Goal: Information Seeking & Learning: Check status

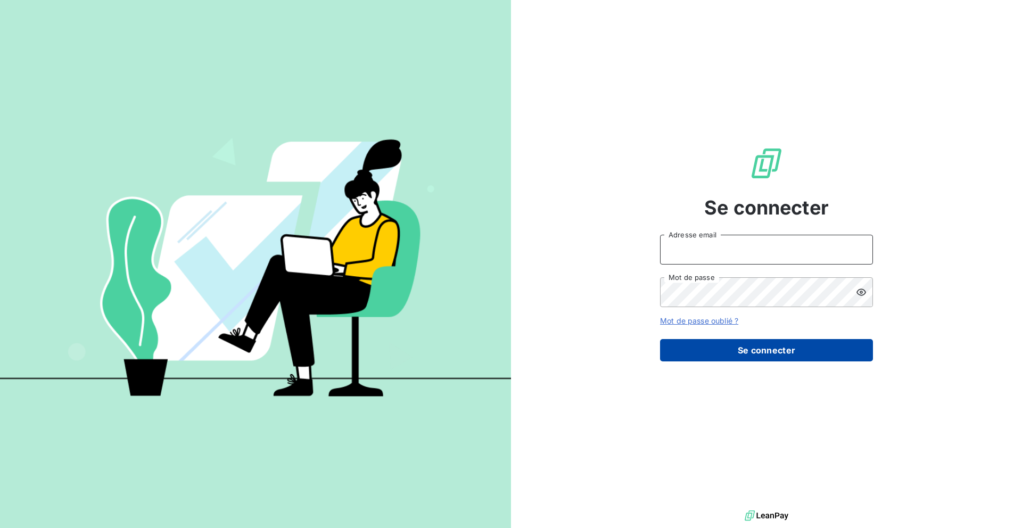
type input "[EMAIL_ADDRESS][DOMAIN_NAME]"
click at [735, 351] on button "Se connecter" at bounding box center [766, 350] width 213 height 22
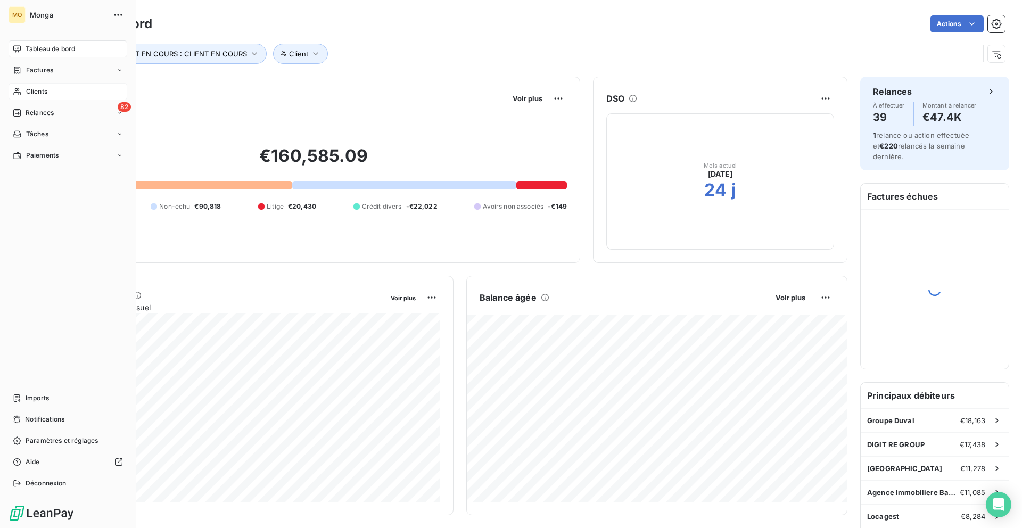
click at [13, 94] on icon at bounding box center [17, 91] width 9 height 9
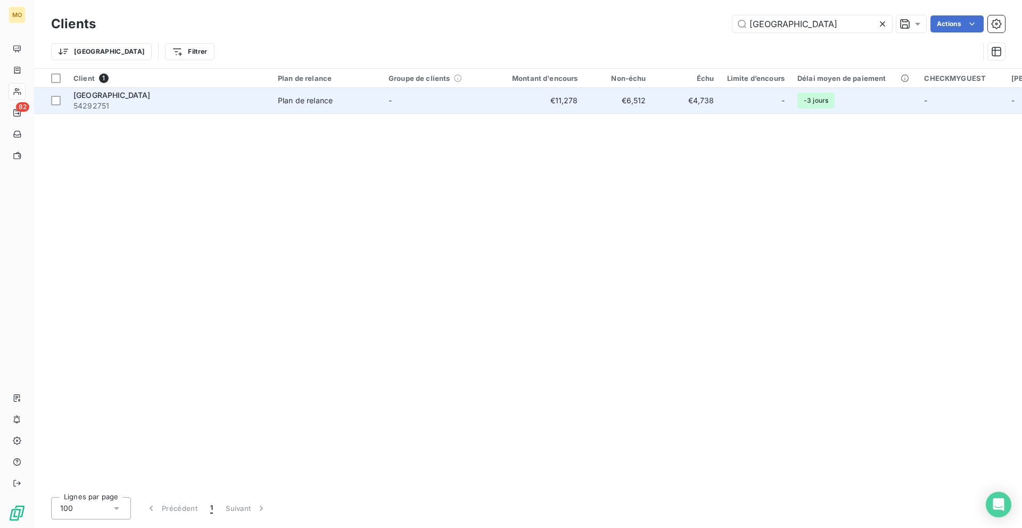
type input "[GEOGRAPHIC_DATA]"
click at [369, 96] on span "Plan de relance" at bounding box center [327, 100] width 98 height 11
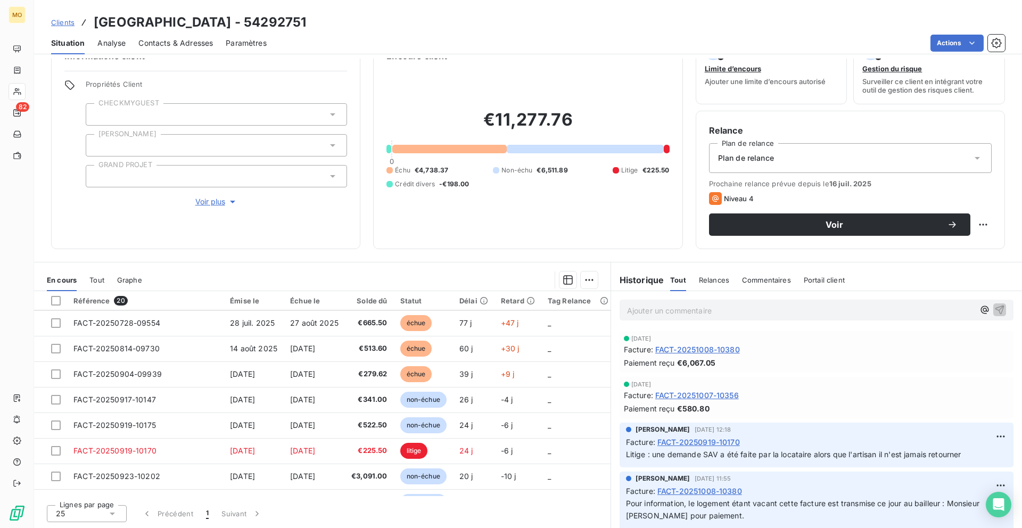
scroll to position [142, 0]
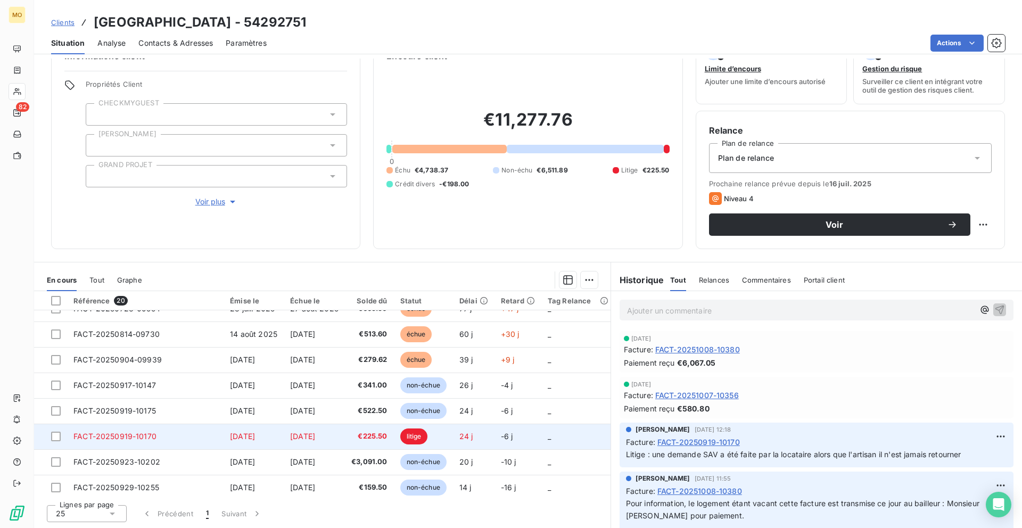
click at [342, 439] on td "[DATE]" at bounding box center [314, 437] width 61 height 26
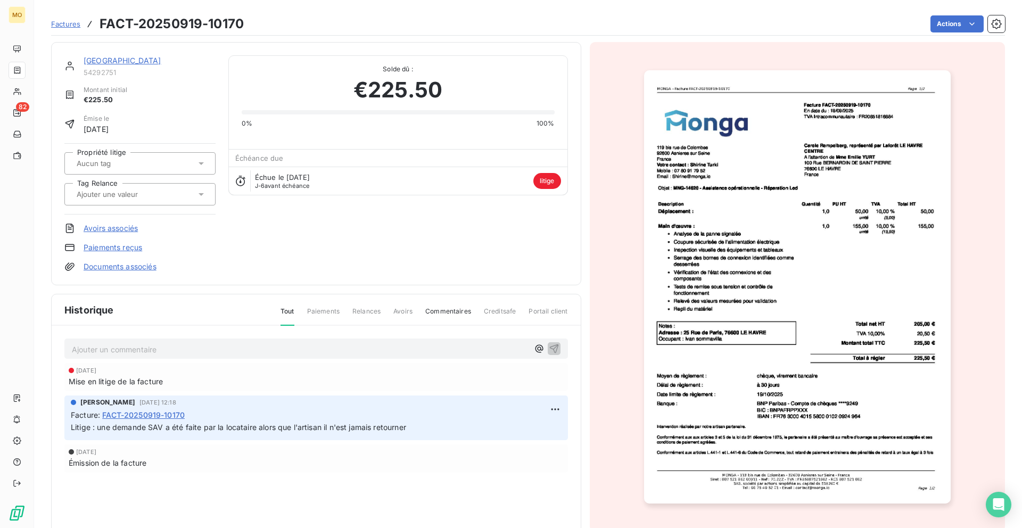
scroll to position [30, 0]
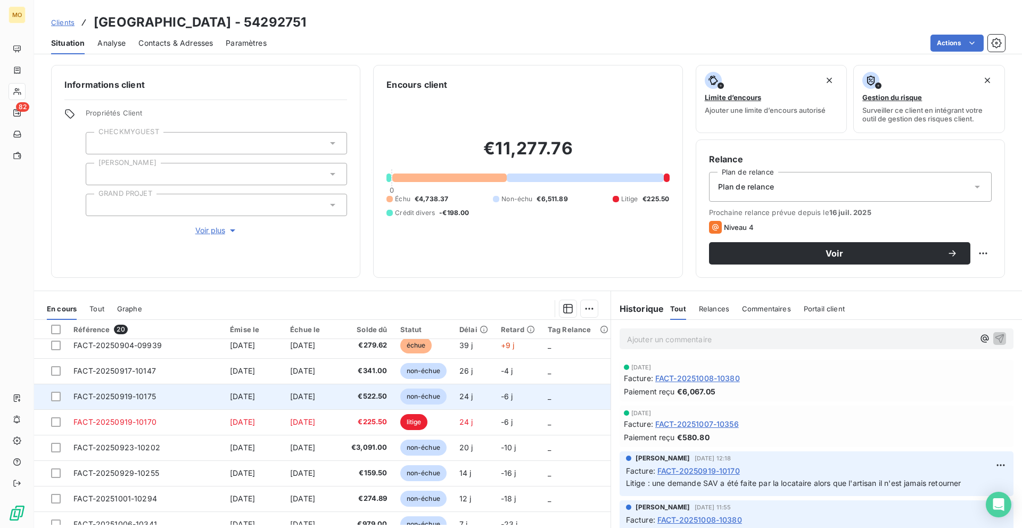
scroll to position [183, 0]
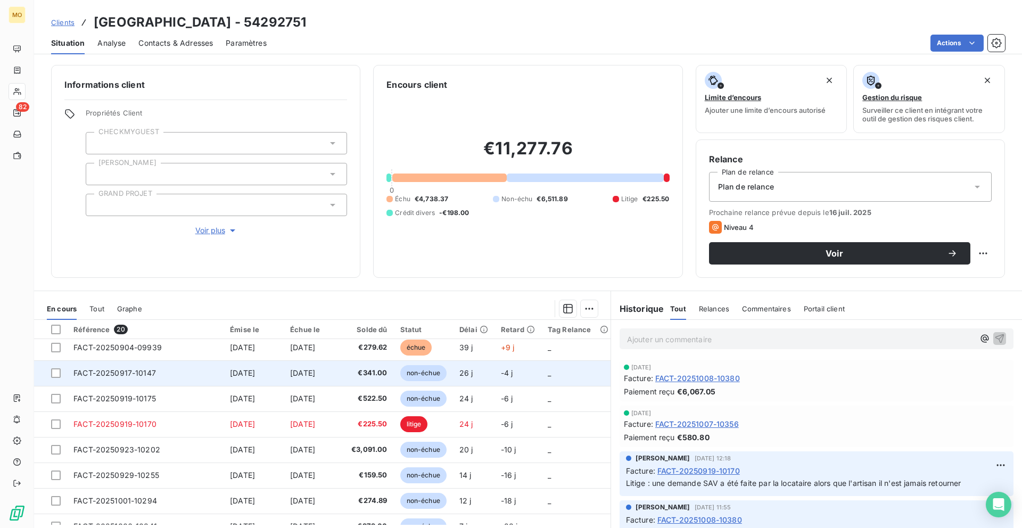
click at [202, 374] on td "FACT-20250917-10147" at bounding box center [145, 373] width 156 height 26
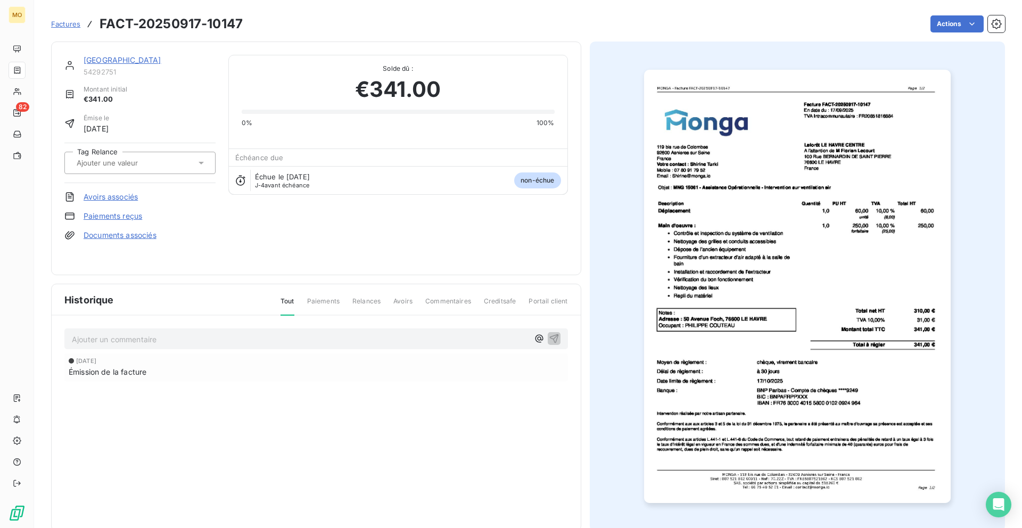
click at [236, 344] on p "Ajouter un commentaire ﻿" at bounding box center [300, 339] width 457 height 13
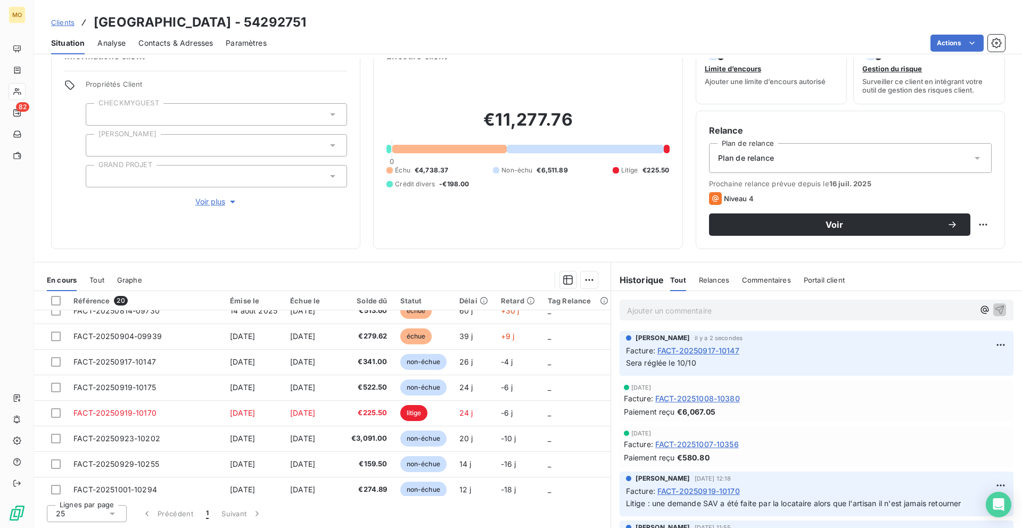
scroll to position [166, 0]
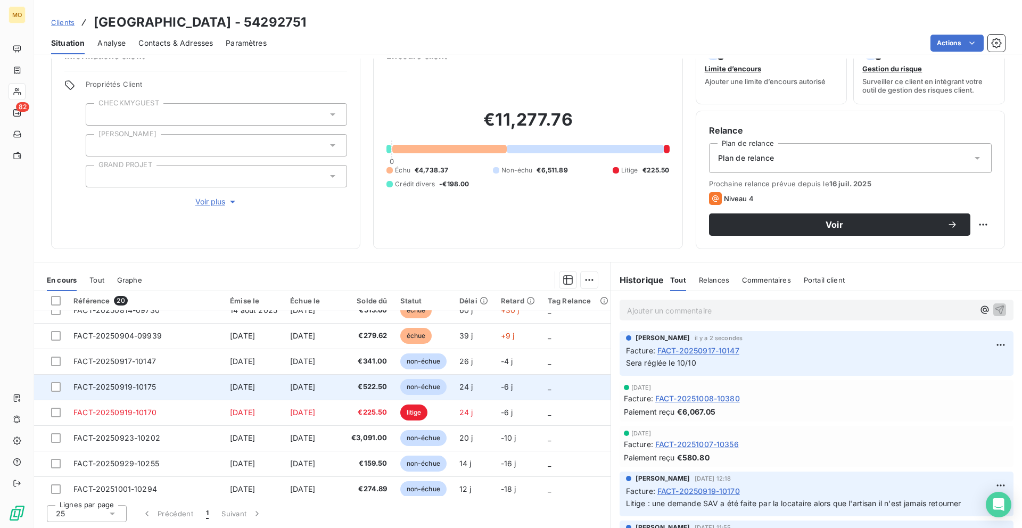
click at [204, 385] on td "FACT-20250919-10175" at bounding box center [145, 387] width 156 height 26
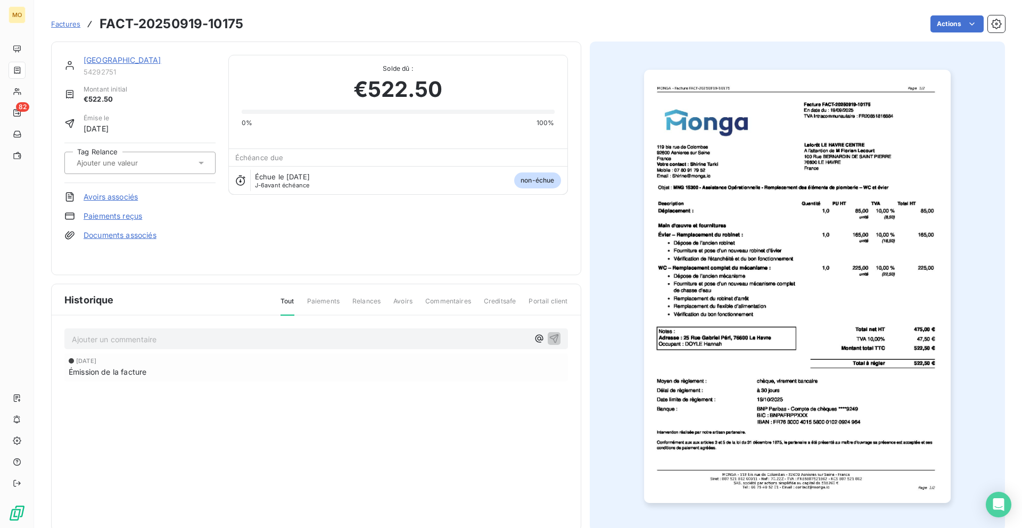
click at [211, 347] on div "Ajouter un commentaire ﻿" at bounding box center [316, 338] width 504 height 21
click at [210, 343] on p "Ajouter un commentaire ﻿" at bounding box center [300, 339] width 457 height 13
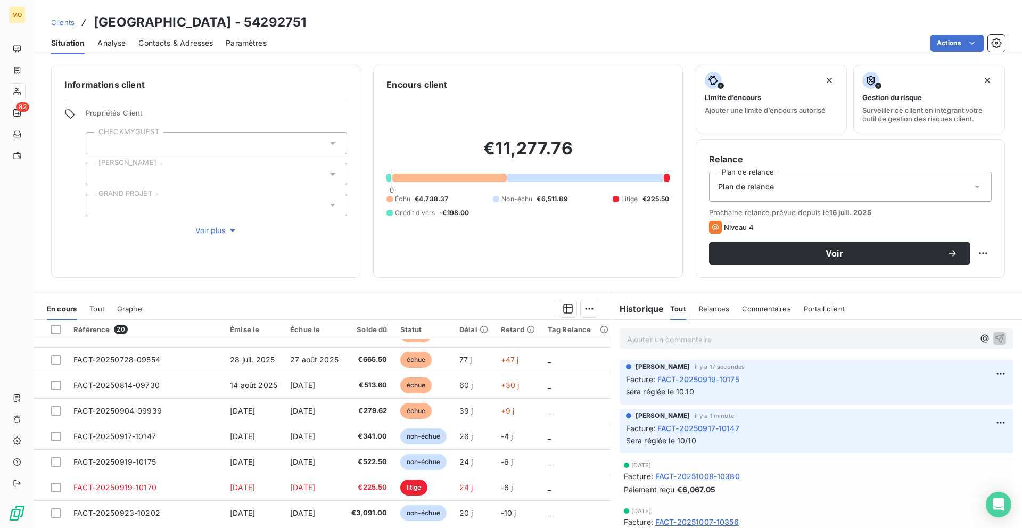
scroll to position [125, 0]
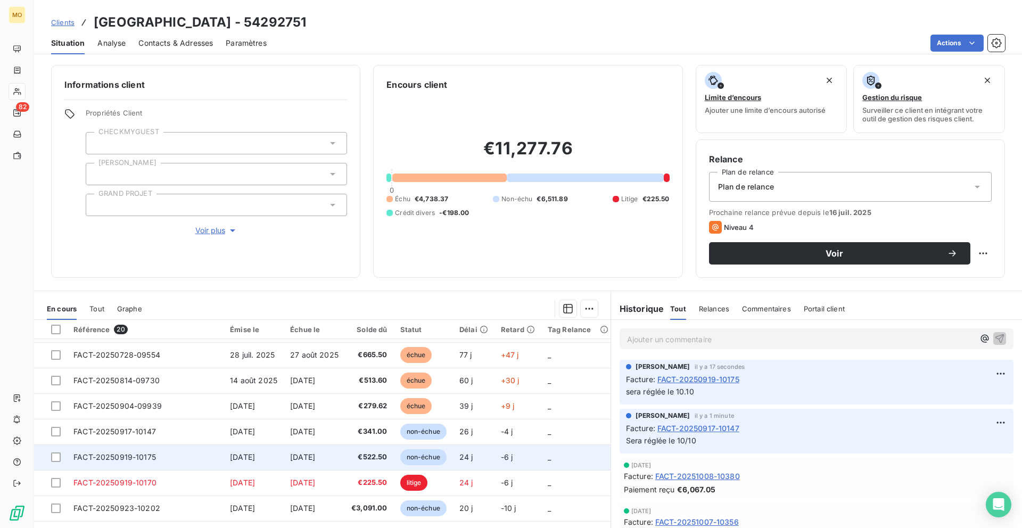
click at [230, 456] on span "[DATE]" at bounding box center [242, 456] width 25 height 9
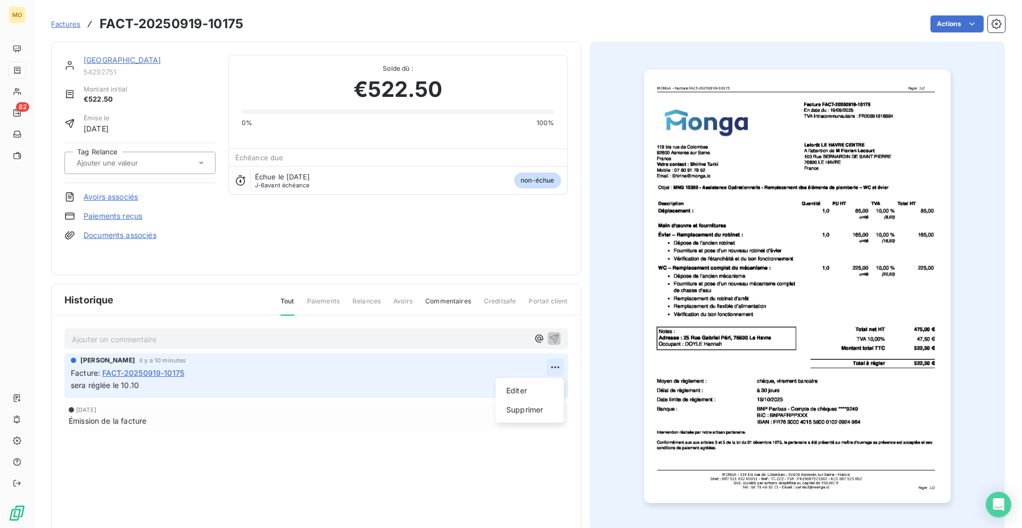
click at [555, 364] on html "MO 82 Factures FACT-20250919-10175 Actions [GEOGRAPHIC_DATA] 54292751 Montant i…" at bounding box center [511, 264] width 1022 height 528
click at [548, 387] on div "Editer" at bounding box center [530, 390] width 60 height 17
click at [78, 383] on span "sera réglée le 10.10" at bounding box center [105, 385] width 68 height 9
click at [219, 393] on div "[PERSON_NAME] il y a 10 minutes Facture : FACT-20250919-10175 une partie sera r…" at bounding box center [316, 375] width 504 height 45
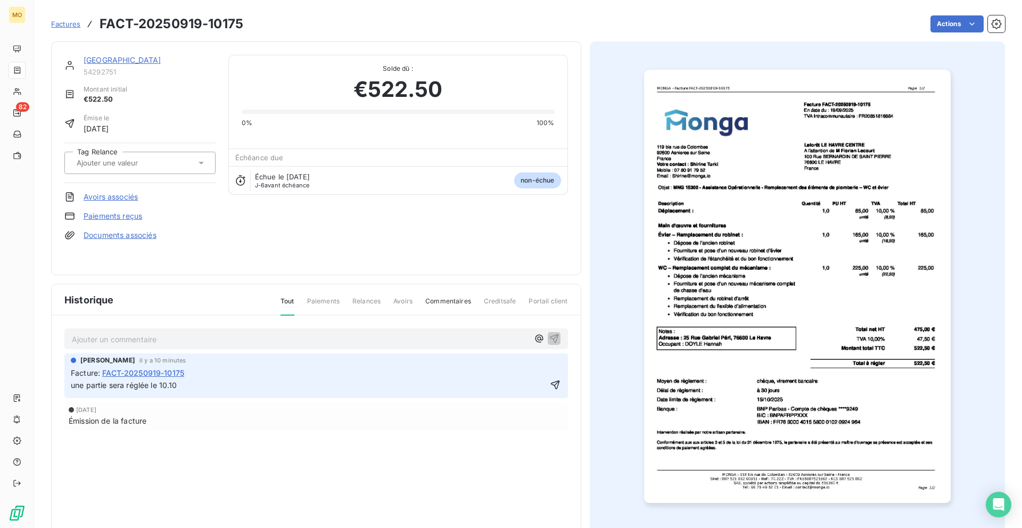
click at [208, 380] on p "une partie sera réglée le 10.10" at bounding box center [309, 386] width 476 height 12
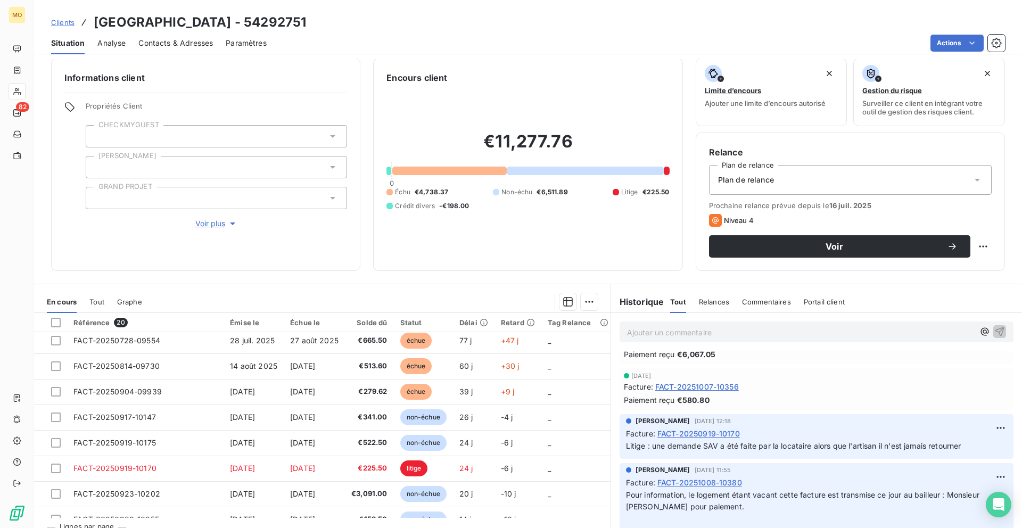
scroll to position [131, 0]
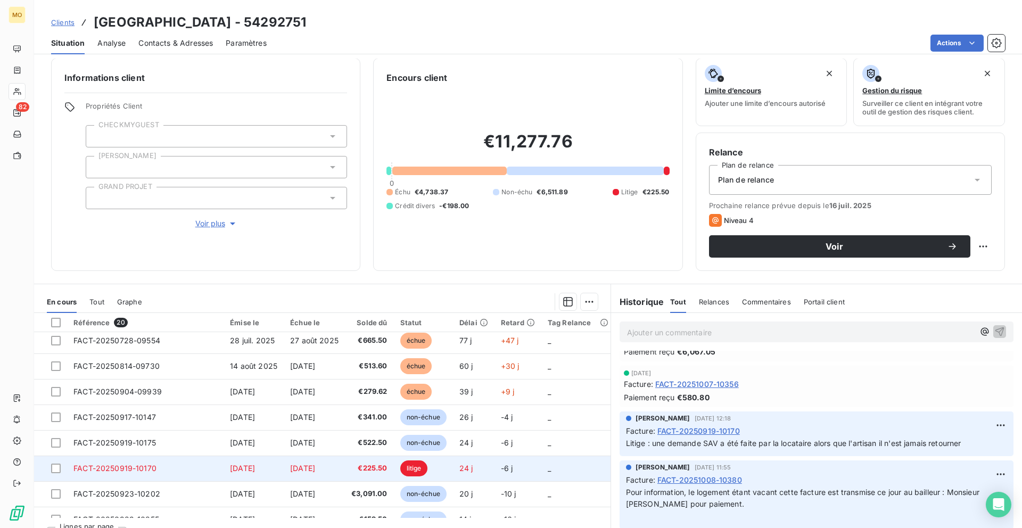
click at [239, 472] on span "[DATE]" at bounding box center [242, 468] width 25 height 9
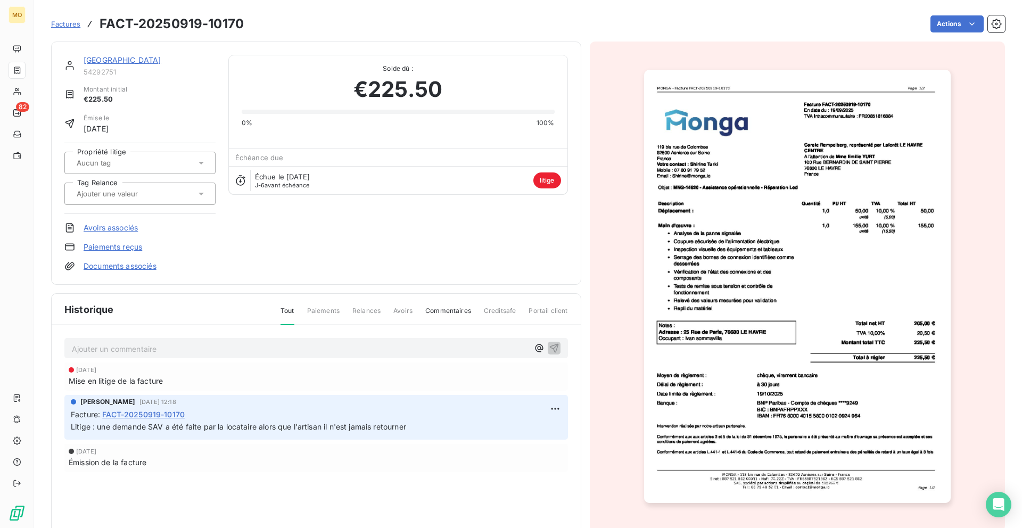
click at [690, 188] on img "button" at bounding box center [797, 286] width 307 height 433
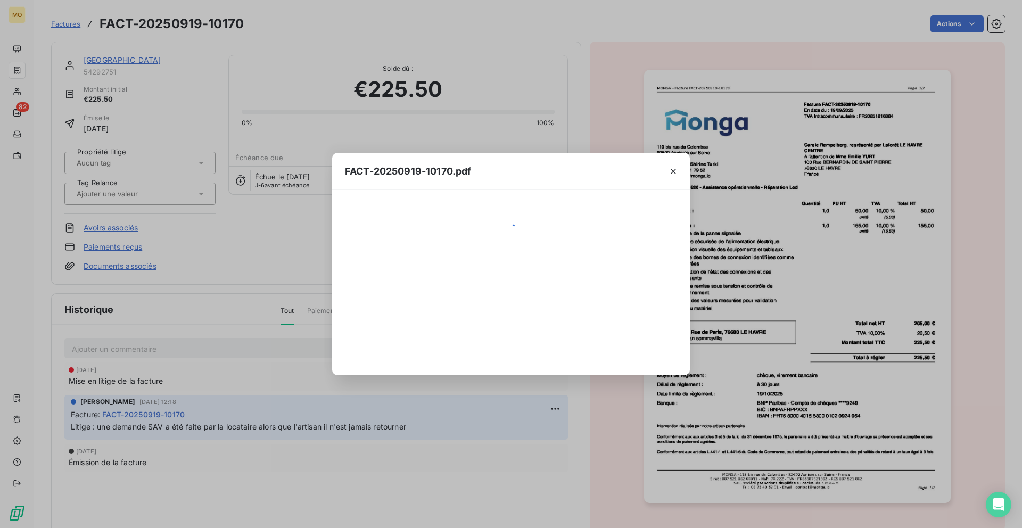
click at [690, 188] on div "FACT-20250919-10170.pdf" at bounding box center [511, 264] width 1022 height 528
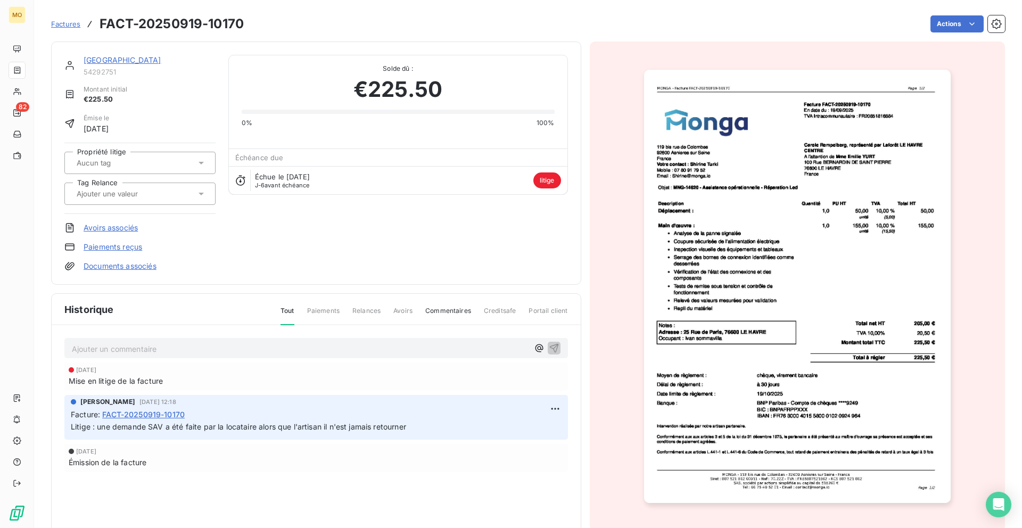
click at [727, 220] on img "button" at bounding box center [797, 286] width 307 height 433
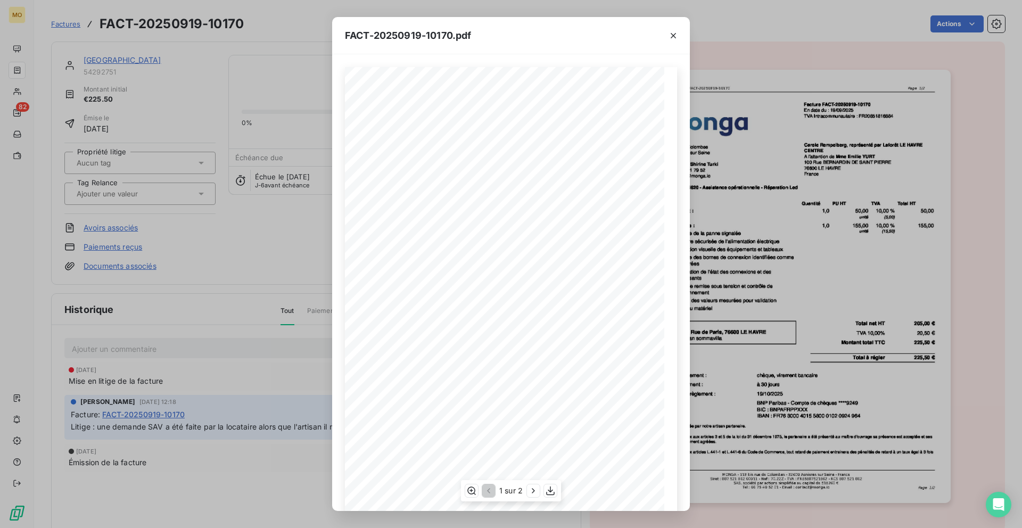
click at [394, 191] on span "MNG-14620 - Assistance opérationnelle - Réparation Led" at bounding box center [446, 188] width 129 height 5
copy span "14620"
drag, startPoint x: 384, startPoint y: 189, endPoint x: 405, endPoint y: 189, distance: 20.8
click at [405, 189] on span "MNG-14620 - Assistance opérationnelle - Réparation Led" at bounding box center [446, 188] width 129 height 5
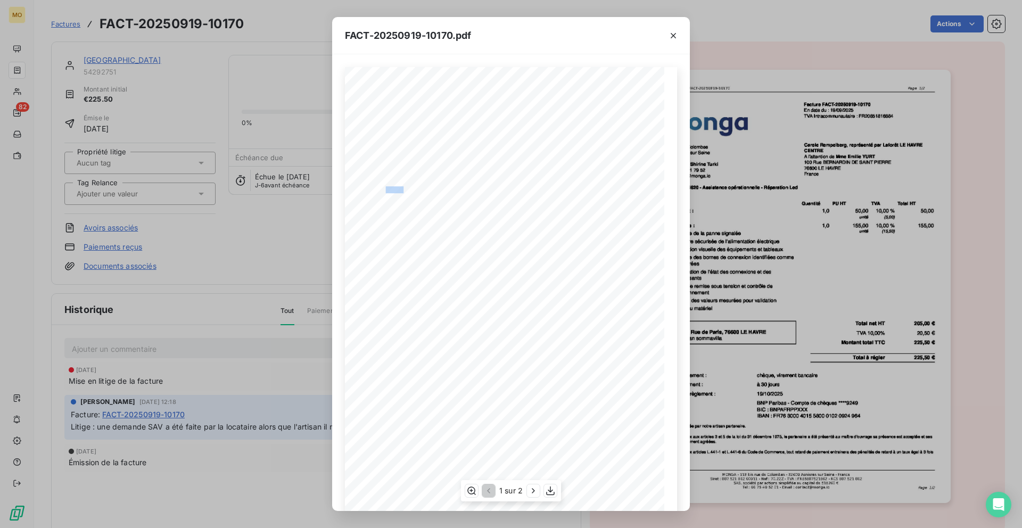
copy span "NG-146"
click at [683, 37] on div at bounding box center [673, 35] width 33 height 37
click at [672, 36] on icon "button" at bounding box center [673, 35] width 11 height 11
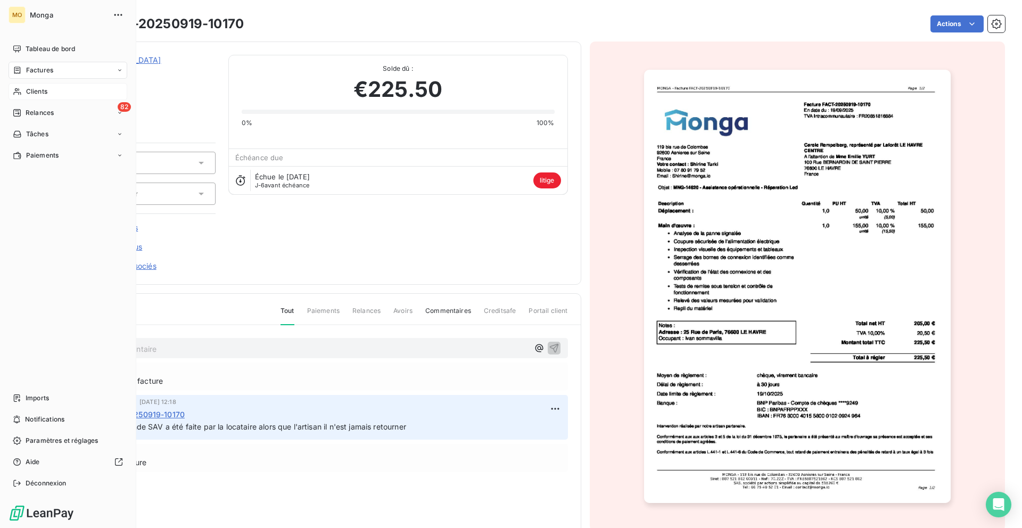
click at [22, 97] on div "Clients" at bounding box center [68, 91] width 119 height 17
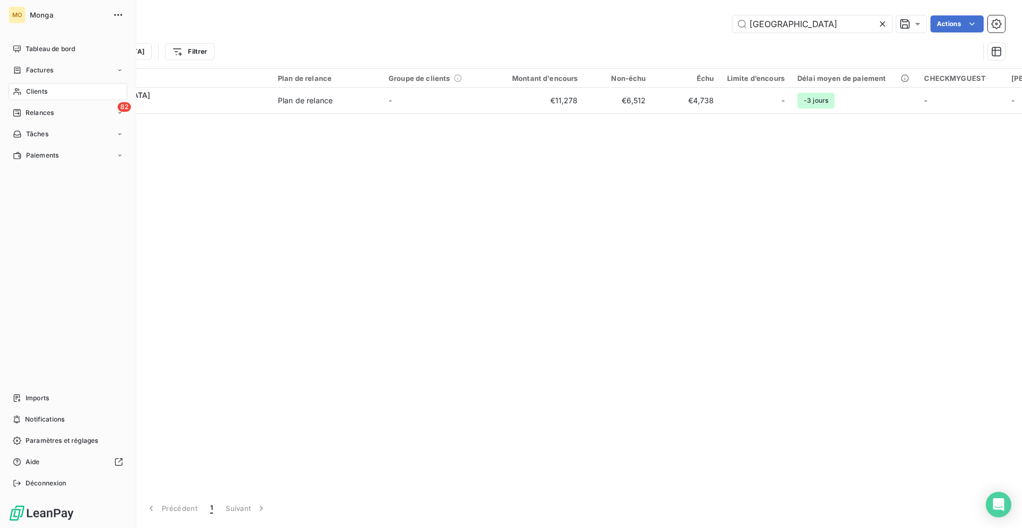
click at [5, 39] on div "MO Monga Tableau de bord Factures Clients 82 Relances Tâches Paiements Imports …" at bounding box center [68, 264] width 136 height 528
click at [34, 45] on span "Tableau de bord" at bounding box center [51, 49] width 50 height 10
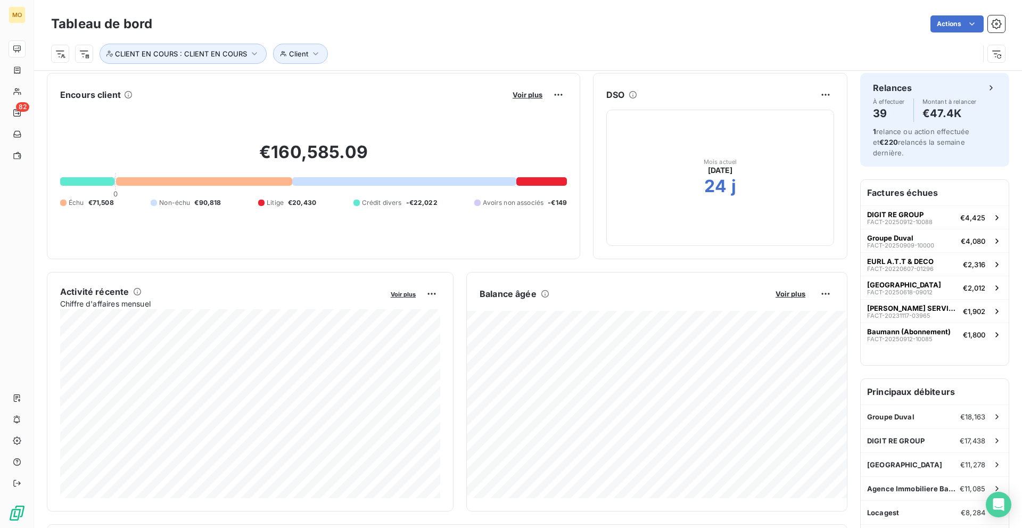
scroll to position [4, 0]
click at [533, 96] on span "Voir plus" at bounding box center [528, 95] width 30 height 9
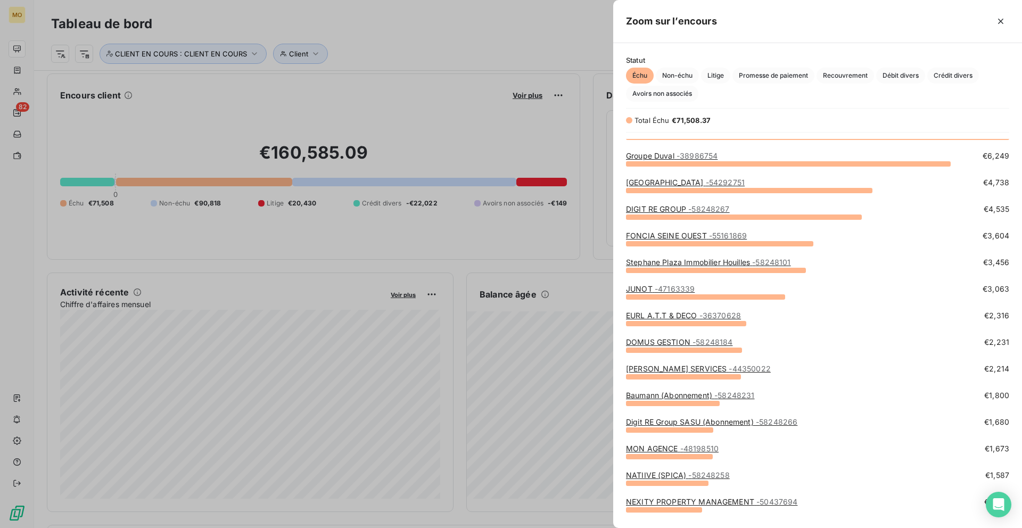
scroll to position [0, 0]
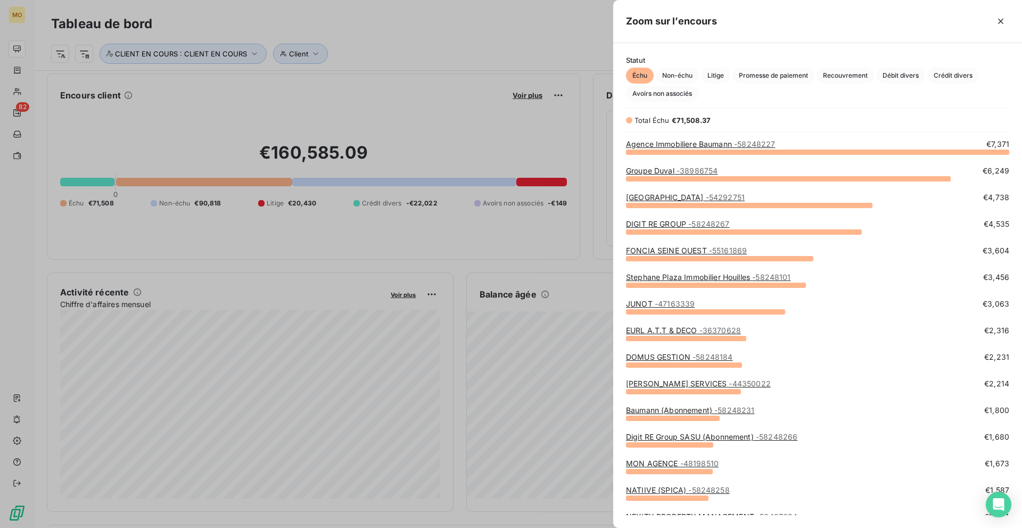
click at [671, 360] on link "DOMUS GESTION - 58248184" at bounding box center [679, 356] width 106 height 9
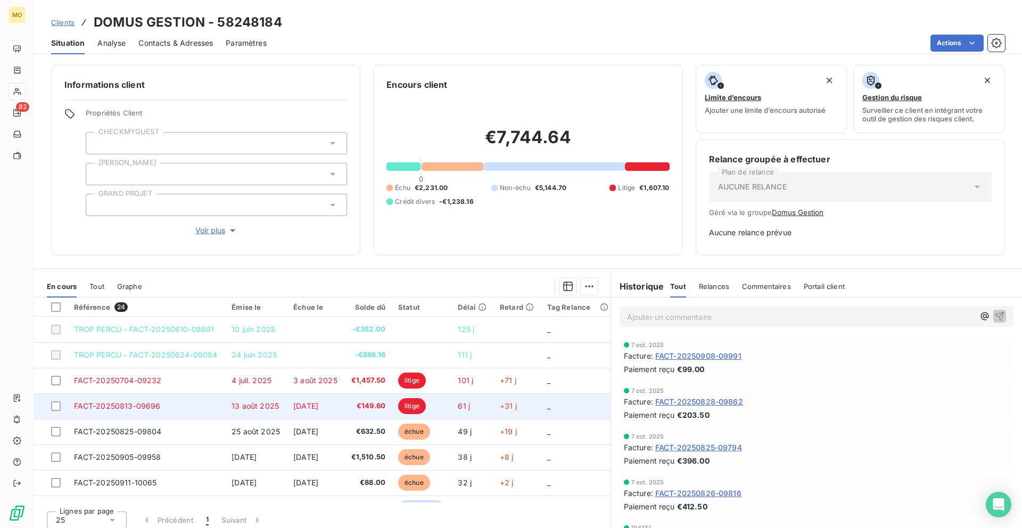
scroll to position [22, 0]
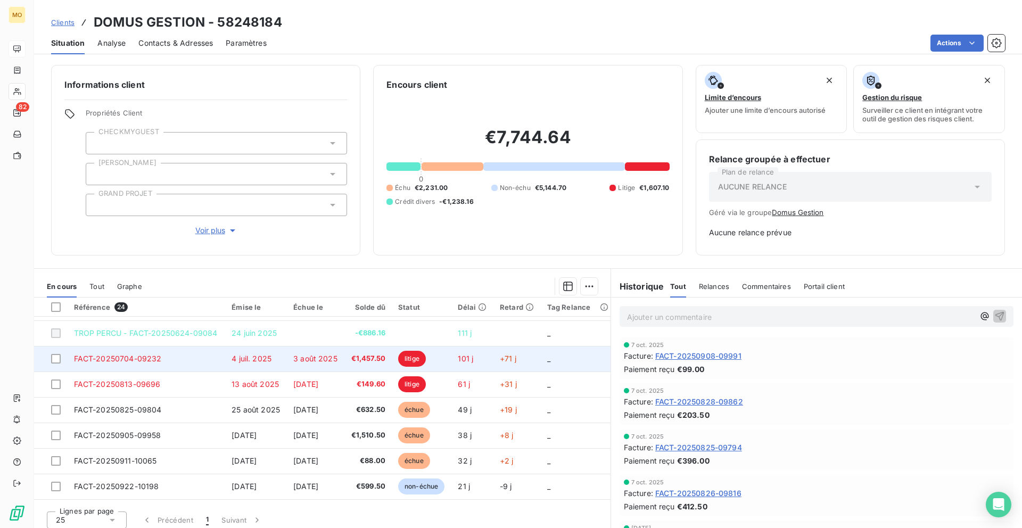
click at [168, 356] on td "FACT-20250704-09232" at bounding box center [147, 359] width 158 height 26
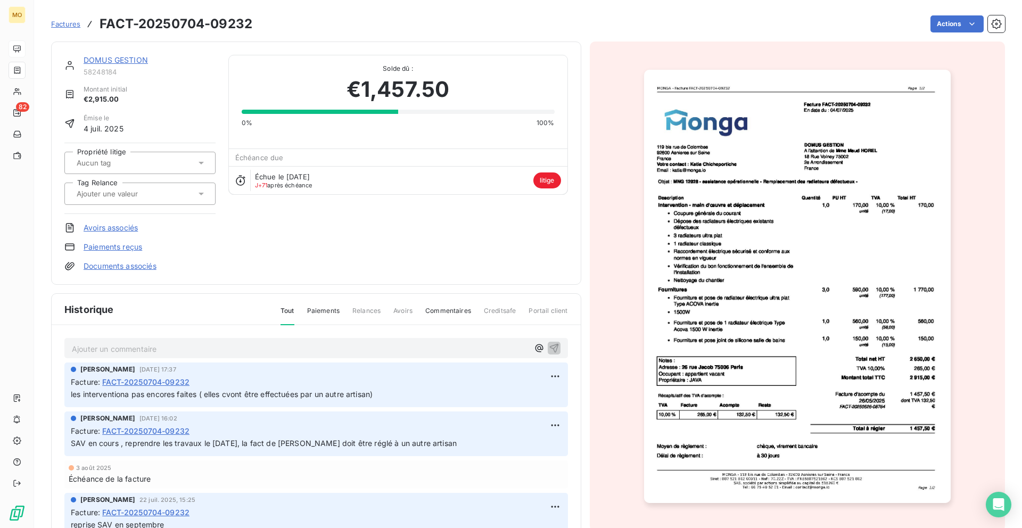
click at [756, 240] on img "button" at bounding box center [797, 286] width 307 height 433
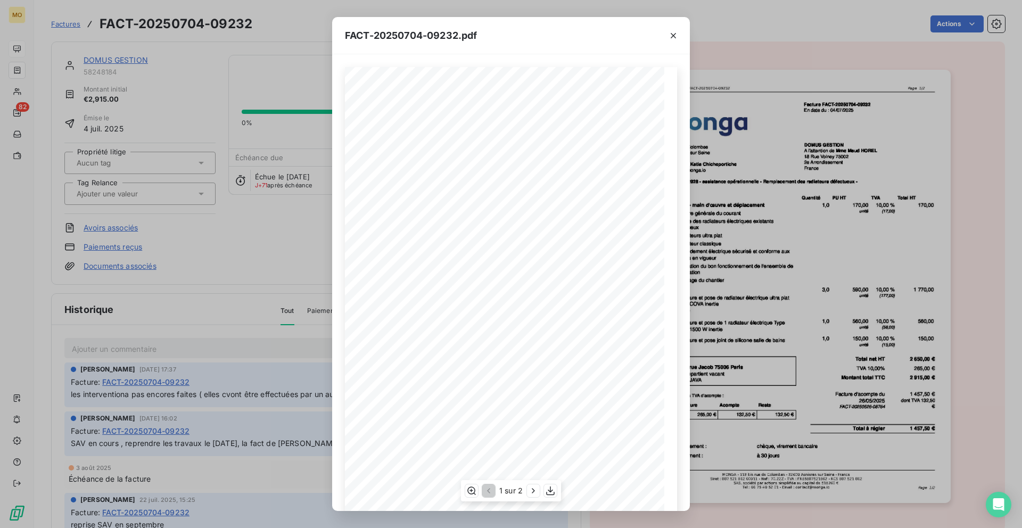
click at [394, 180] on span "MNG 12928 - assistance opérationnelle - Remplacement des radiateurs défectueux -" at bounding box center [478, 182] width 192 height 5
copy span "12928"
drag, startPoint x: 388, startPoint y: 180, endPoint x: 399, endPoint y: 180, distance: 11.2
click at [399, 180] on span "MNG 12928 - assistance opérationnelle - Remplacement des radiateurs défectueux -" at bounding box center [478, 182] width 192 height 5
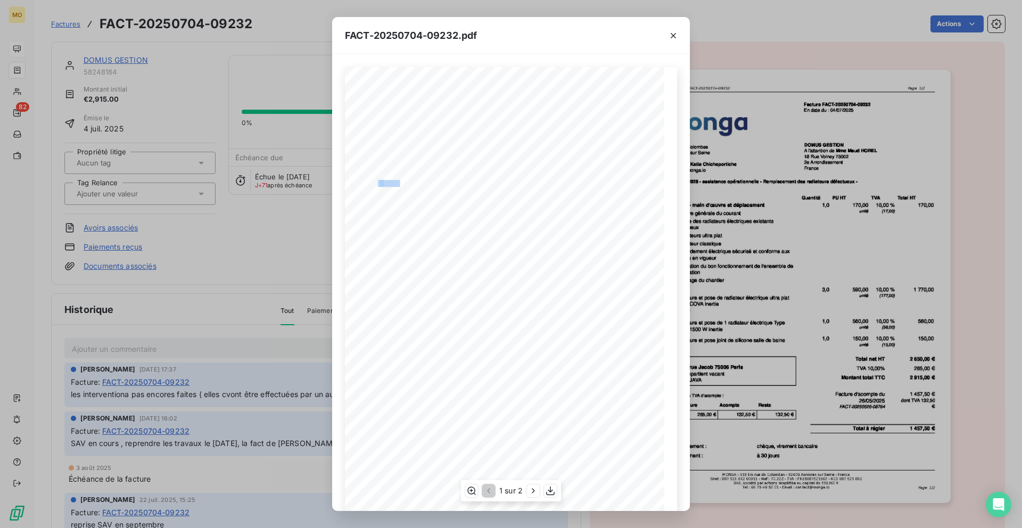
drag, startPoint x: 399, startPoint y: 181, endPoint x: 377, endPoint y: 181, distance: 21.8
click at [377, 181] on div "[STREET_ADDRESS] Votre contact : [PERSON_NAME] Email : [EMAIL_ADDRESS][DOMAIN_N…" at bounding box center [510, 292] width 319 height 451
click at [218, 177] on div "FACT-20250704-09232.pdf [STREET_ADDRESS] Votre contact : [PERSON_NAME] Email : …" at bounding box center [511, 264] width 1022 height 528
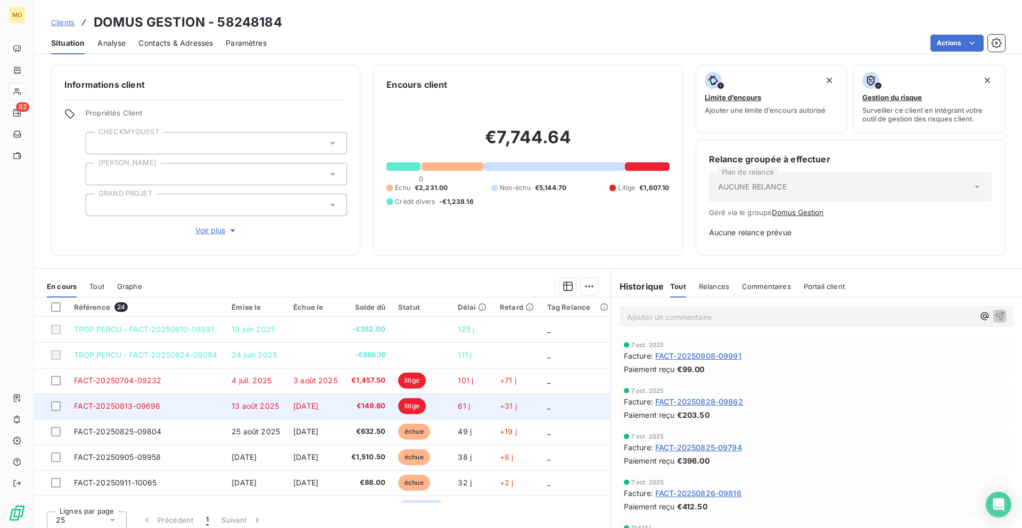
click at [350, 410] on td "€149.60" at bounding box center [367, 406] width 47 height 26
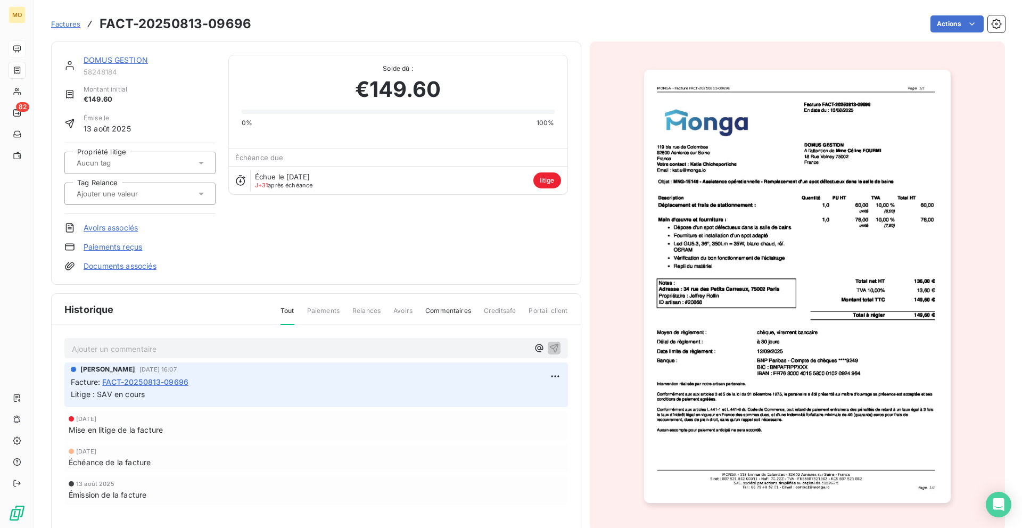
click at [828, 332] on img "button" at bounding box center [797, 286] width 307 height 433
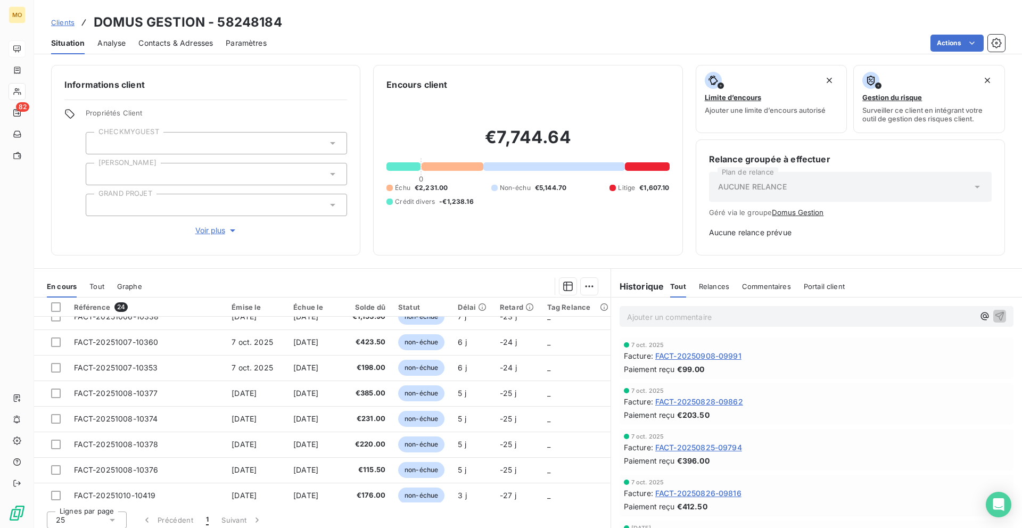
scroll to position [432, 0]
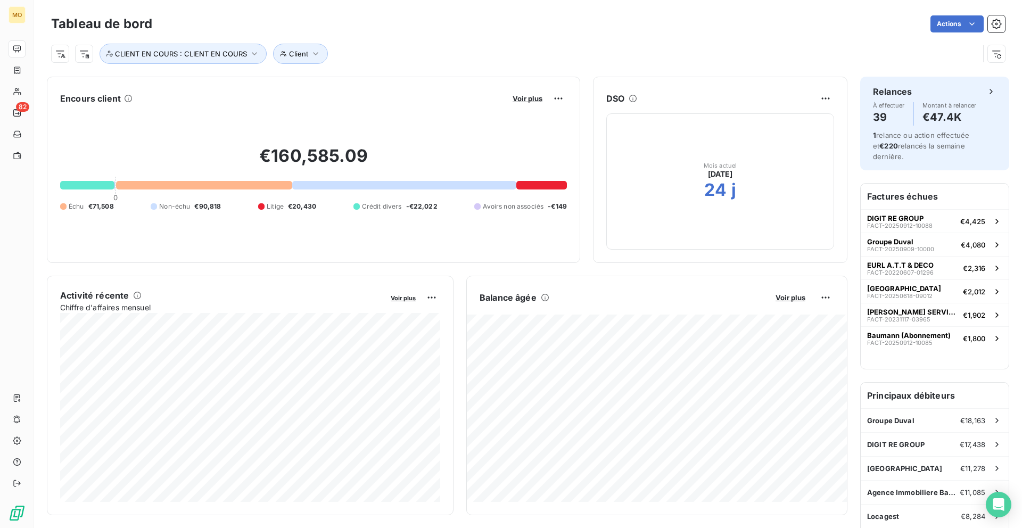
click at [537, 92] on div "Voir plus" at bounding box center [537, 98] width 57 height 17
click at [537, 96] on span "Voir plus" at bounding box center [528, 98] width 30 height 9
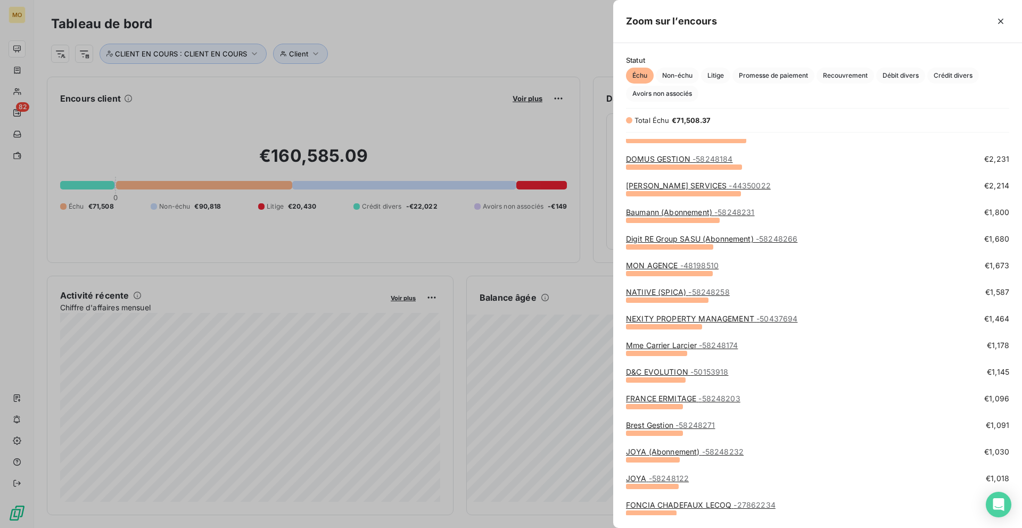
scroll to position [200, 0]
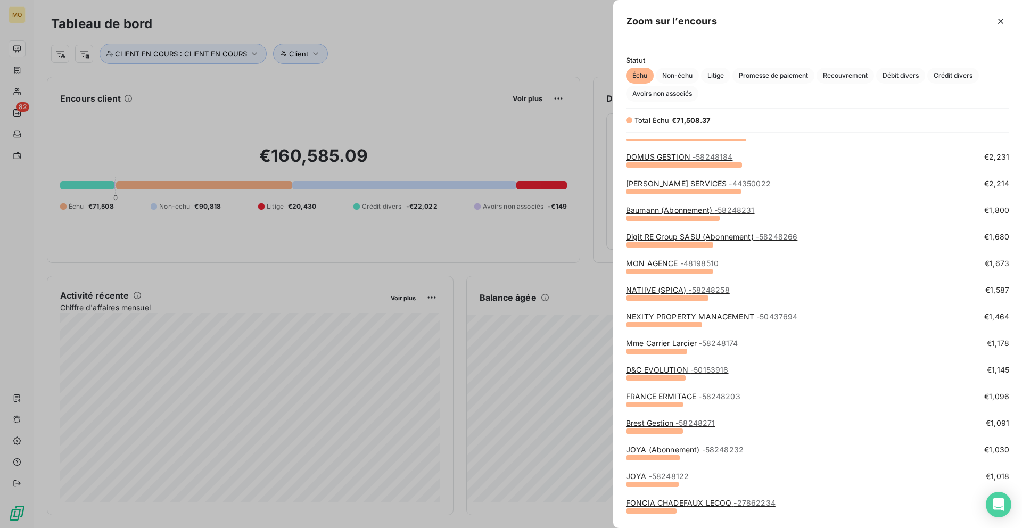
click at [694, 370] on span "- 50153918" at bounding box center [709, 369] width 38 height 9
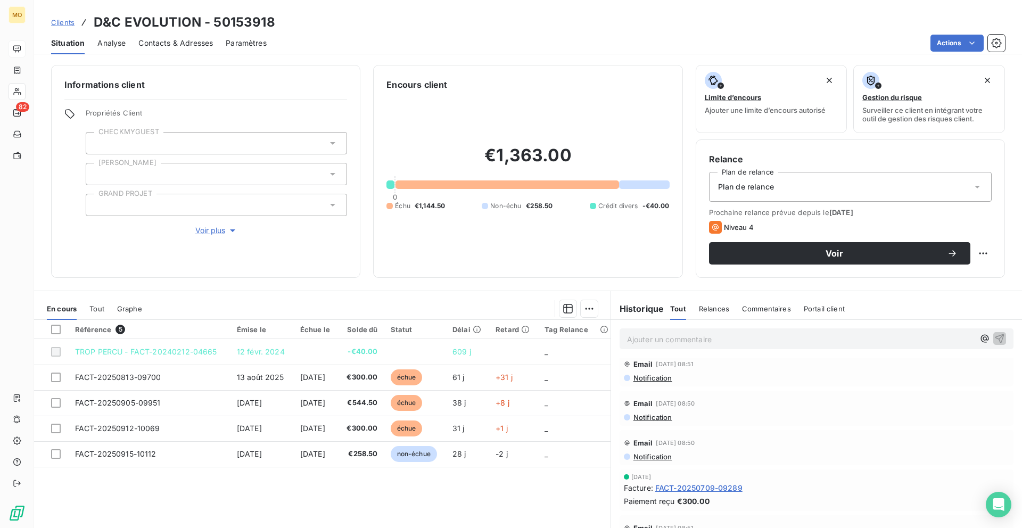
scroll to position [12, 0]
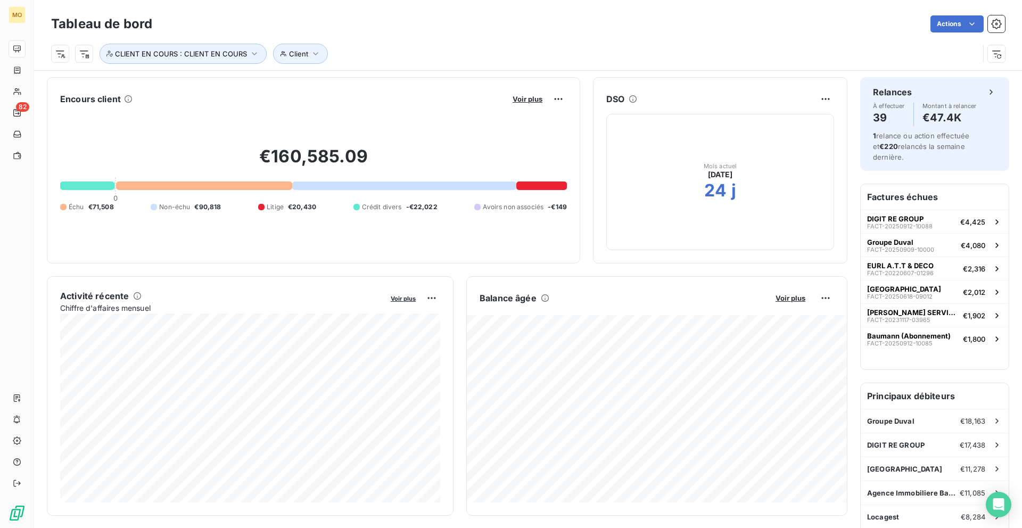
scroll to position [18, 0]
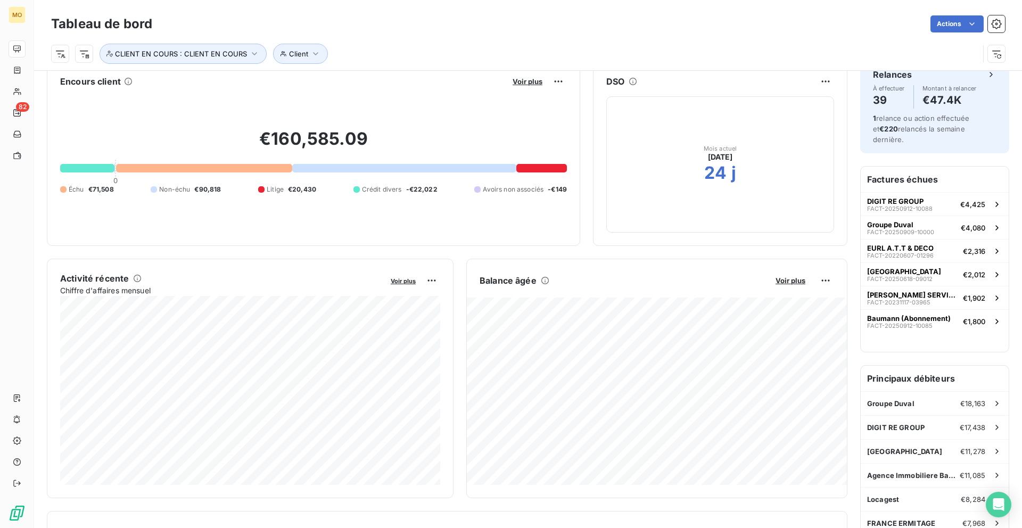
click at [534, 89] on div "Voir plus" at bounding box center [537, 81] width 57 height 17
click at [533, 84] on span "Voir plus" at bounding box center [528, 81] width 30 height 9
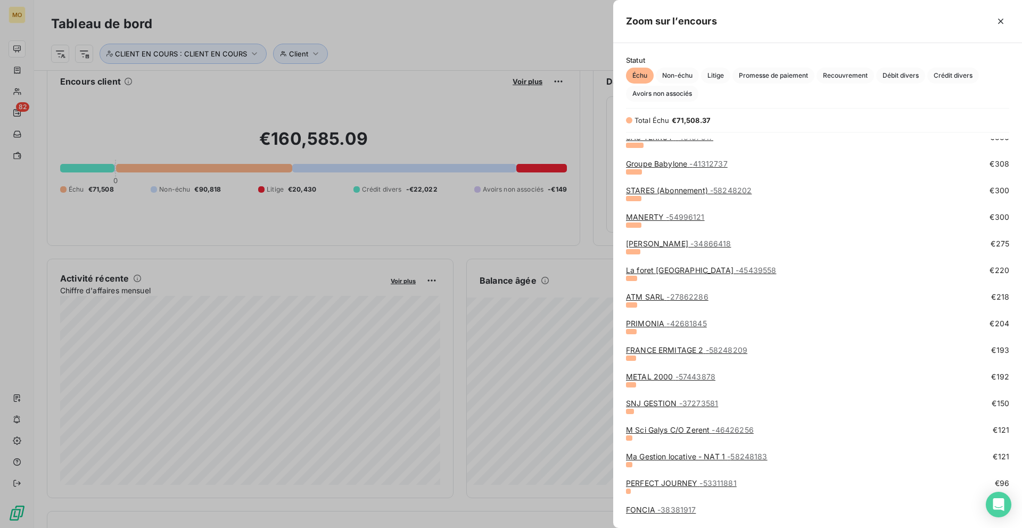
scroll to position [1081, 0]
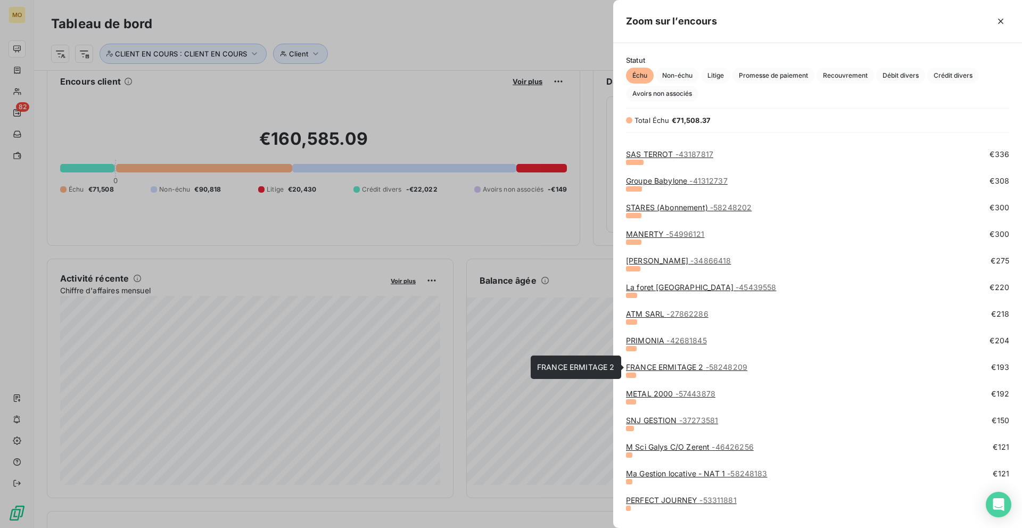
click at [673, 364] on link "FRANCE ERMITAGE 2 - 58248209" at bounding box center [686, 366] width 121 height 9
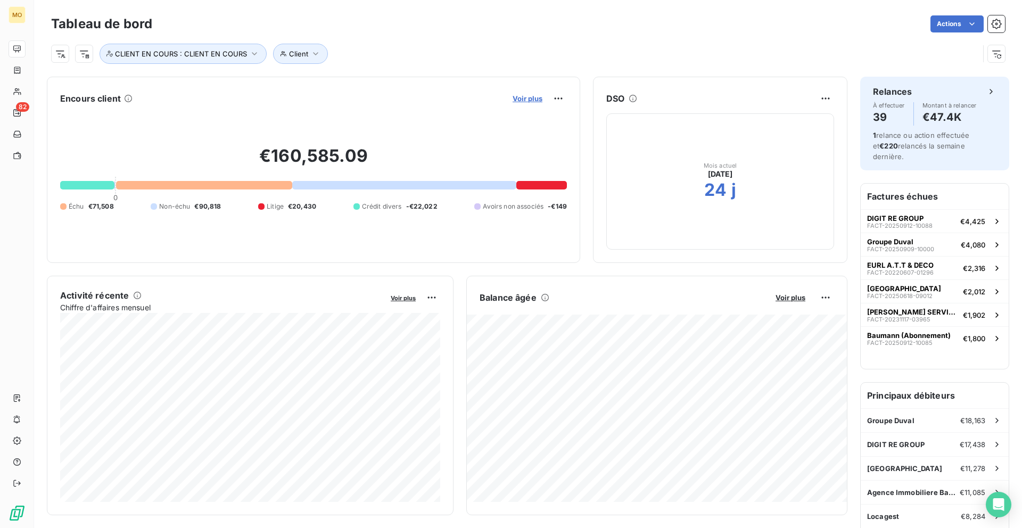
click at [522, 98] on span "Voir plus" at bounding box center [528, 98] width 30 height 9
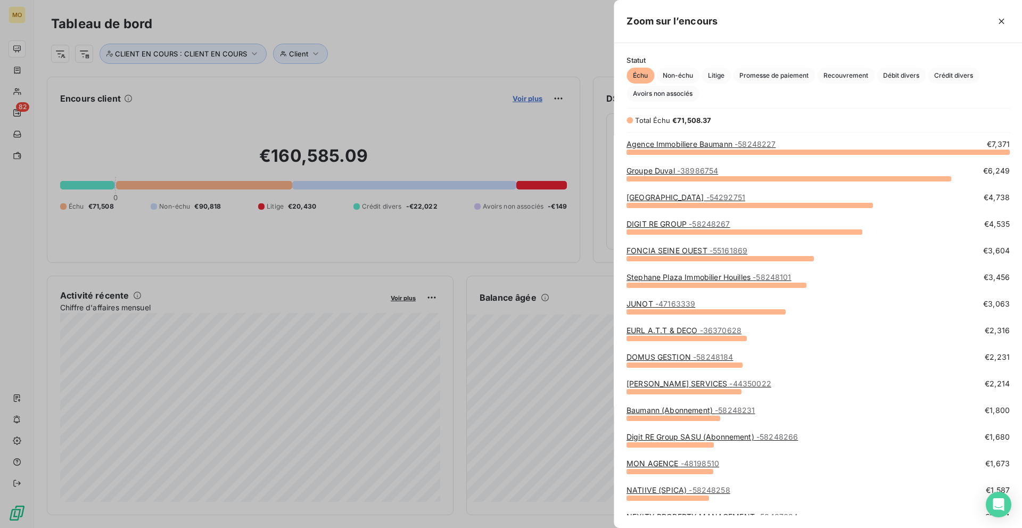
scroll to position [528, 409]
click at [645, 384] on link "[PERSON_NAME] SERVICES - 44350022" at bounding box center [698, 383] width 145 height 9
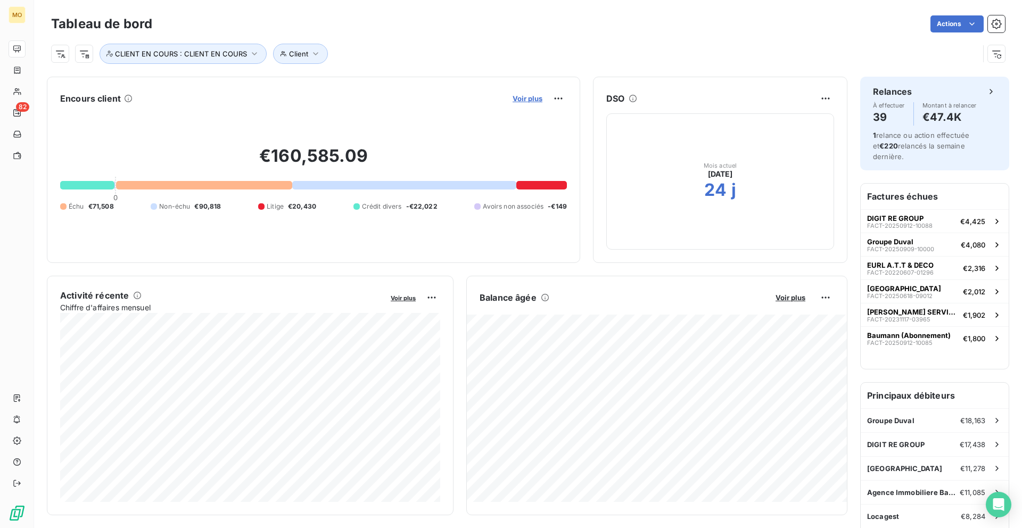
click at [526, 96] on span "Voir plus" at bounding box center [528, 98] width 30 height 9
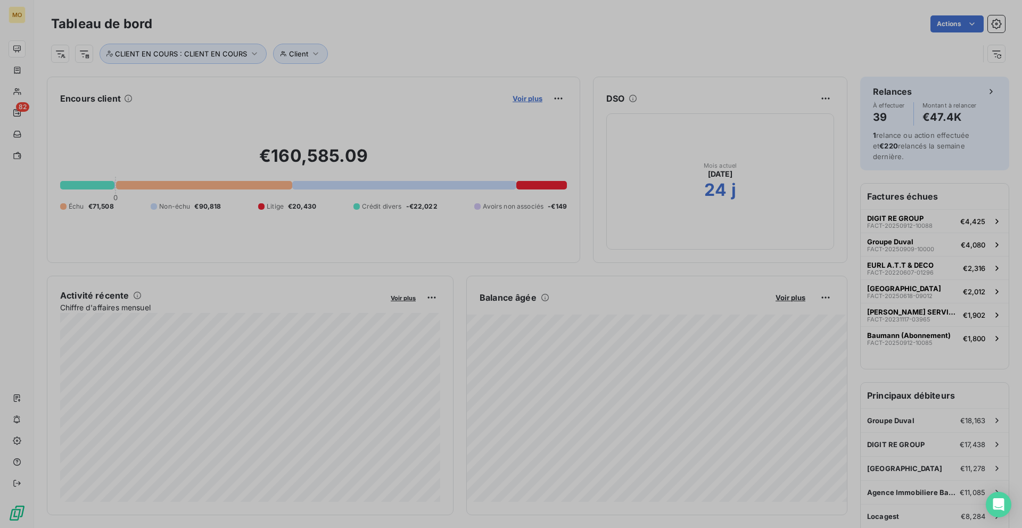
scroll to position [528, 409]
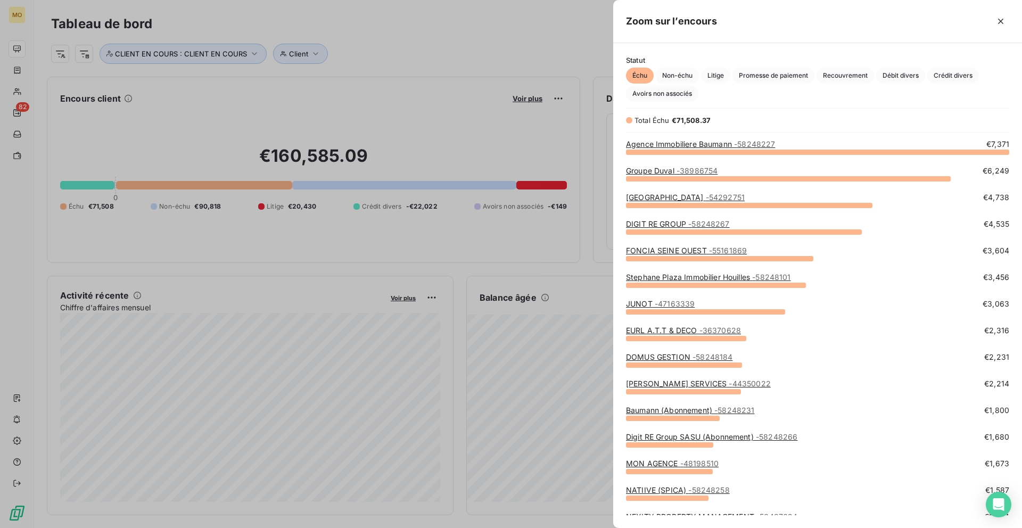
click at [702, 250] on link "FONCIA SEINE OUEST - 55161869" at bounding box center [686, 250] width 121 height 9
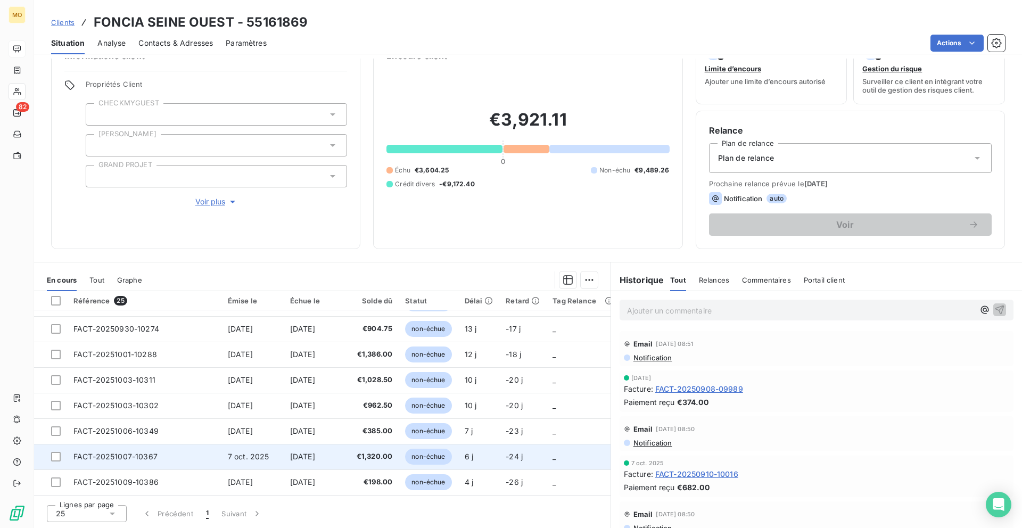
scroll to position [367, 0]
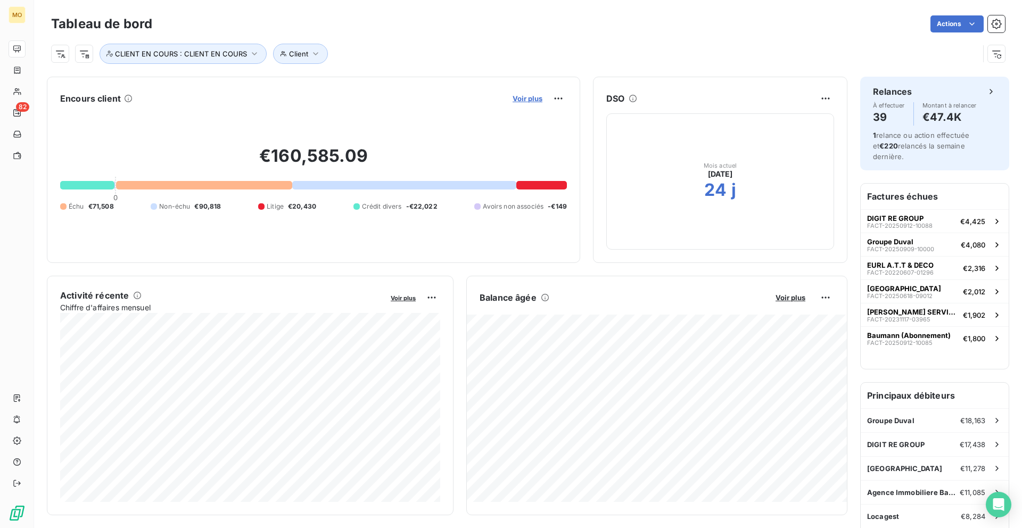
click at [535, 98] on span "Voir plus" at bounding box center [528, 98] width 30 height 9
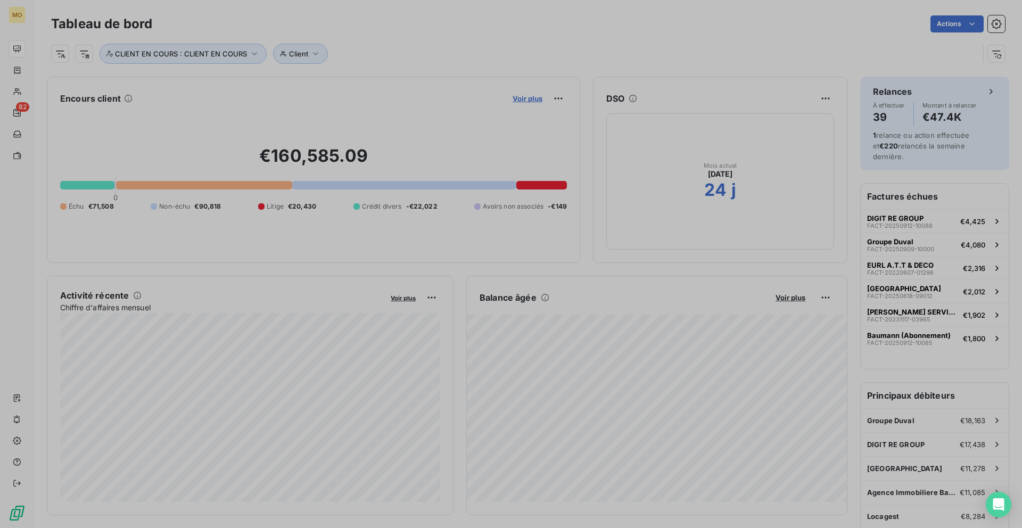
scroll to position [528, 409]
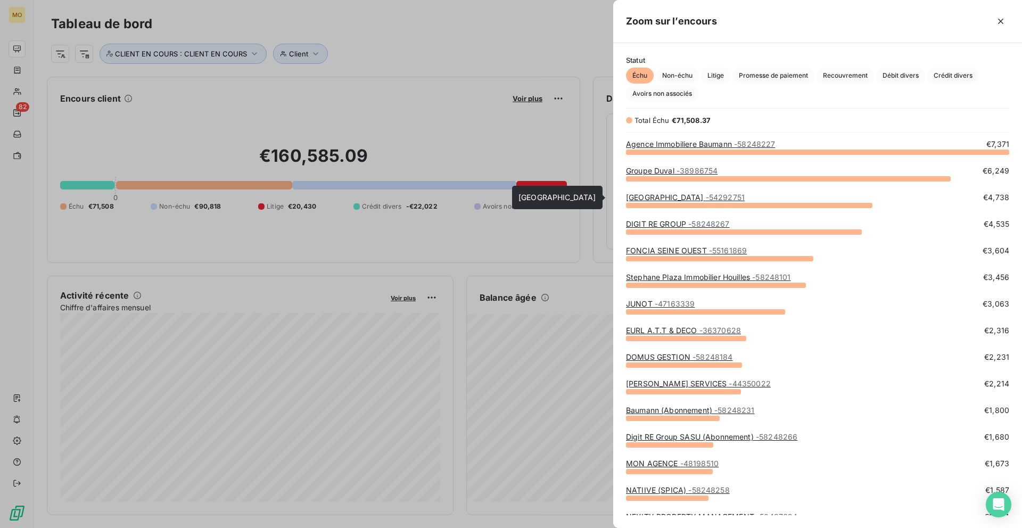
click at [712, 199] on link "[GEOGRAPHIC_DATA] - 54292751" at bounding box center [685, 197] width 119 height 9
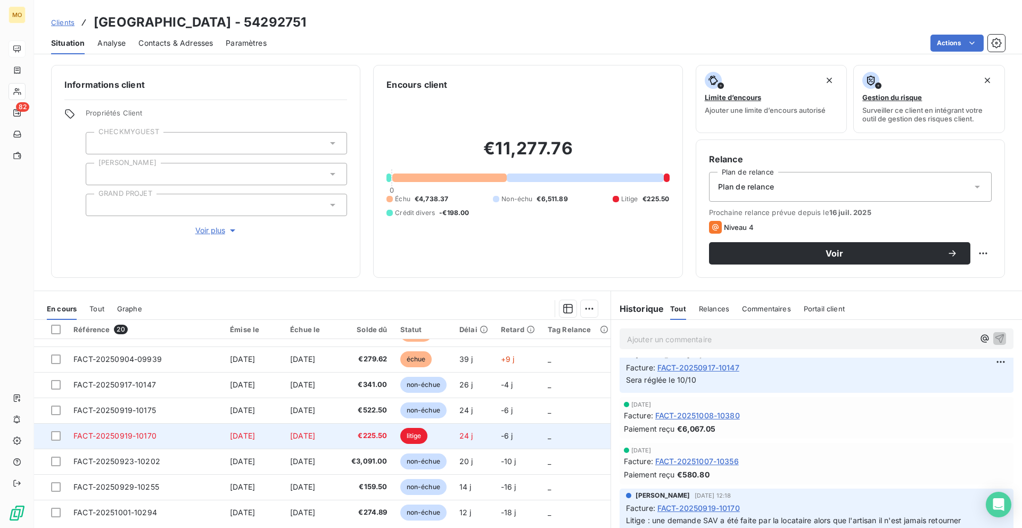
scroll to position [172, 0]
click at [471, 432] on span "24 j" at bounding box center [466, 435] width 14 height 9
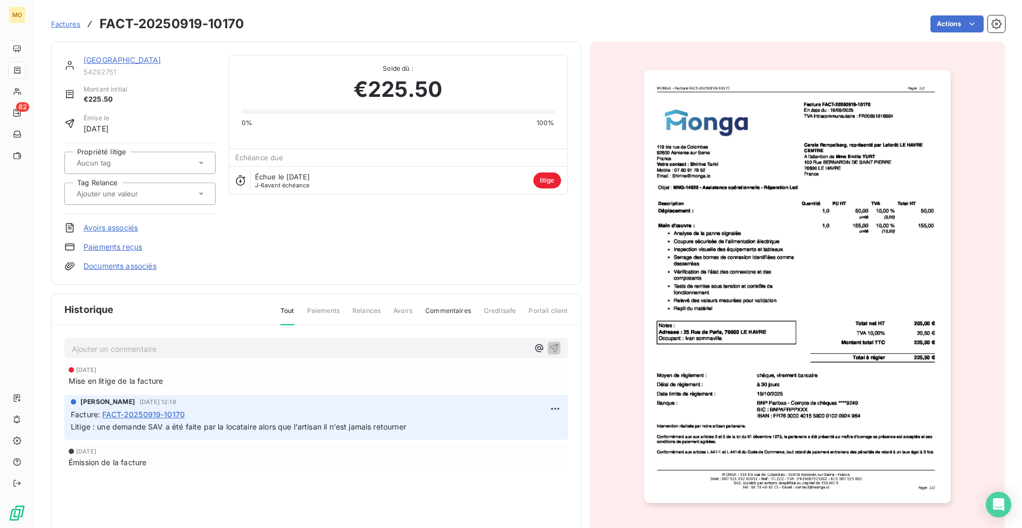
click at [545, 285] on div "[GEOGRAPHIC_DATA] 54292751 Montant initial €225.50 Émise le [DATE] Propriété li…" at bounding box center [316, 291] width 530 height 499
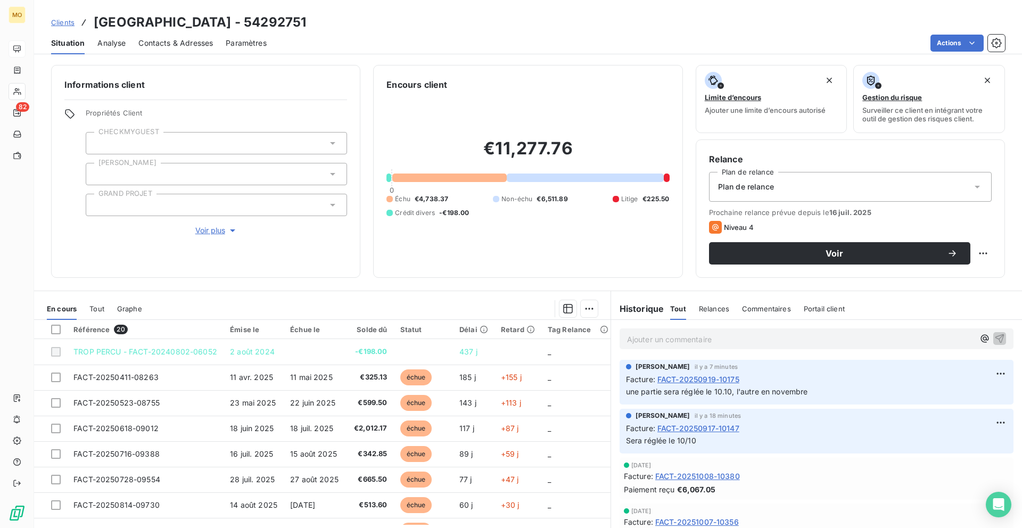
click at [44, 18] on div "Clients [GEOGRAPHIC_DATA] - 54292751" at bounding box center [528, 22] width 988 height 19
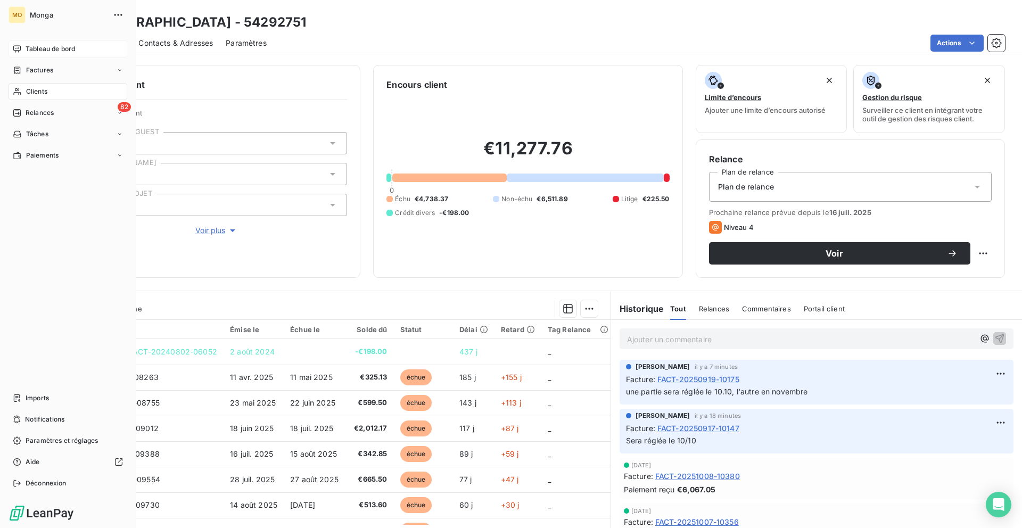
click at [11, 39] on div "MO Monga Tableau de bord Factures Clients 82 Relances Tâches Paiements Imports …" at bounding box center [68, 264] width 136 height 528
click at [21, 40] on div "Tableau de bord" at bounding box center [68, 48] width 119 height 17
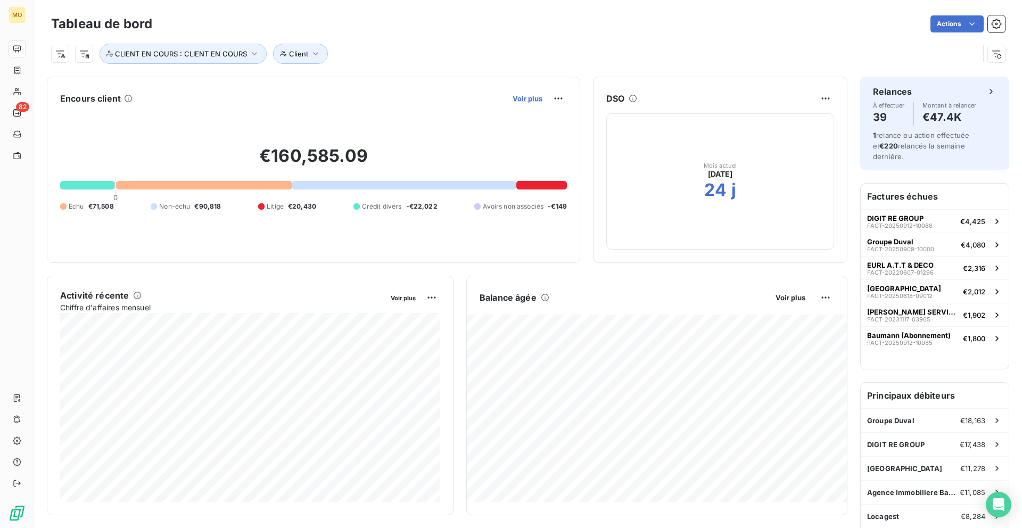
click at [533, 94] on span "Voir plus" at bounding box center [528, 98] width 30 height 9
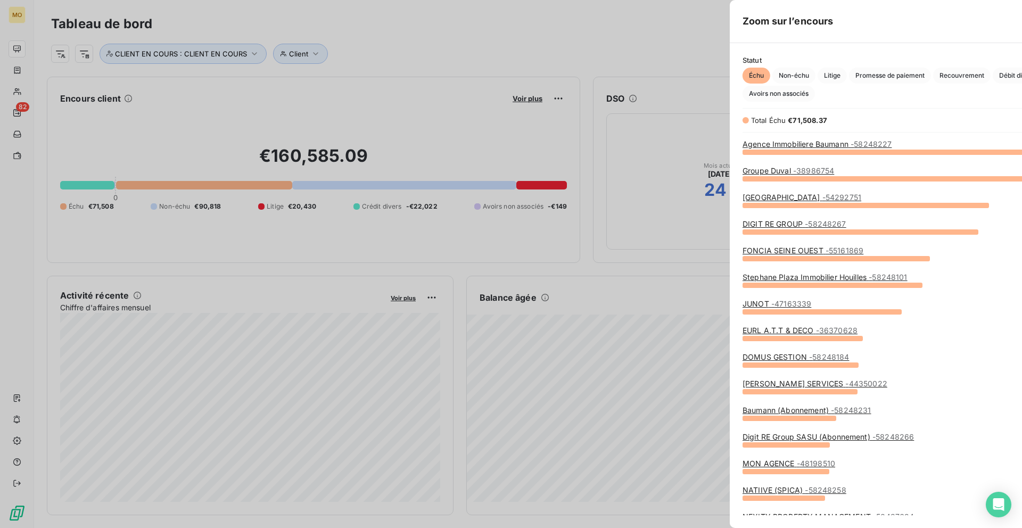
scroll to position [528, 409]
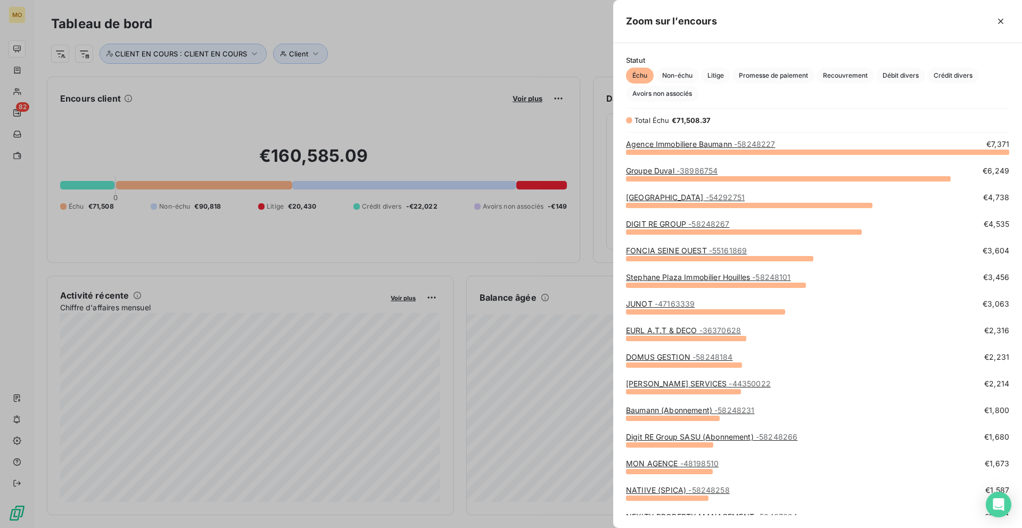
click at [711, 223] on span "- 58248267" at bounding box center [708, 223] width 41 height 9
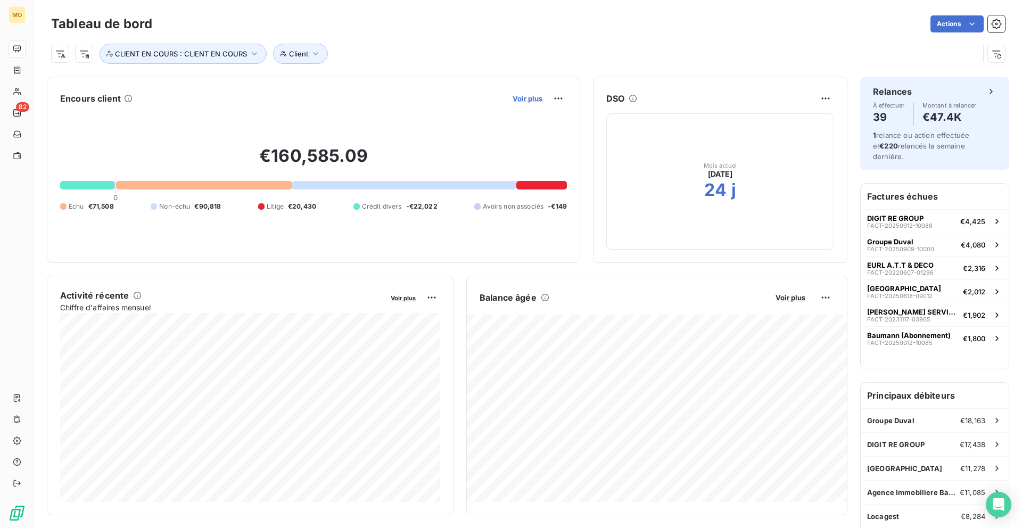
click at [532, 100] on span "Voir plus" at bounding box center [528, 98] width 30 height 9
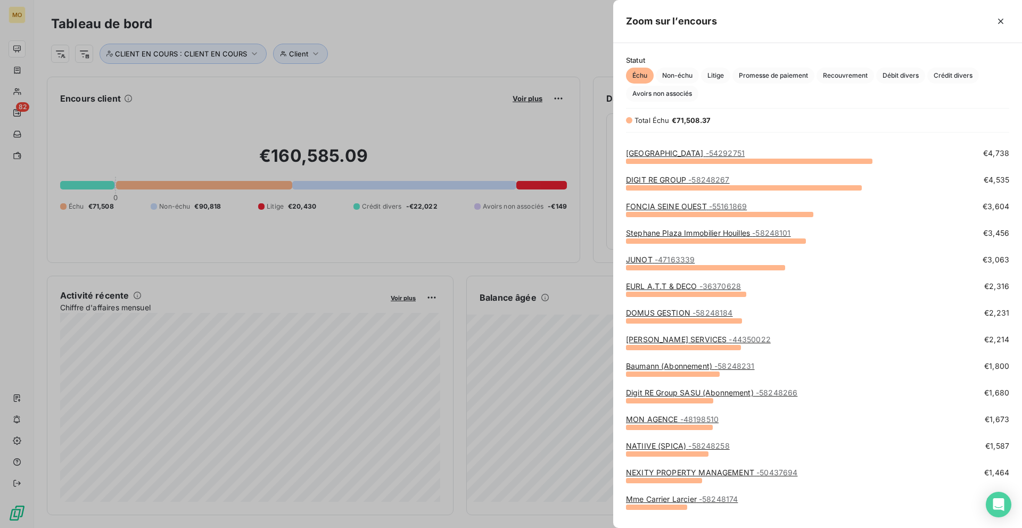
scroll to position [51, 0]
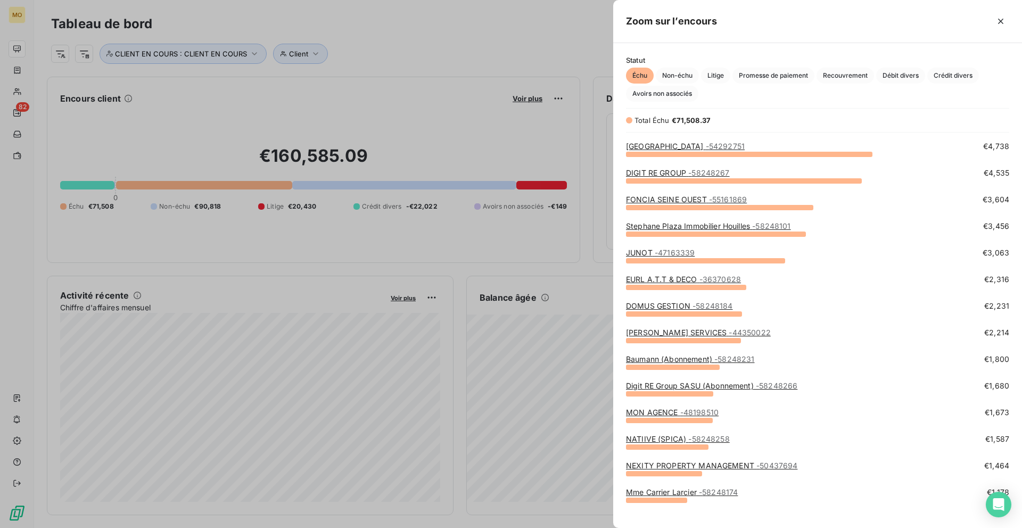
click at [679, 358] on link "Baumann (Abonnement) - 58248231" at bounding box center [690, 359] width 129 height 9
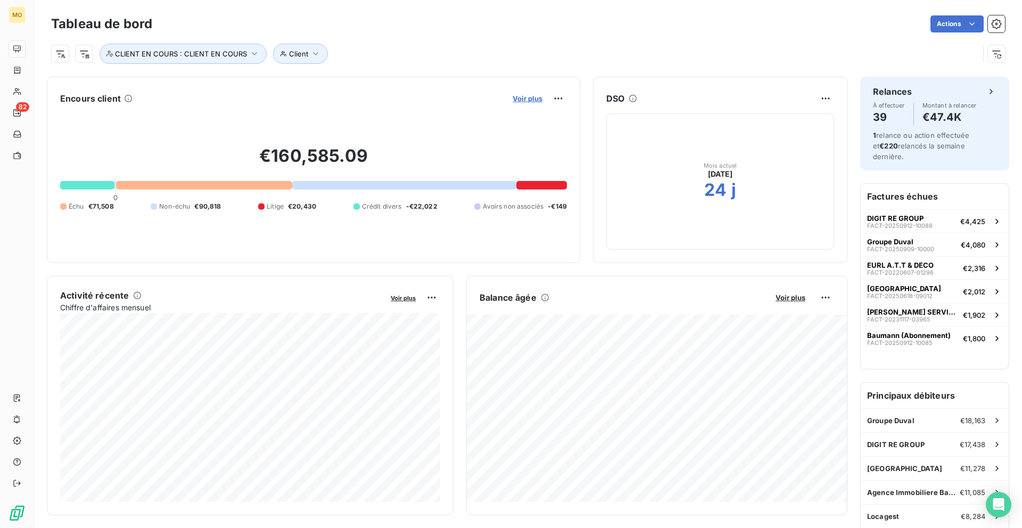
click at [537, 100] on span "Voir plus" at bounding box center [528, 98] width 30 height 9
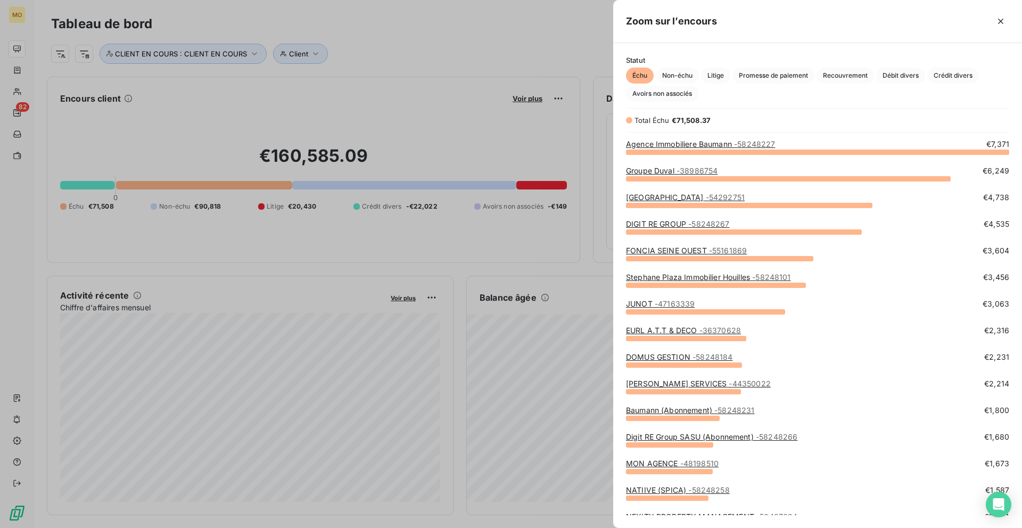
click at [663, 173] on link "Groupe Duval - 38986754" at bounding box center [672, 170] width 92 height 9
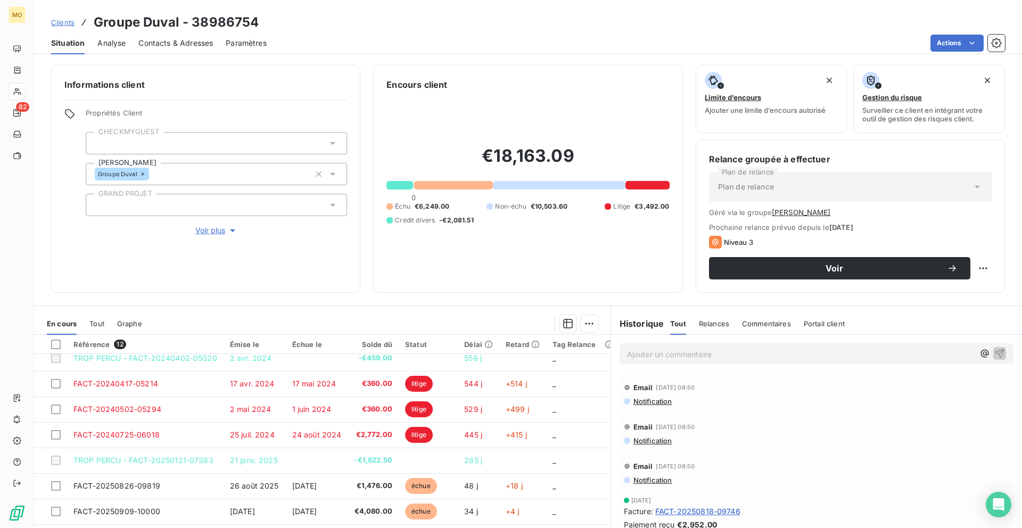
scroll to position [44, 0]
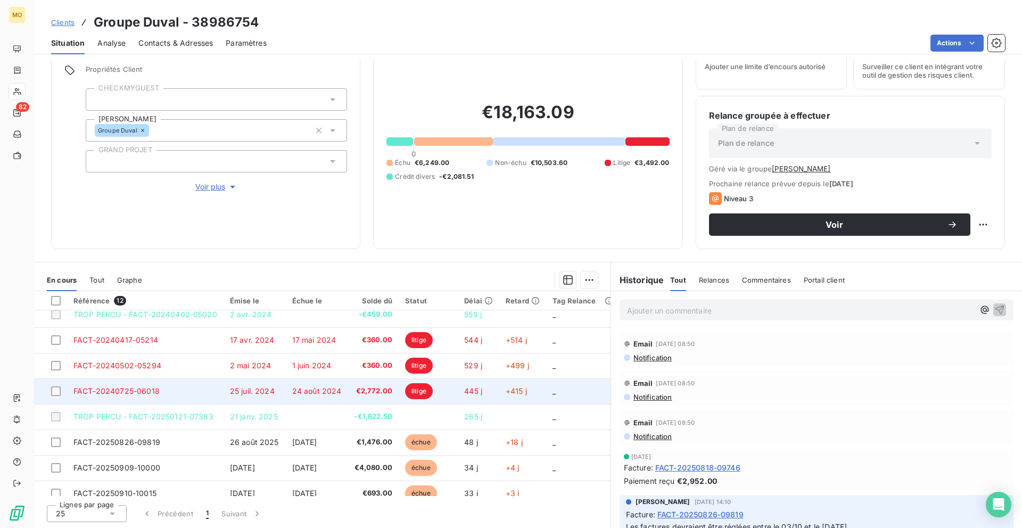
click at [513, 391] on span "+415 j" at bounding box center [516, 390] width 21 height 9
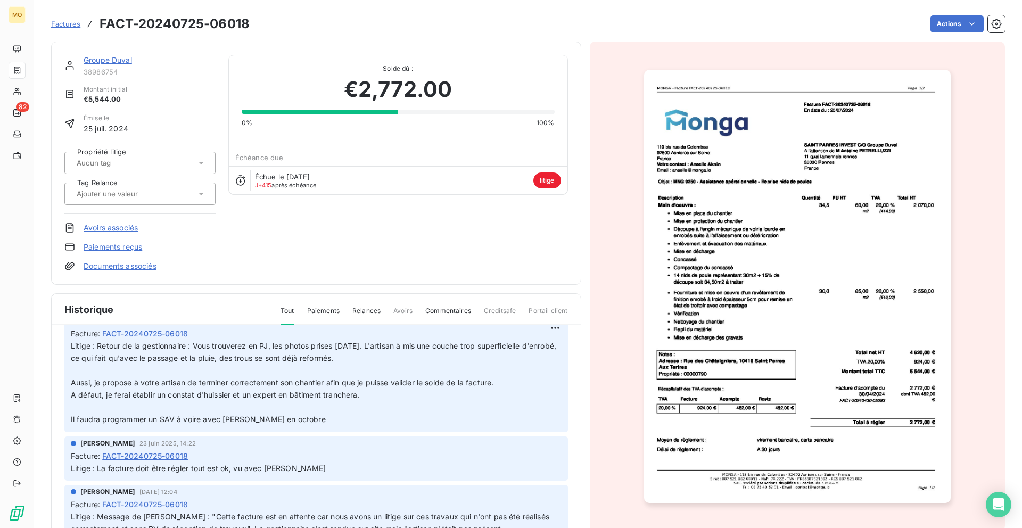
scroll to position [92, 0]
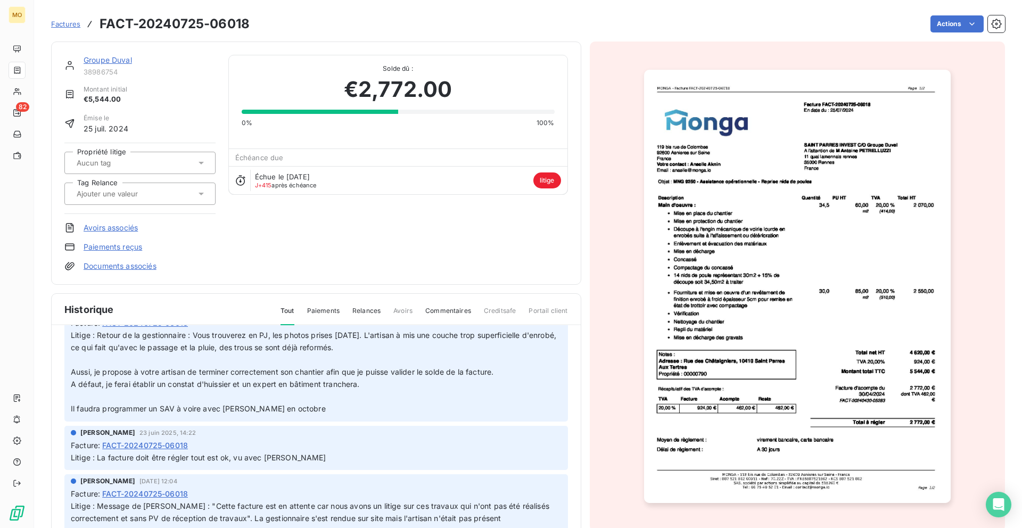
click at [798, 162] on img "button" at bounding box center [797, 286] width 307 height 433
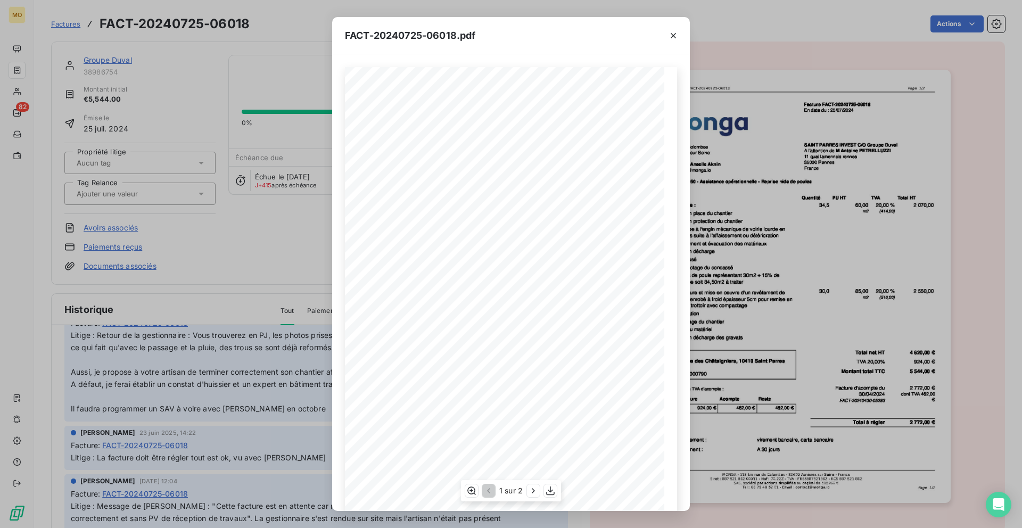
click at [391, 185] on span "MNG 9250 - Assistance opérationnelle - Reprise nids de poules" at bounding box center [454, 182] width 145 height 5
click at [192, 98] on div "FACT-20240725-06018.pdf [STREET_ADDRESS] Votre contact : [PERSON_NAME] Email : …" at bounding box center [511, 264] width 1022 height 528
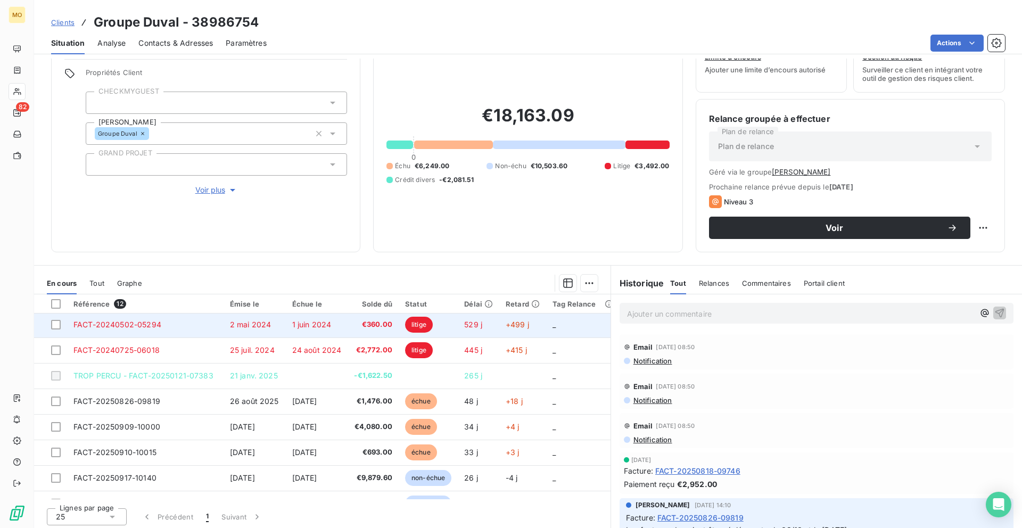
scroll to position [76, 0]
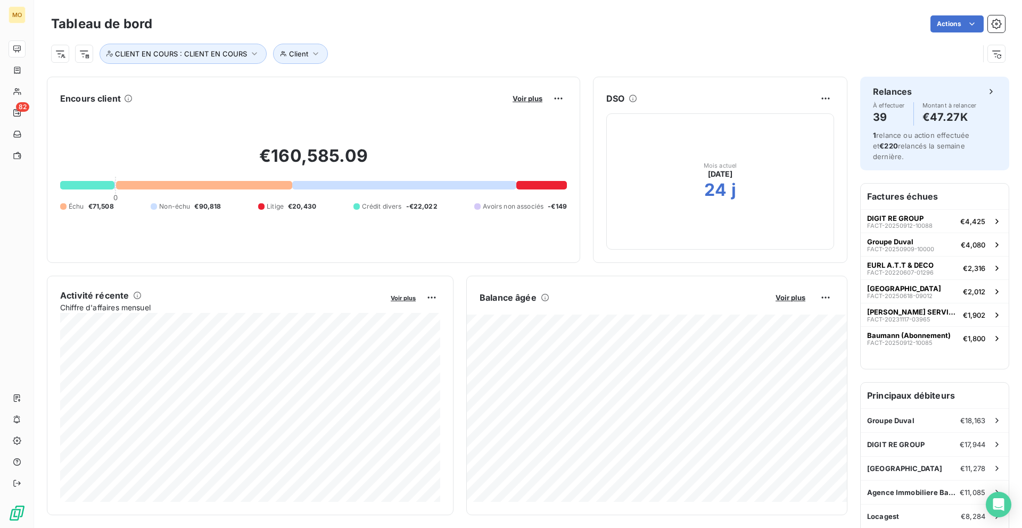
click at [510, 97] on button "Voir plus" at bounding box center [527, 99] width 36 height 10
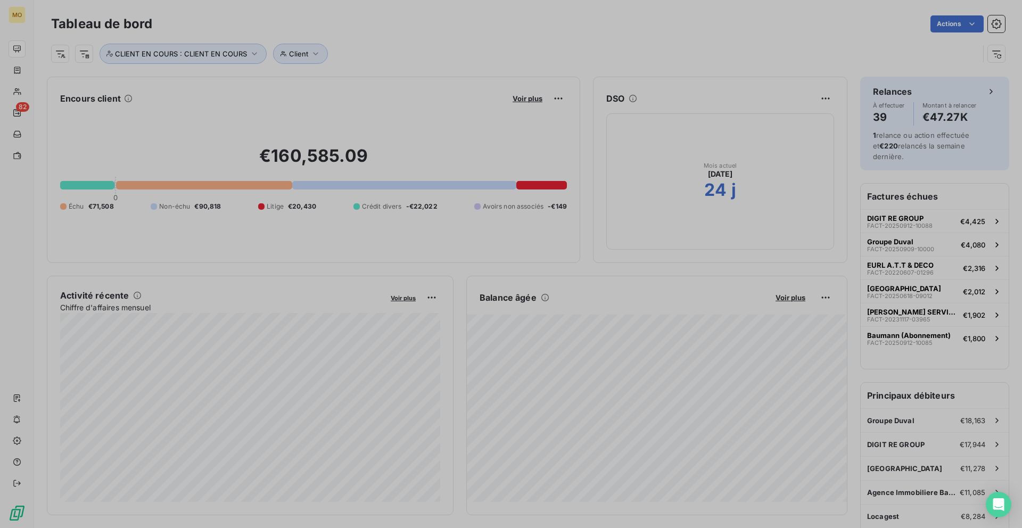
scroll to position [528, 409]
click at [515, 97] on div at bounding box center [511, 264] width 1022 height 528
click at [515, 97] on span "Voir plus" at bounding box center [528, 98] width 30 height 9
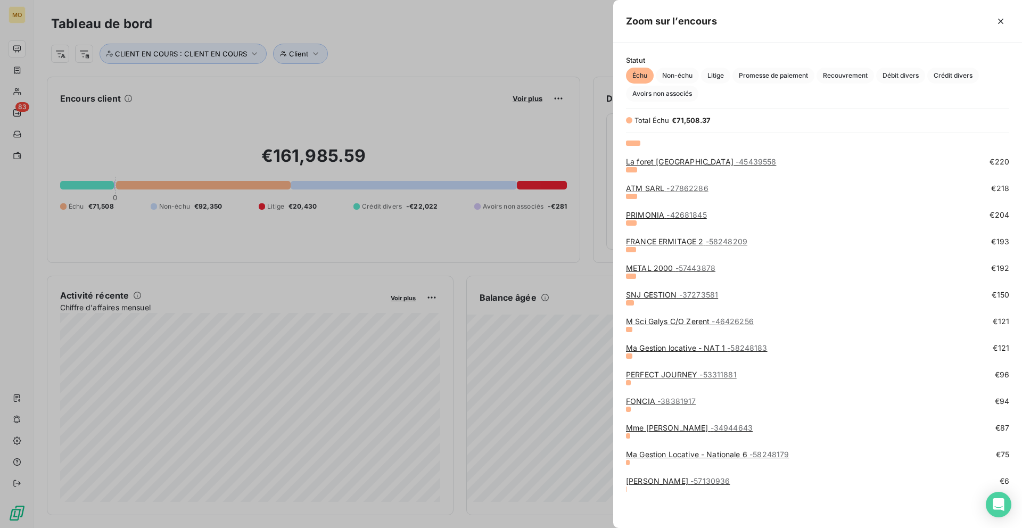
click at [29, 97] on div at bounding box center [511, 264] width 1022 height 528
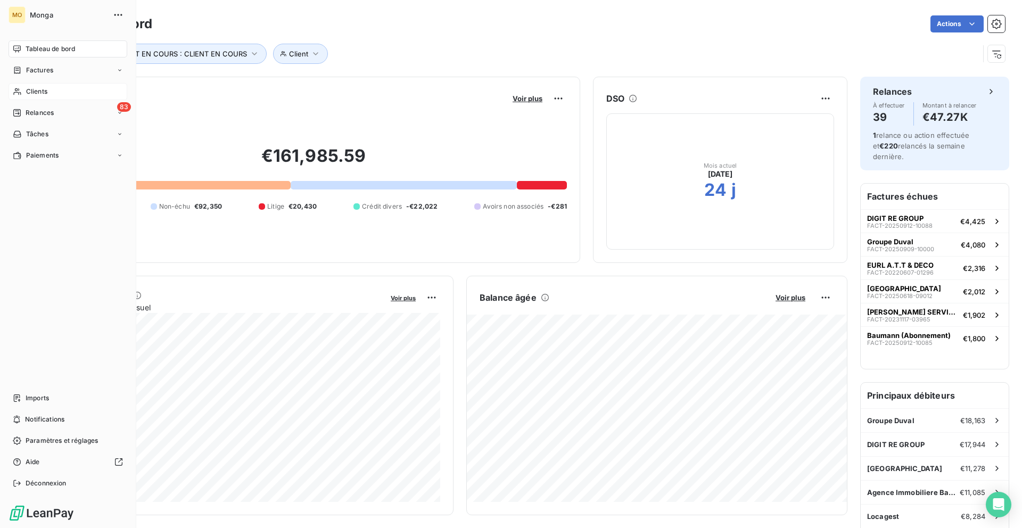
click at [23, 92] on div "Clients" at bounding box center [68, 91] width 119 height 17
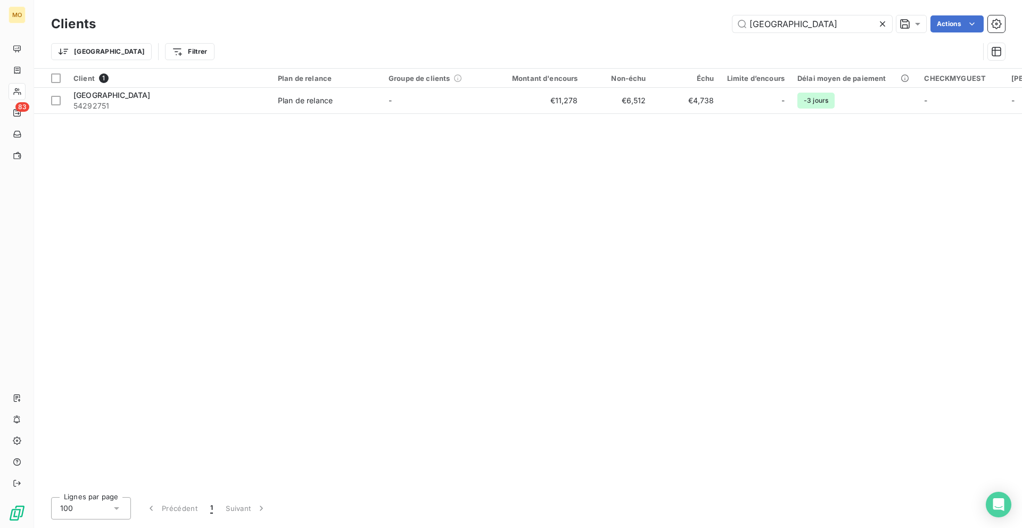
click at [760, 36] on div "Trier Filtrer" at bounding box center [528, 51] width 954 height 33
click at [779, 23] on input "[GEOGRAPHIC_DATA]" at bounding box center [812, 23] width 160 height 17
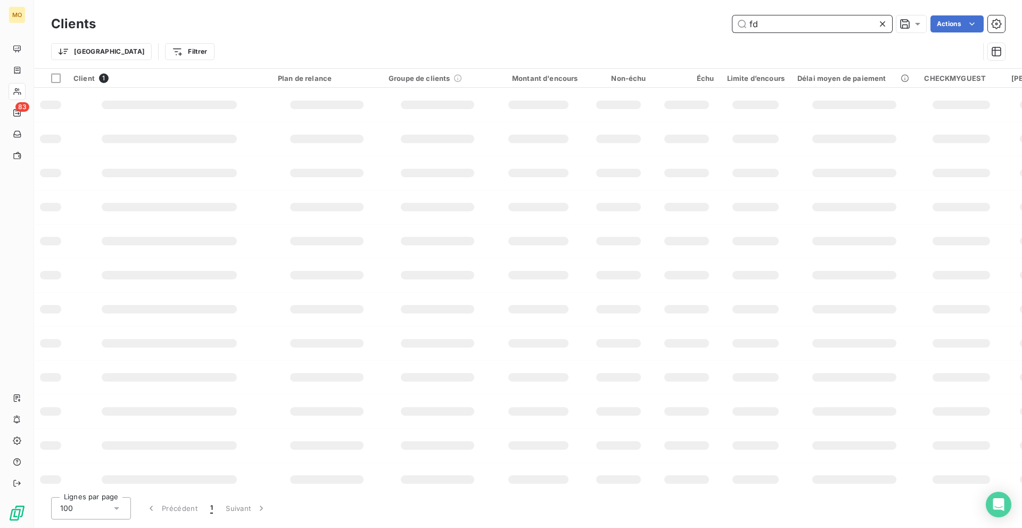
type input "f"
type input "d"
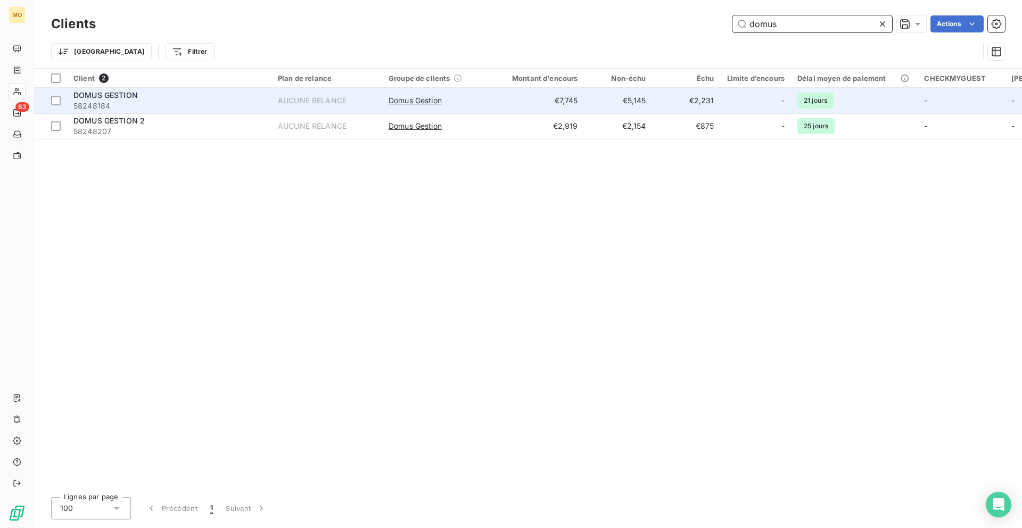
type input "domus"
click at [225, 106] on span "58248184" at bounding box center [169, 106] width 192 height 11
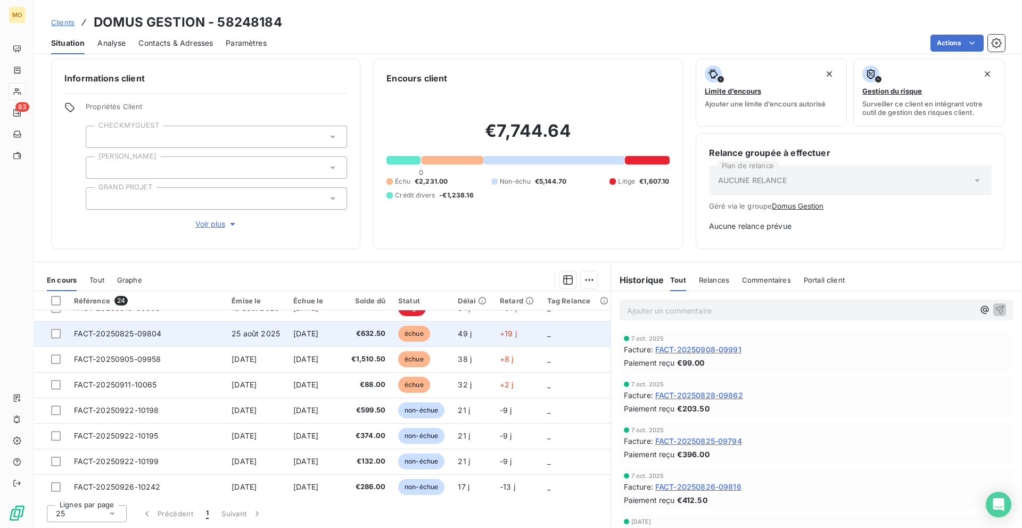
scroll to position [99, 0]
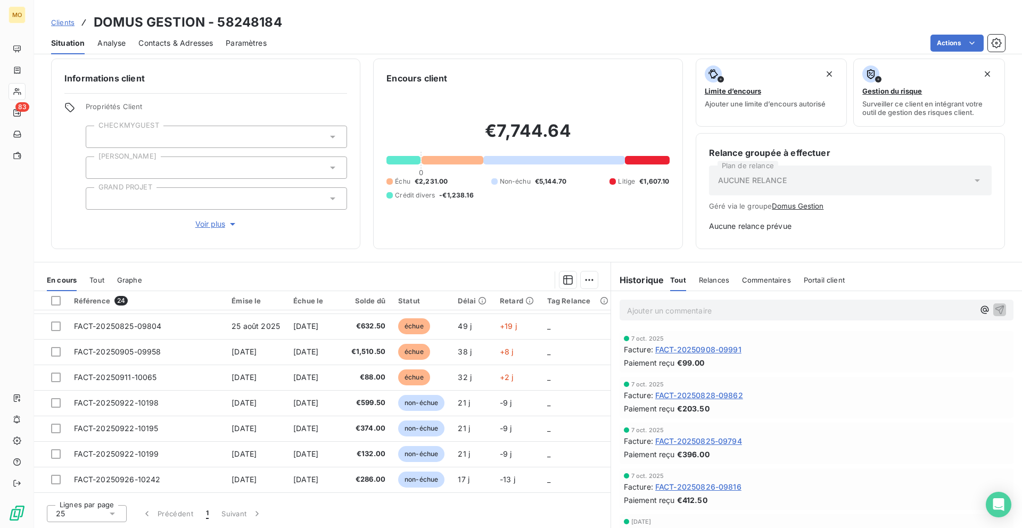
click at [158, 42] on span "Contacts & Adresses" at bounding box center [175, 43] width 75 height 11
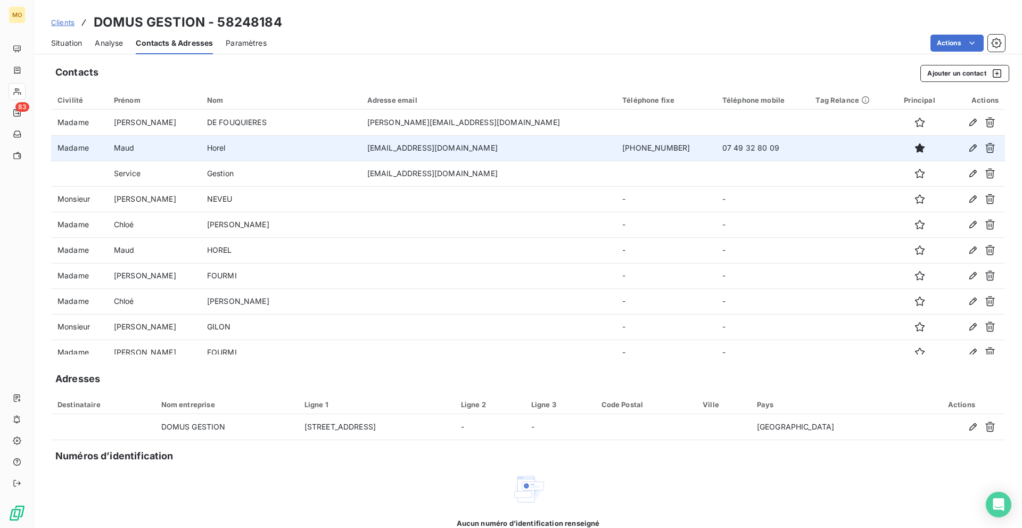
click at [511, 147] on td "[EMAIL_ADDRESS][DOMAIN_NAME]" at bounding box center [488, 148] width 255 height 26
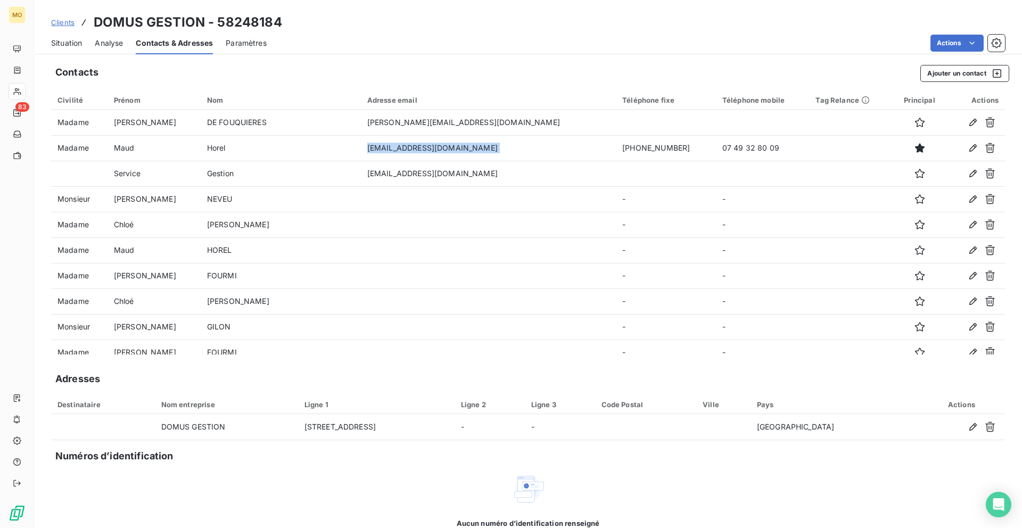
click at [51, 41] on span "Situation" at bounding box center [66, 43] width 31 height 11
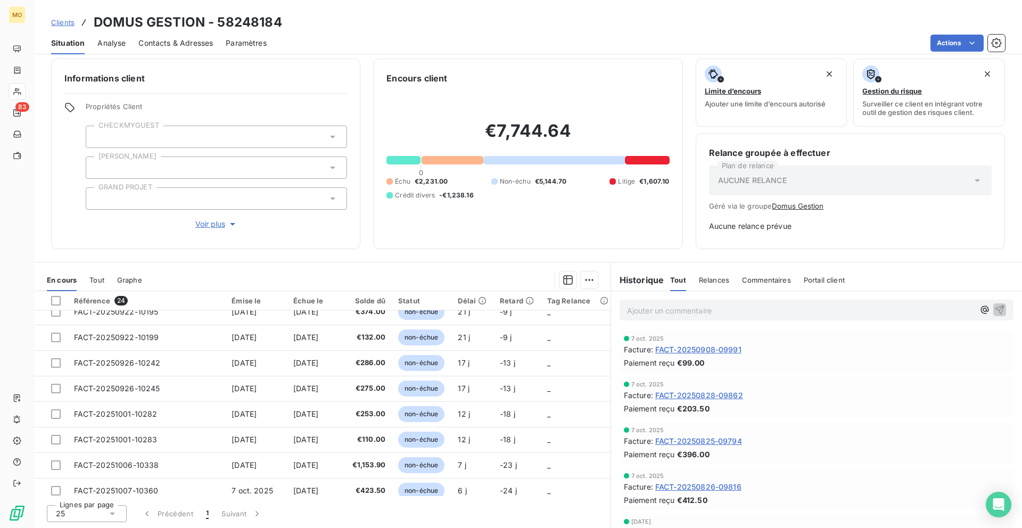
scroll to position [0, 0]
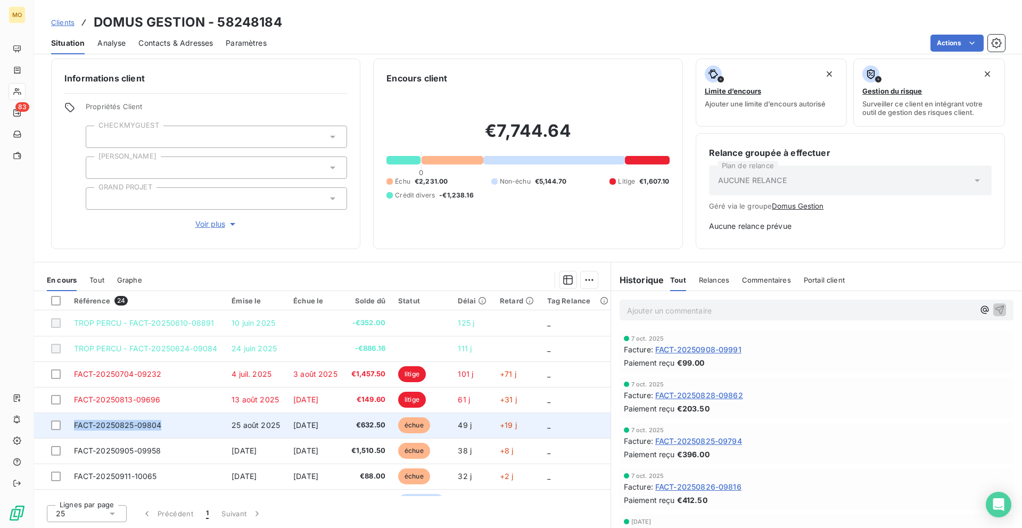
copy span "FACT-20250825-09804"
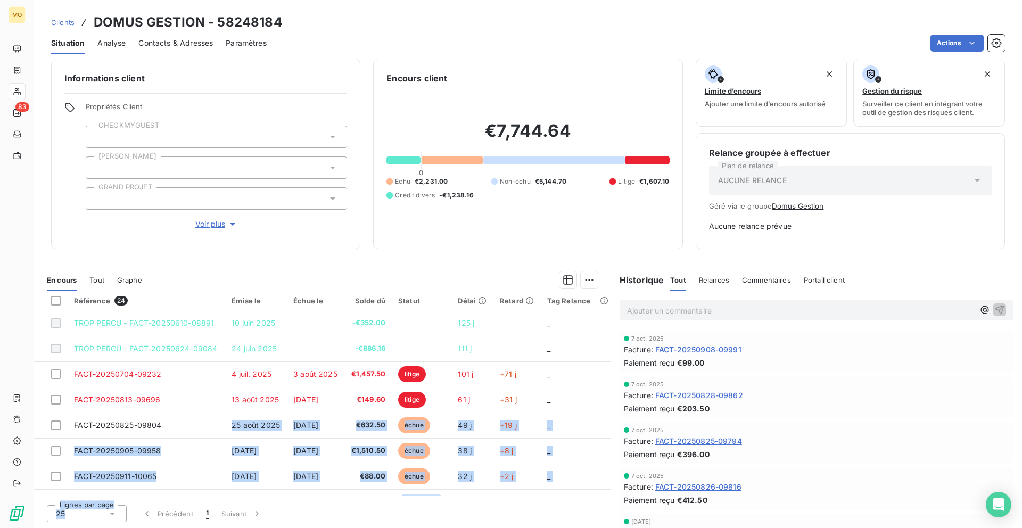
drag, startPoint x: 182, startPoint y: 422, endPoint x: 121, endPoint y: 527, distance: 121.2
click at [121, 527] on div "Référence 24 Émise le Échue le Solde dû Statut Délai Retard Tag Relance TROP PE…" at bounding box center [322, 409] width 576 height 237
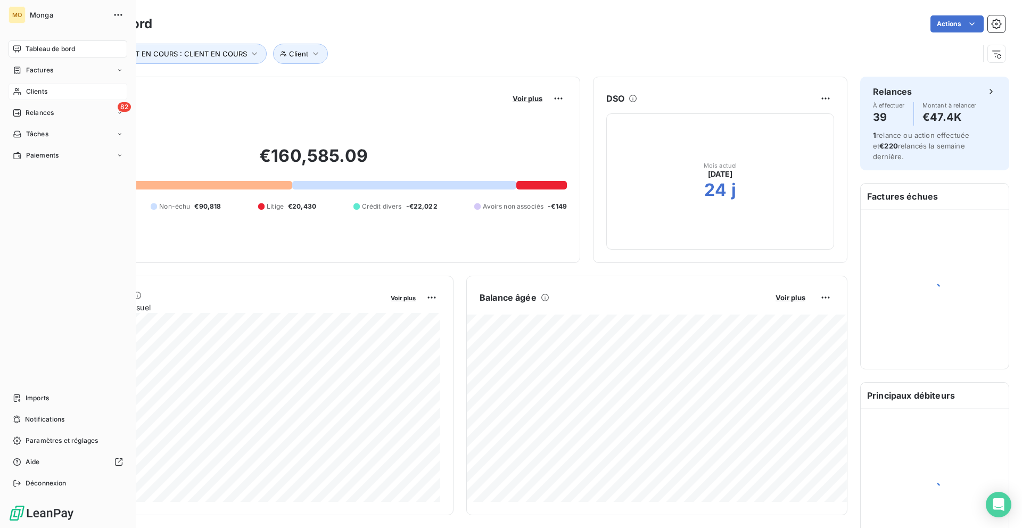
click at [41, 84] on div "Clients" at bounding box center [68, 91] width 119 height 17
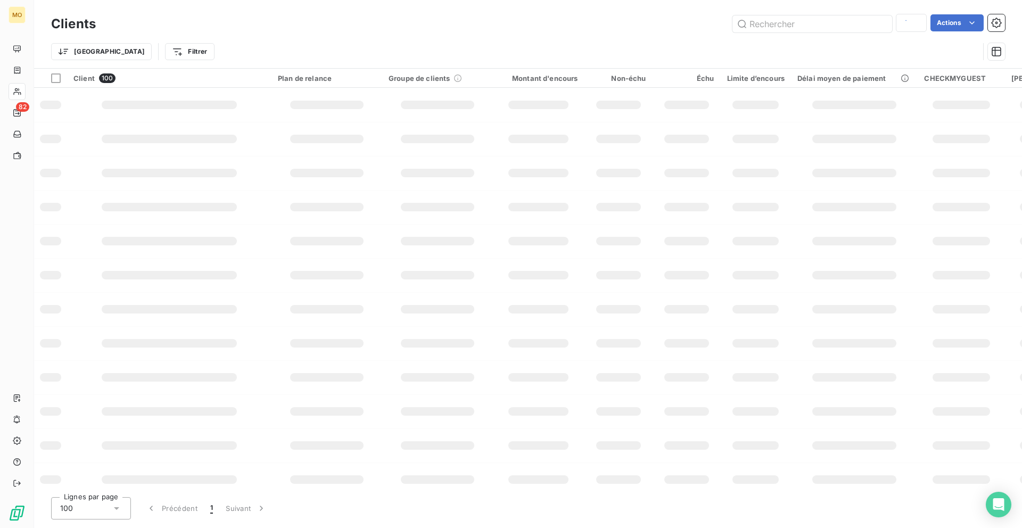
type input "[GEOGRAPHIC_DATA]"
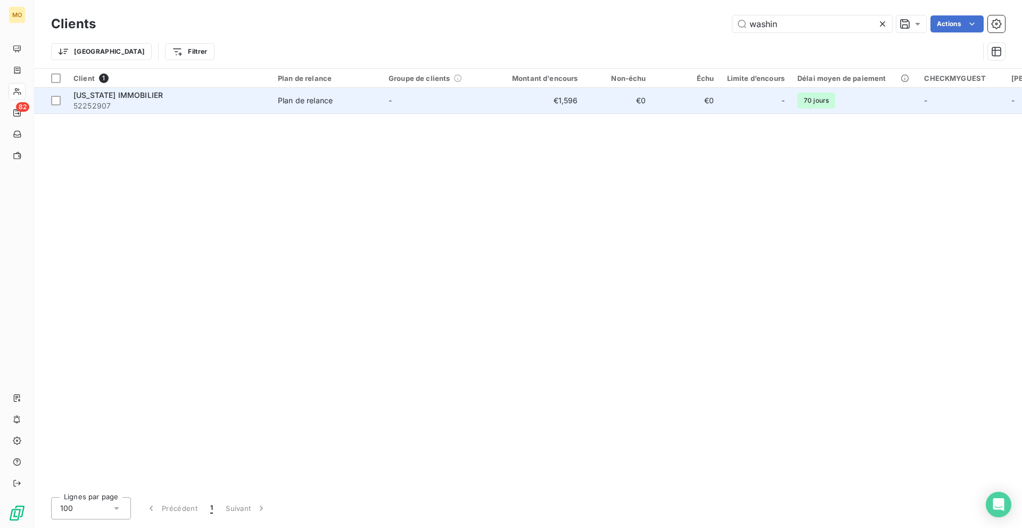
type input "washin"
click at [208, 100] on div "WASHINGTON IMMOBILIER" at bounding box center [169, 95] width 192 height 11
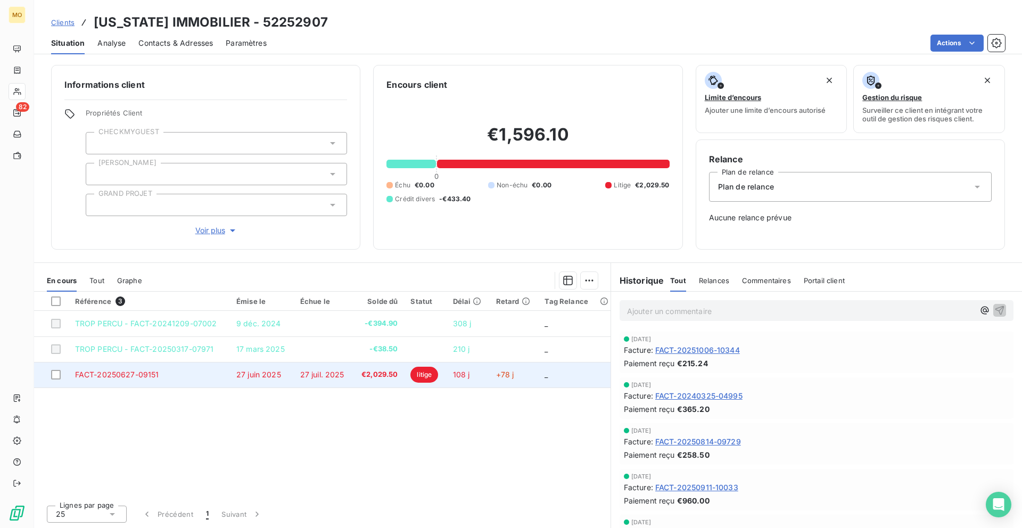
click at [257, 375] on span "27 juin 2025" at bounding box center [258, 374] width 45 height 9
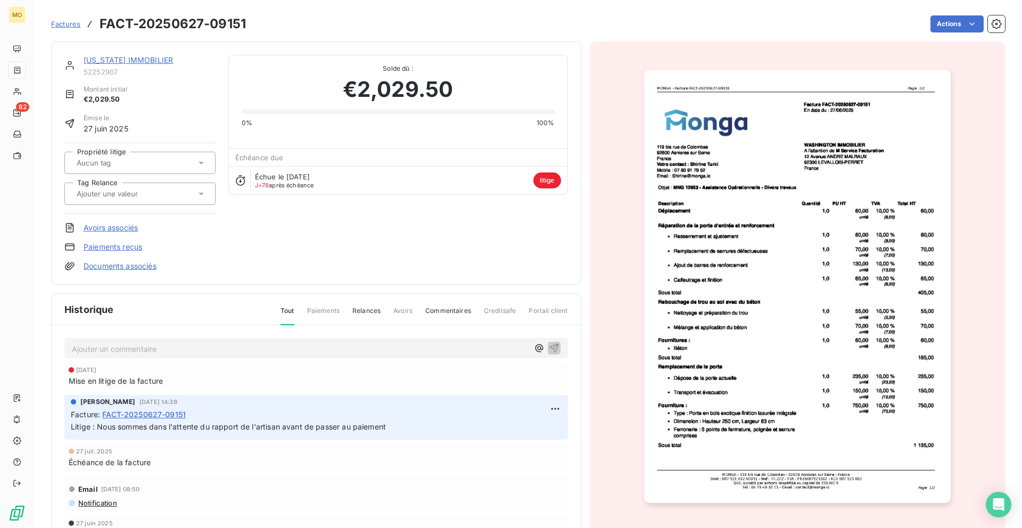
click at [740, 227] on img "button" at bounding box center [797, 286] width 307 height 433
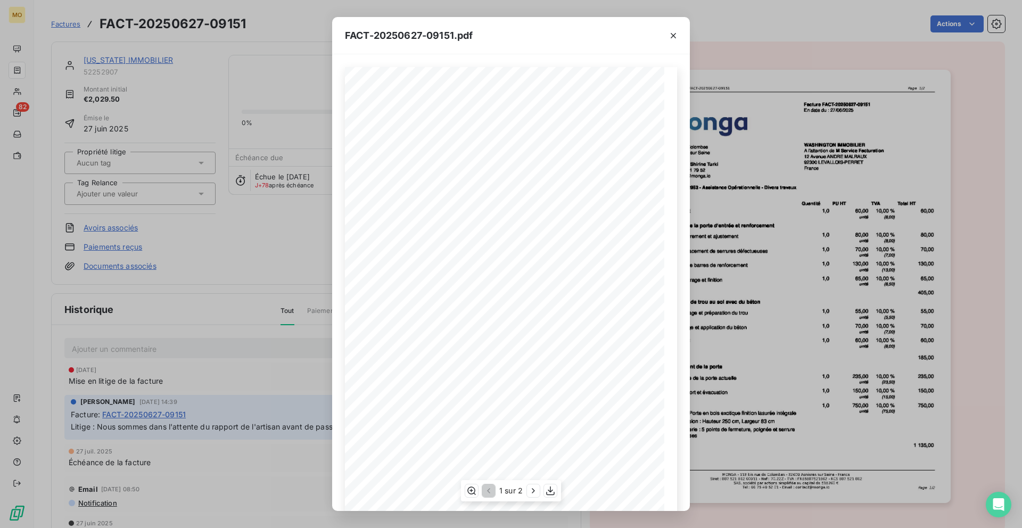
click at [395, 188] on span "MNG 12953 - Assistance Opérationnelle - Divers travaux" at bounding box center [446, 188] width 128 height 5
copy span "12953"
drag, startPoint x: 385, startPoint y: 188, endPoint x: 407, endPoint y: 188, distance: 21.3
click at [407, 188] on span "MNG 12953 - Assistance Opérationnelle - Divers travaux" at bounding box center [446, 188] width 128 height 5
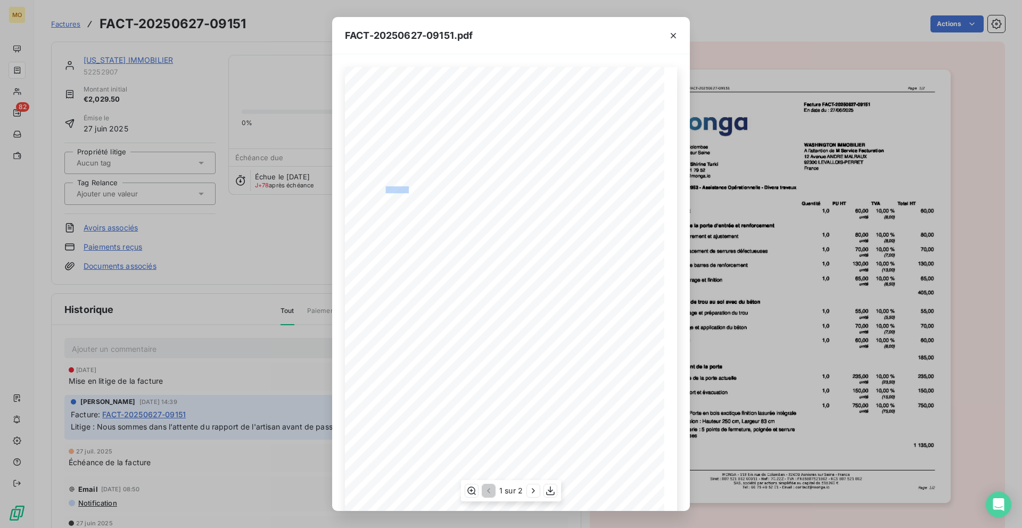
copy span "NG 12953"
click at [186, 86] on div "FACT-20250627-09151.pdf 119 bis rue de Colombes 92600 Asnieres sur Seine France…" at bounding box center [511, 264] width 1022 height 528
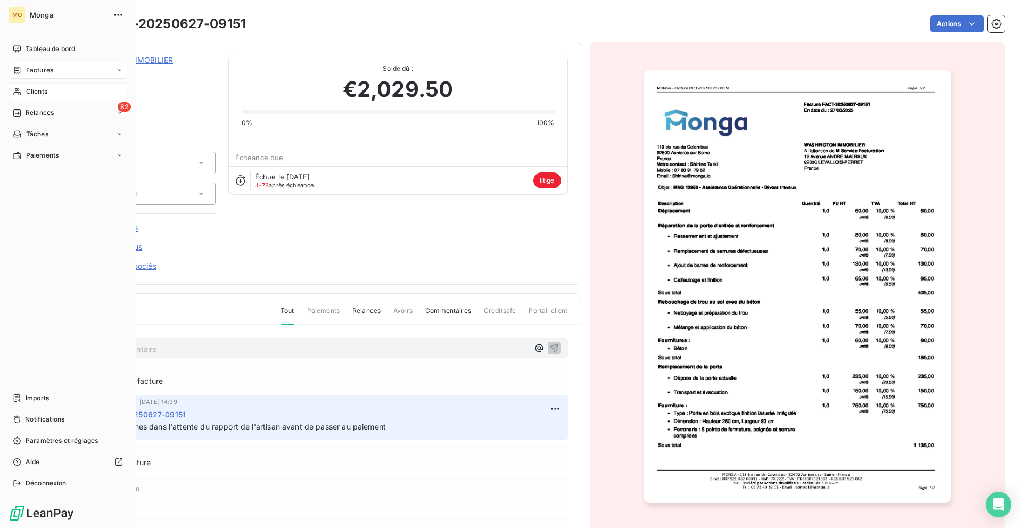
click at [18, 93] on icon at bounding box center [16, 91] width 7 height 7
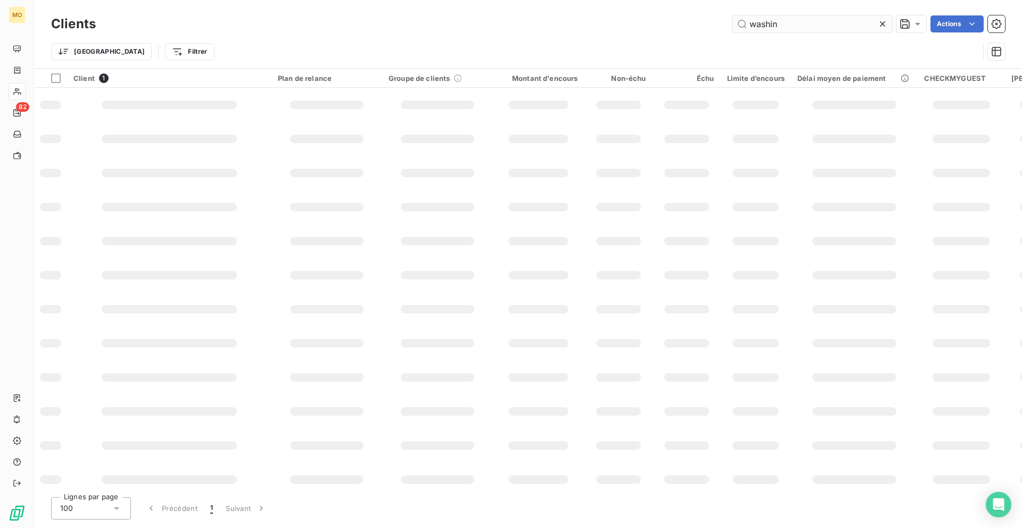
click at [820, 26] on input "washin" at bounding box center [812, 23] width 160 height 17
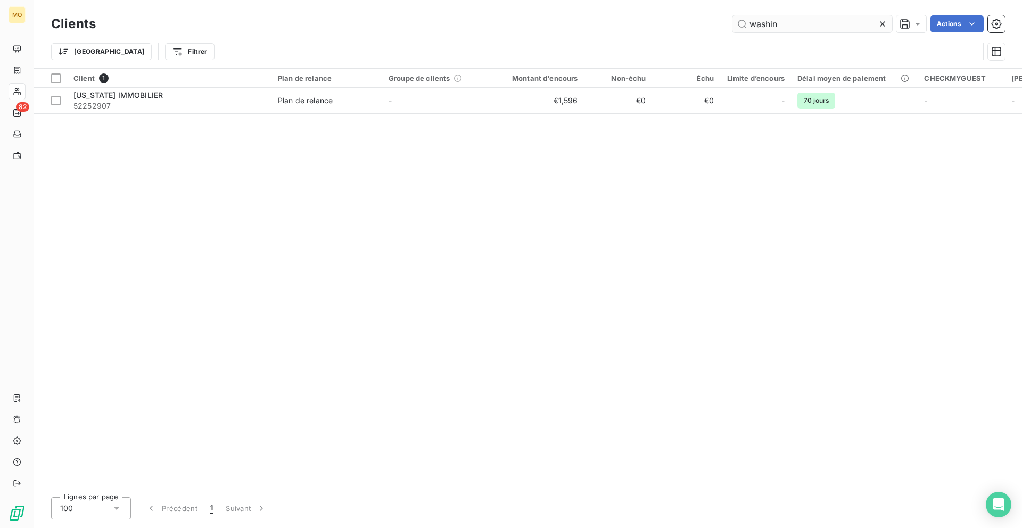
type input "`"
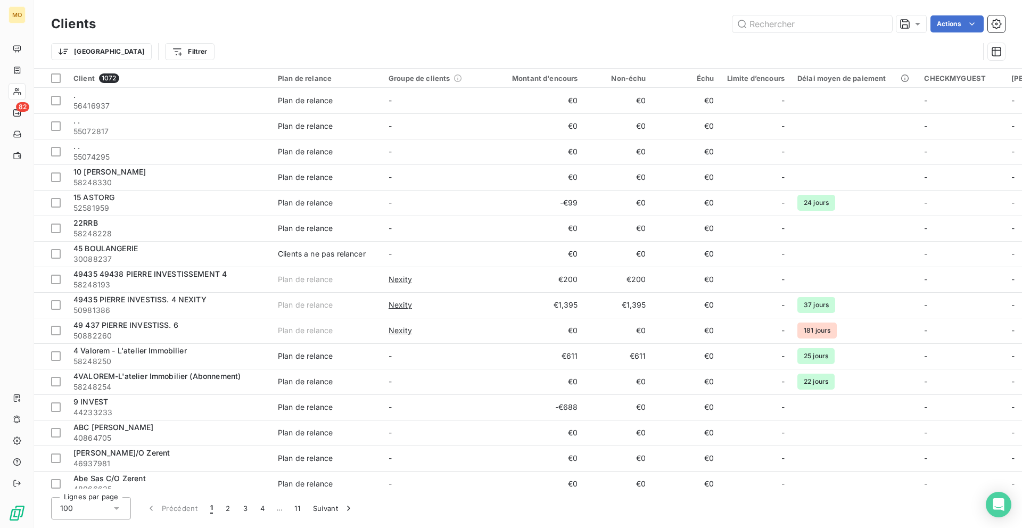
type input "[GEOGRAPHIC_DATA]"
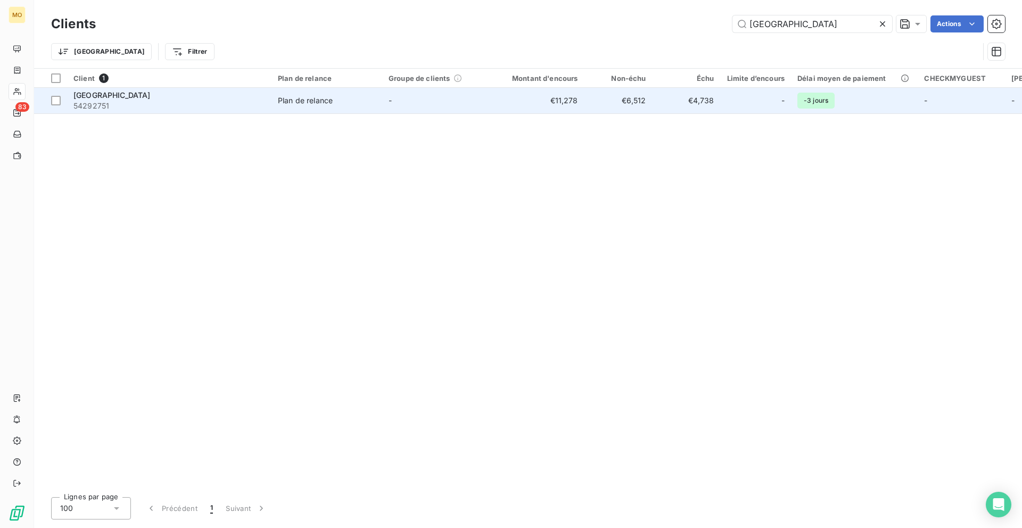
click at [687, 103] on td "€4,738" at bounding box center [687, 101] width 68 height 26
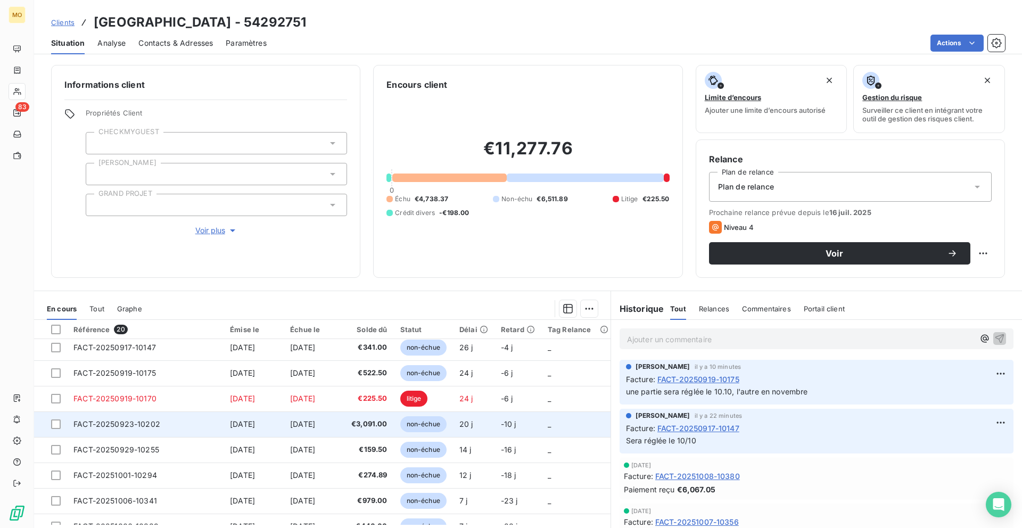
scroll to position [209, 0]
click at [519, 431] on td "-10 j" at bounding box center [517, 424] width 47 height 26
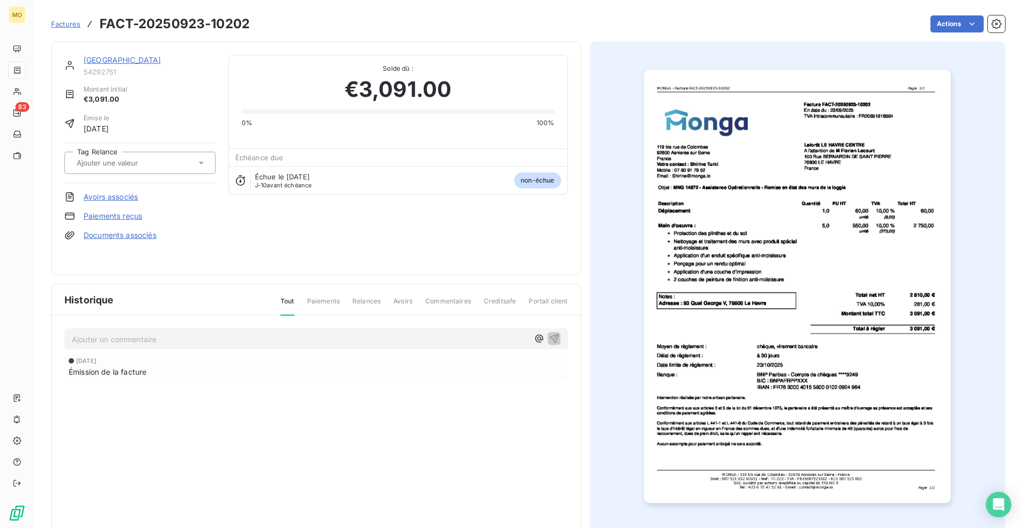
click at [321, 337] on p "Ajouter un commentaire ﻿" at bounding box center [300, 339] width 457 height 13
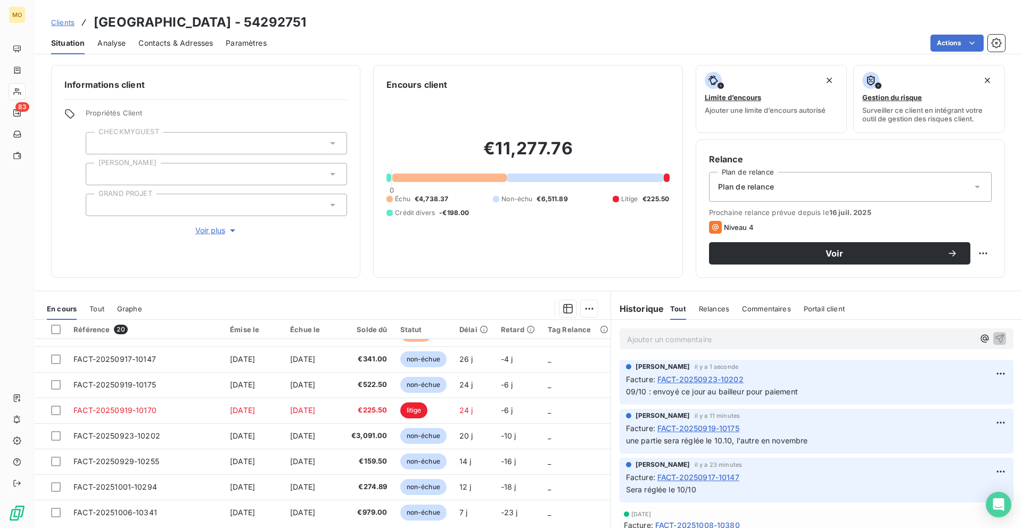
scroll to position [202, 0]
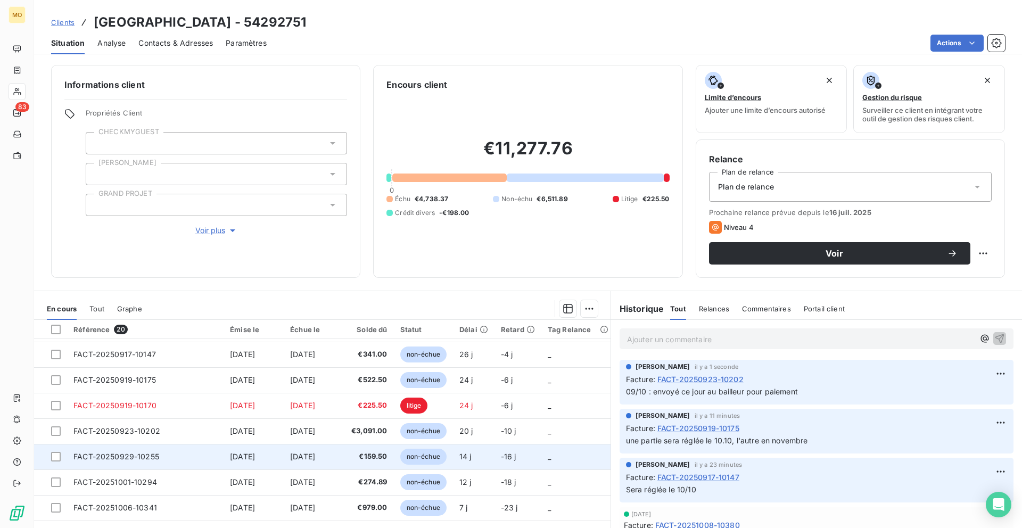
click at [282, 450] on td "[DATE]" at bounding box center [254, 457] width 60 height 26
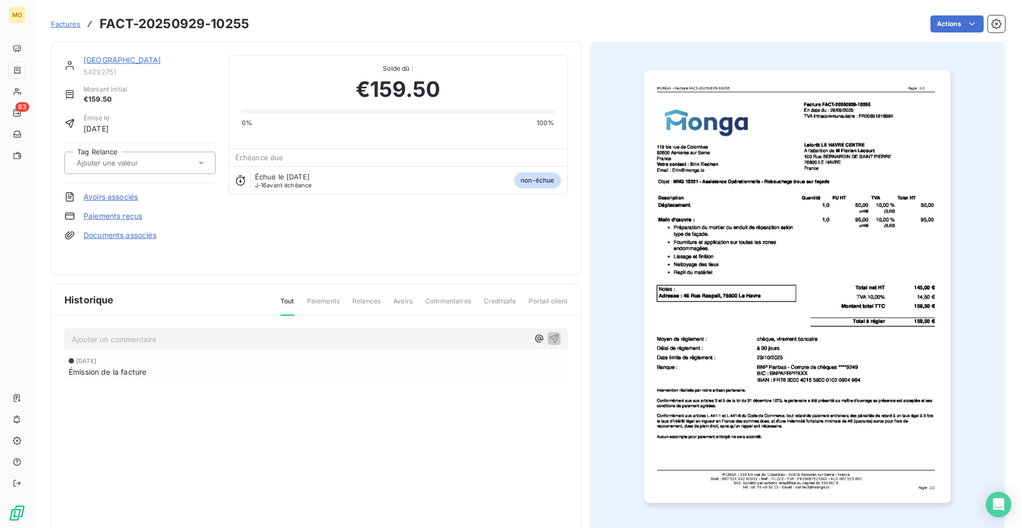
click at [287, 340] on p "Ajouter un commentaire ﻿" at bounding box center [300, 339] width 457 height 13
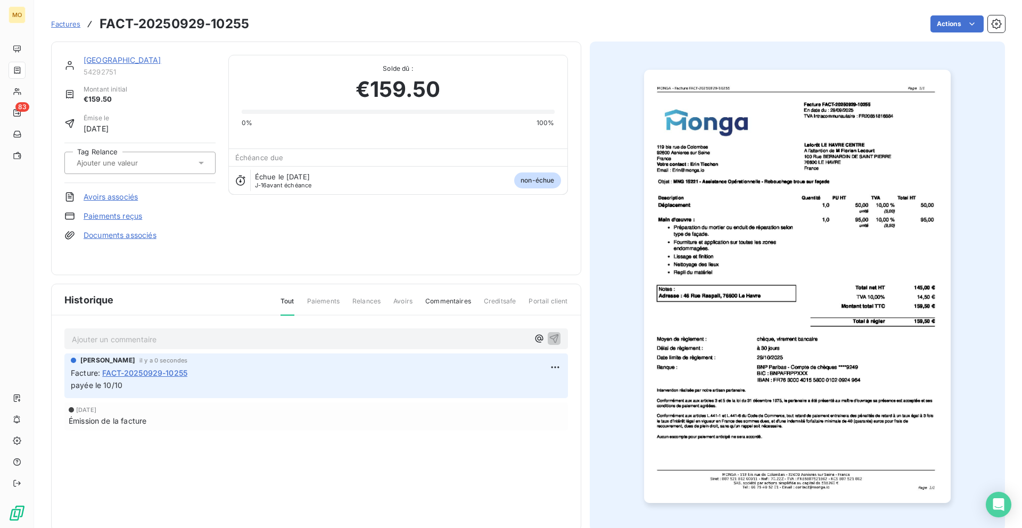
scroll to position [1, 0]
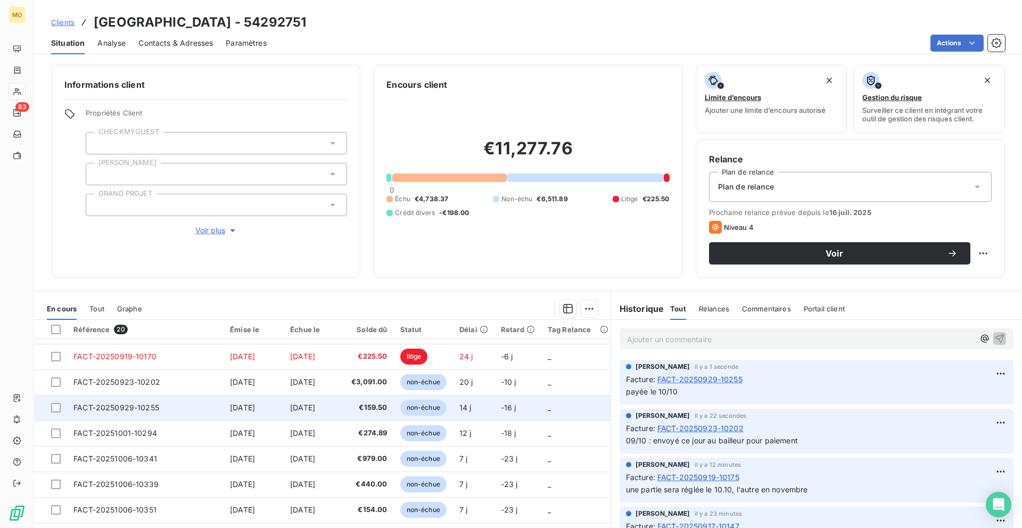
scroll to position [250, 0]
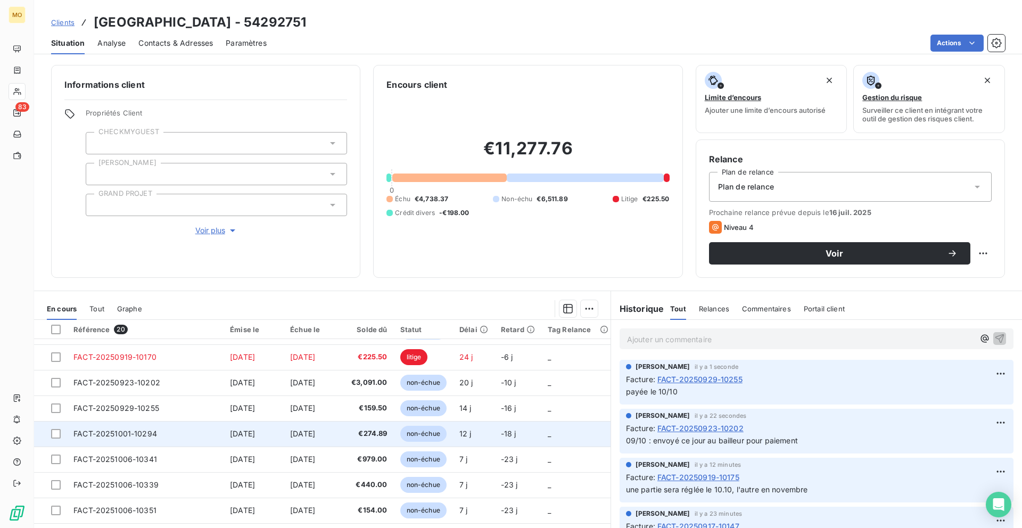
click at [242, 432] on span "[DATE]" at bounding box center [242, 433] width 25 height 9
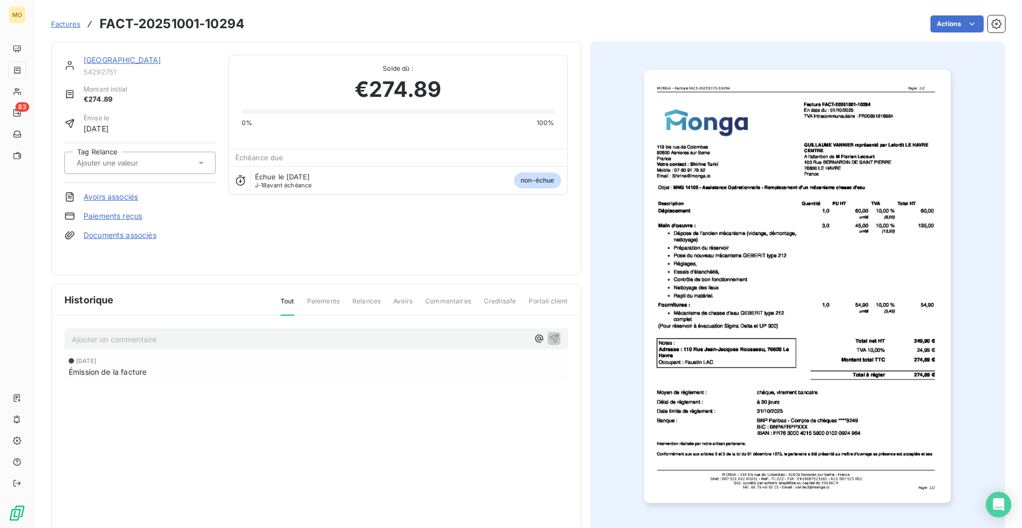
click at [228, 344] on p "Ajouter un commentaire ﻿" at bounding box center [300, 339] width 457 height 13
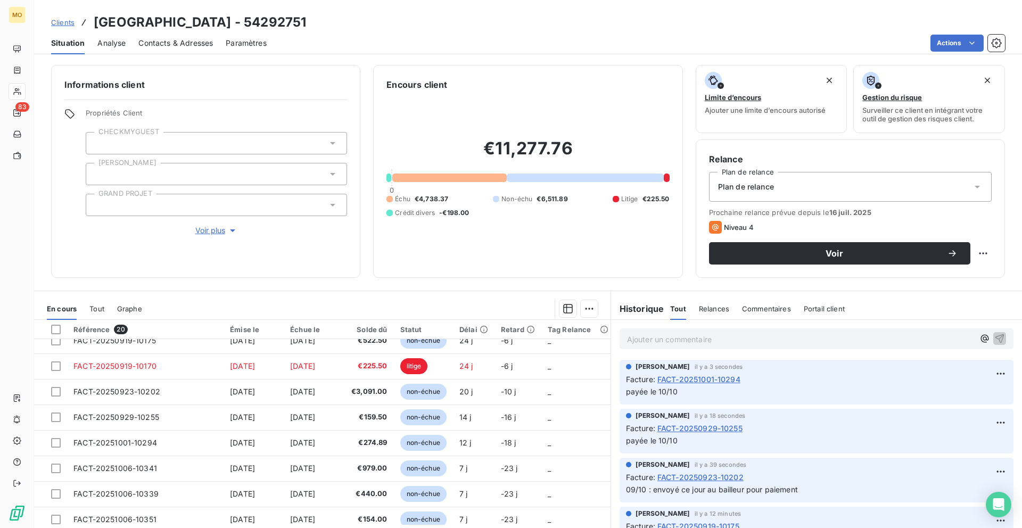
scroll to position [245, 0]
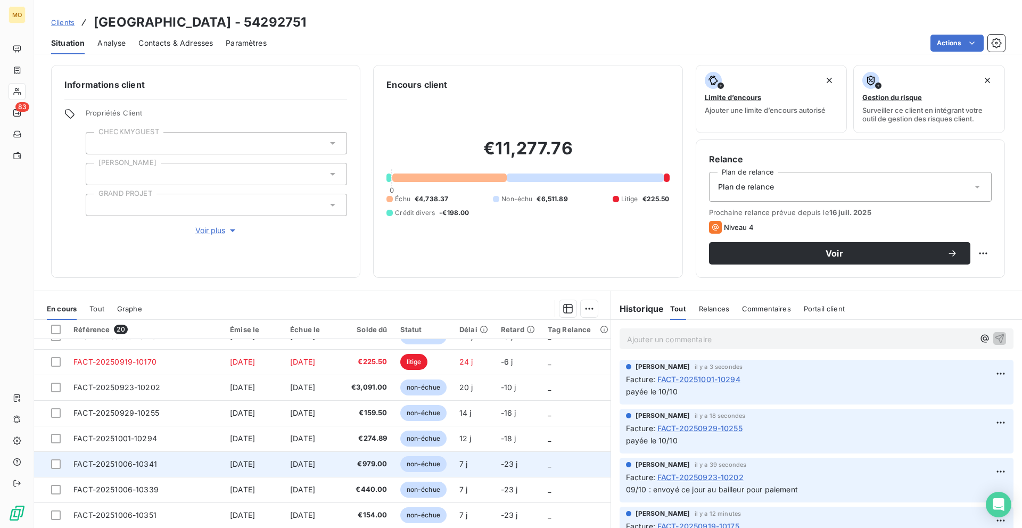
click at [196, 462] on td "FACT-20251006-10341" at bounding box center [145, 464] width 156 height 26
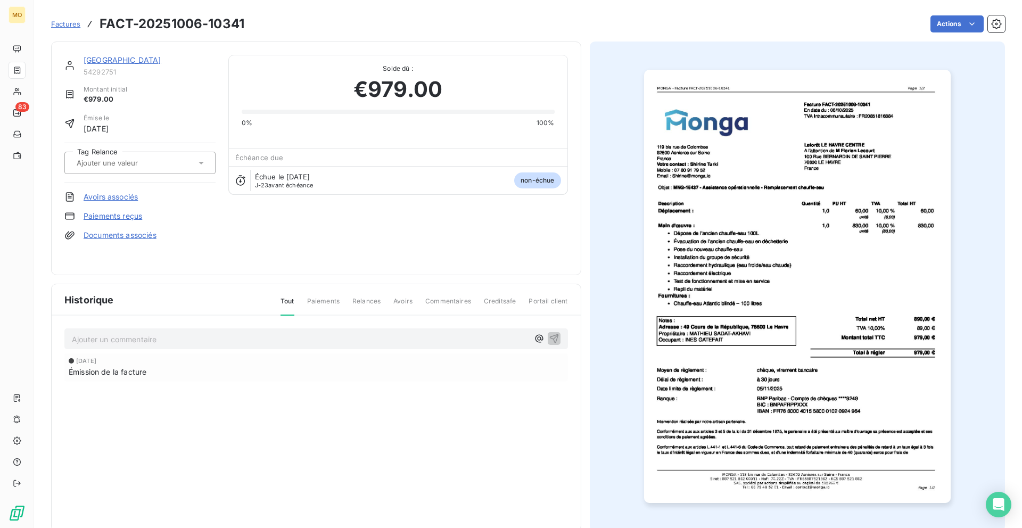
click at [284, 349] on div "Ajouter un commentaire ﻿ 6 oct. 2025 Émission de la facture" at bounding box center [316, 370] width 529 height 109
click at [284, 327] on div "Ajouter un commentaire ﻿ 6 oct. 2025 Émission de la facture" at bounding box center [316, 370] width 529 height 109
click at [284, 336] on p "Ajouter un commentaire ﻿" at bounding box center [300, 339] width 457 height 13
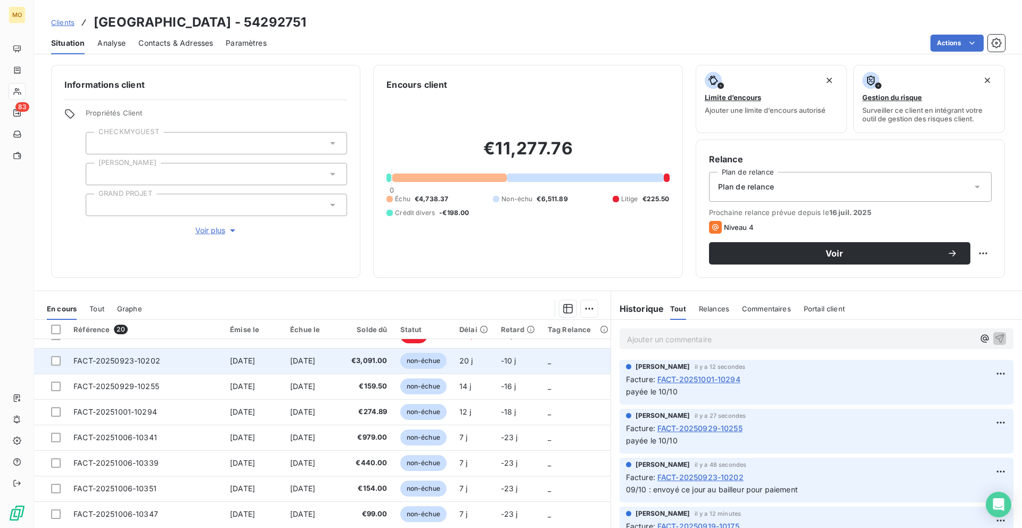
scroll to position [273, 0]
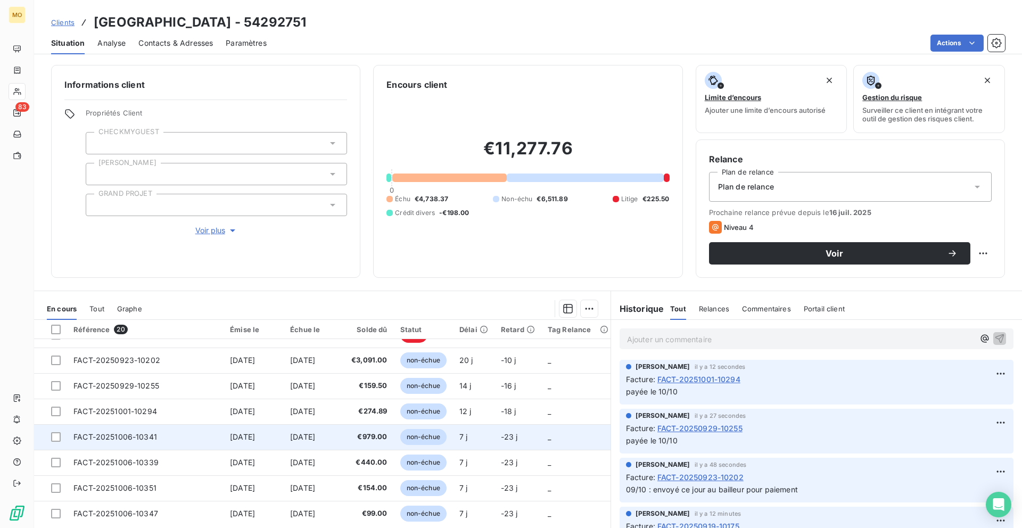
click at [351, 434] on td "€979.00" at bounding box center [369, 437] width 48 height 26
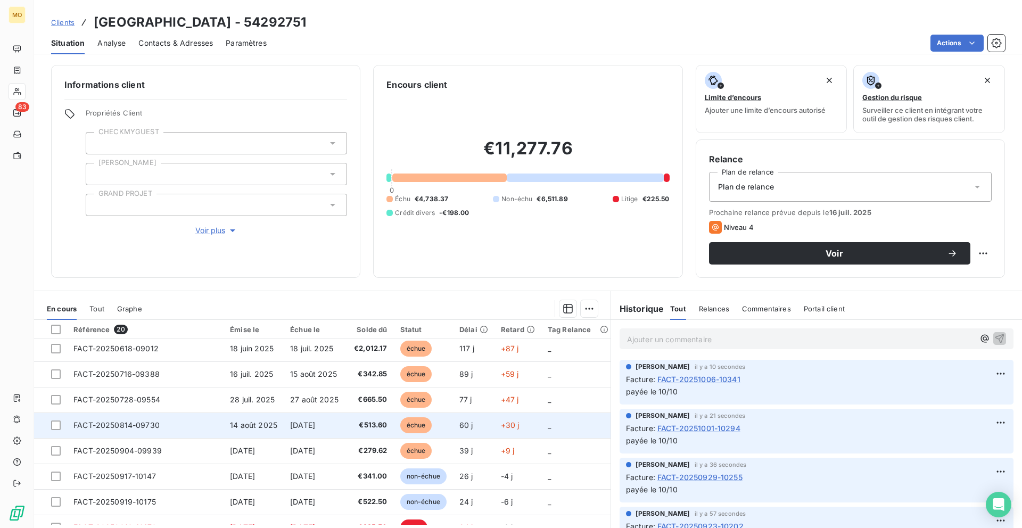
scroll to position [80, 0]
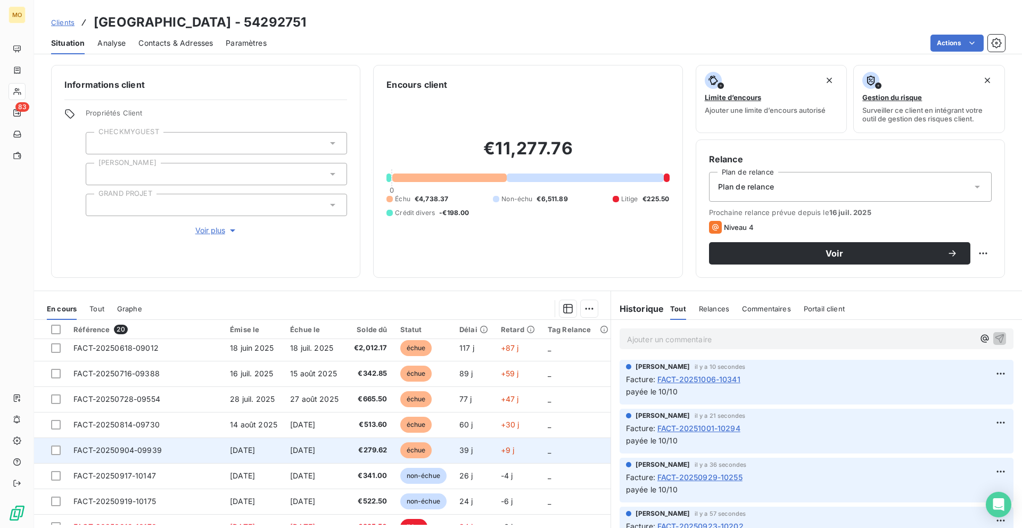
click at [230, 446] on span "[DATE]" at bounding box center [242, 450] width 25 height 9
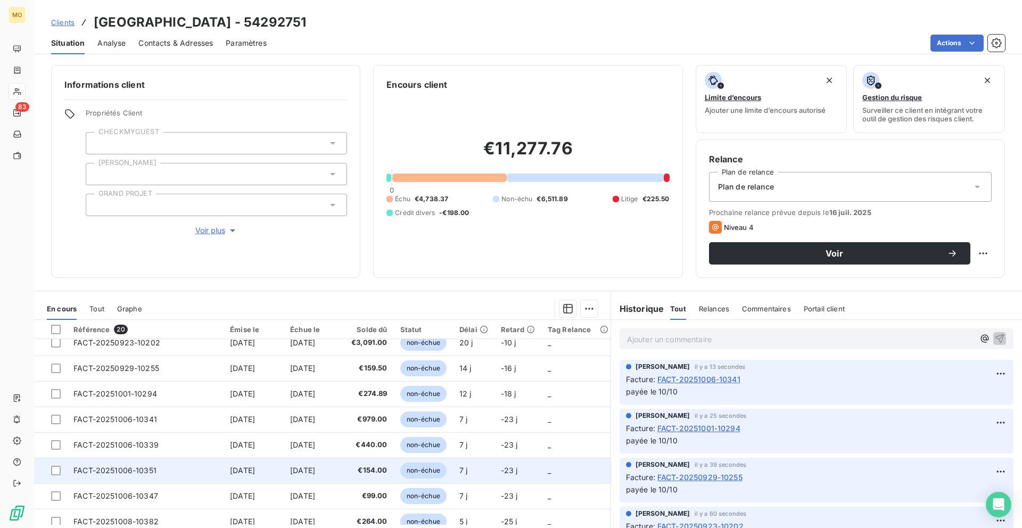
scroll to position [291, 0]
click at [226, 473] on td "[DATE]" at bounding box center [254, 470] width 60 height 26
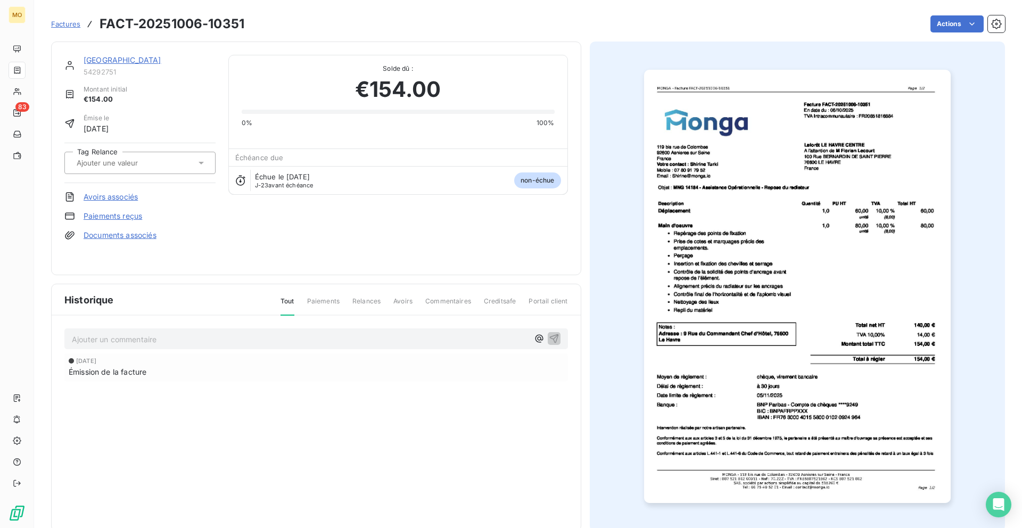
click at [220, 340] on p "Ajouter un commentaire ﻿" at bounding box center [300, 339] width 457 height 13
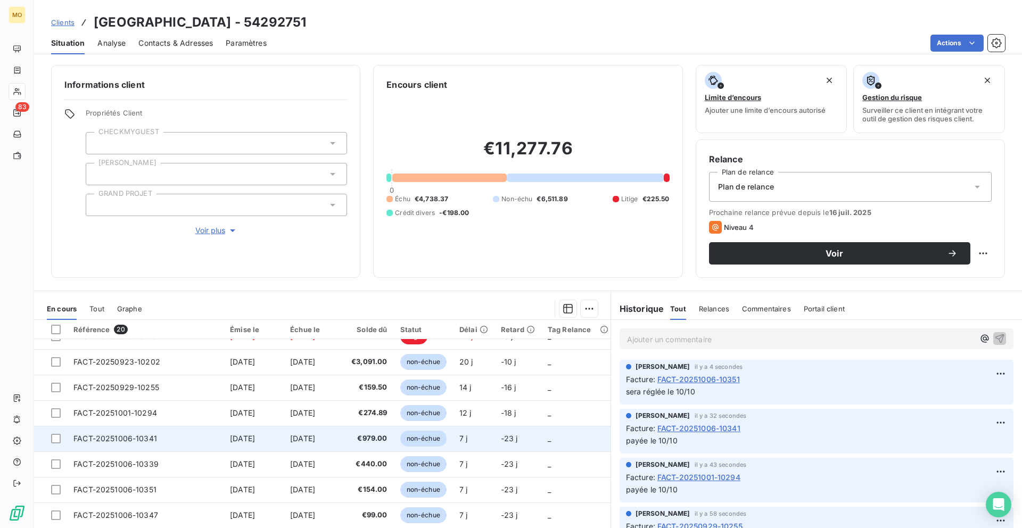
scroll to position [290, 0]
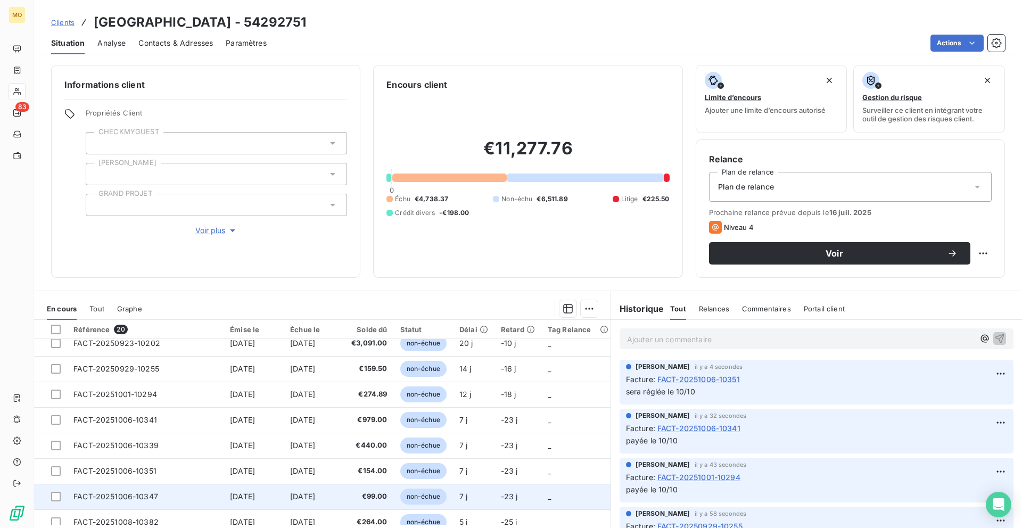
click at [218, 495] on td "FACT-20251006-10347" at bounding box center [145, 497] width 156 height 26
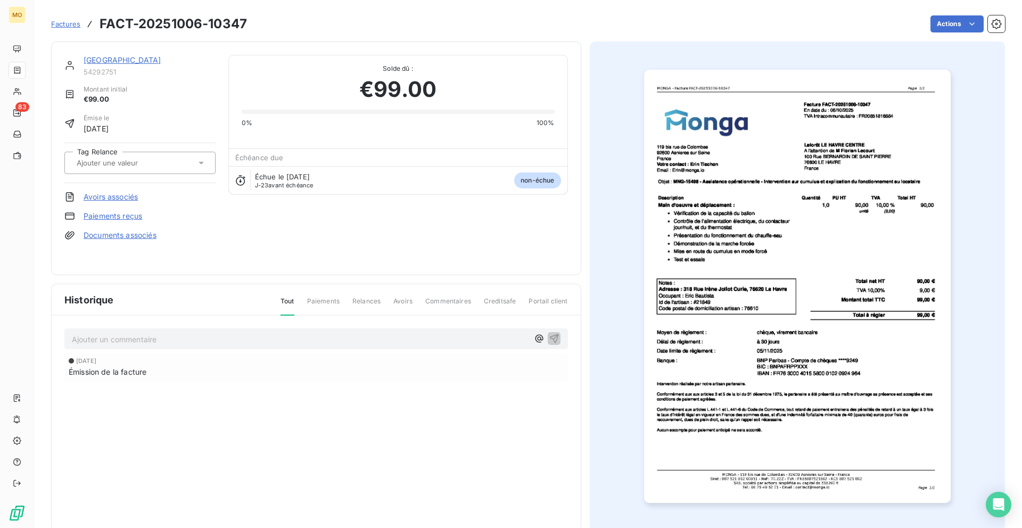
click at [257, 345] on p "Ajouter un commentaire ﻿" at bounding box center [300, 339] width 457 height 13
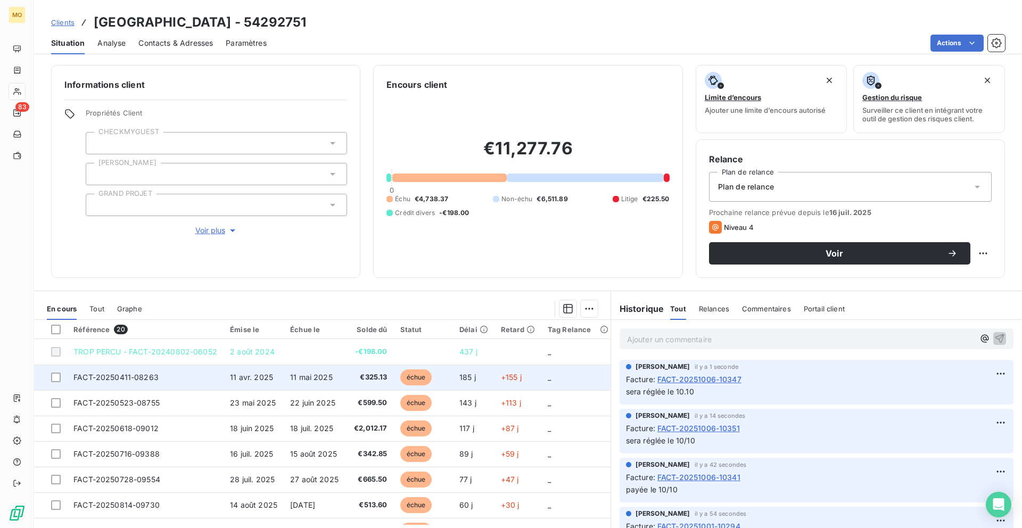
click at [479, 376] on td "185 j" at bounding box center [474, 378] width 42 height 26
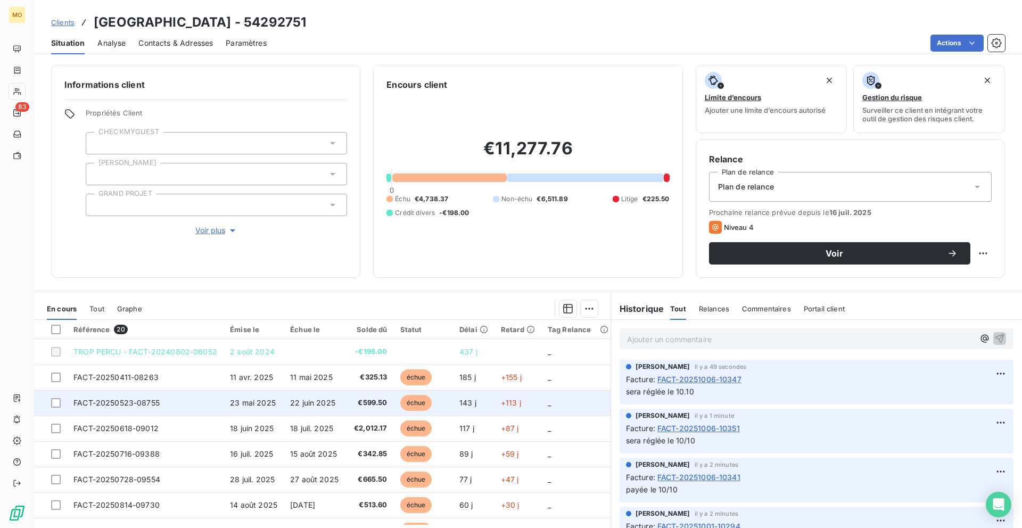
click at [305, 393] on td "22 juin 2025" at bounding box center [314, 403] width 61 height 26
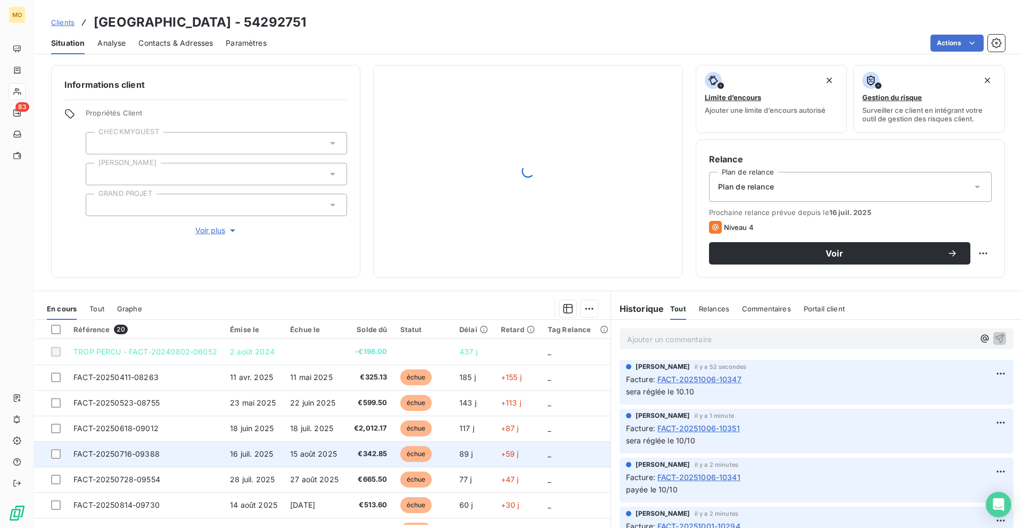
click at [300, 442] on td "15 août 2025" at bounding box center [314, 454] width 61 height 26
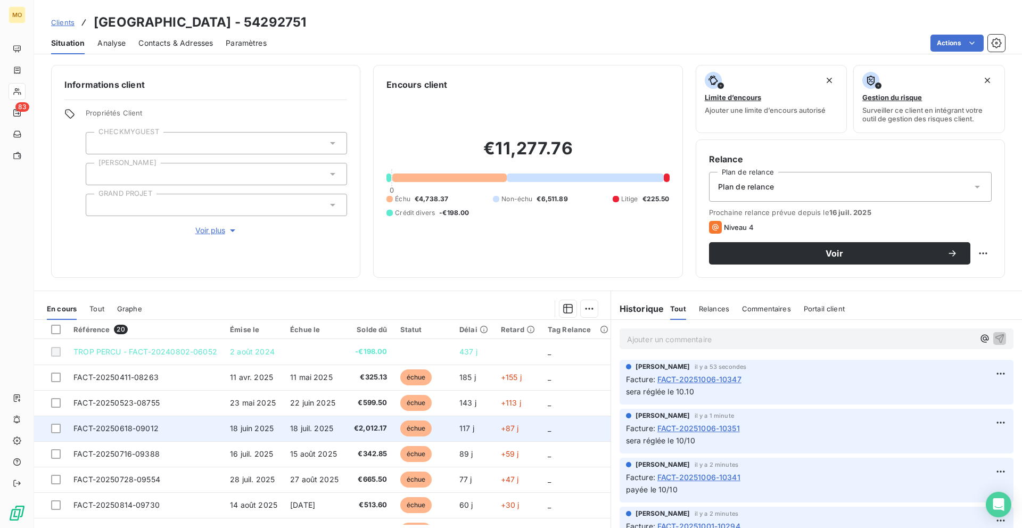
click at [298, 422] on td "18 juil. 2025" at bounding box center [314, 429] width 61 height 26
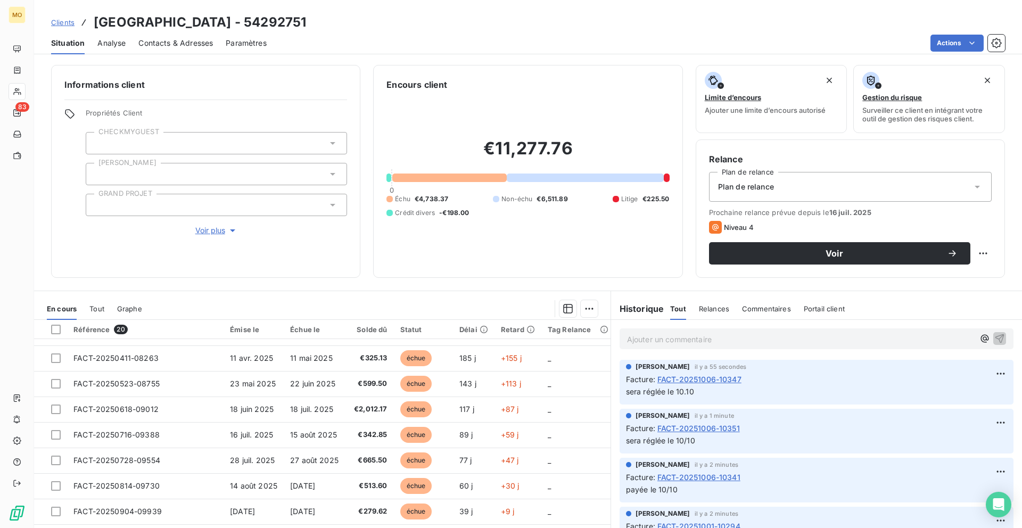
scroll to position [22, 0]
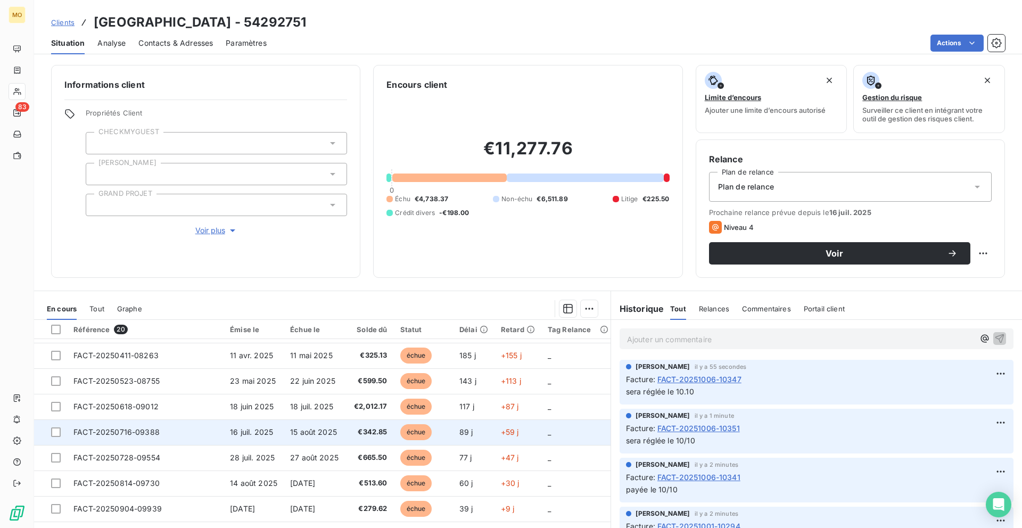
click at [297, 426] on td "15 août 2025" at bounding box center [314, 432] width 61 height 26
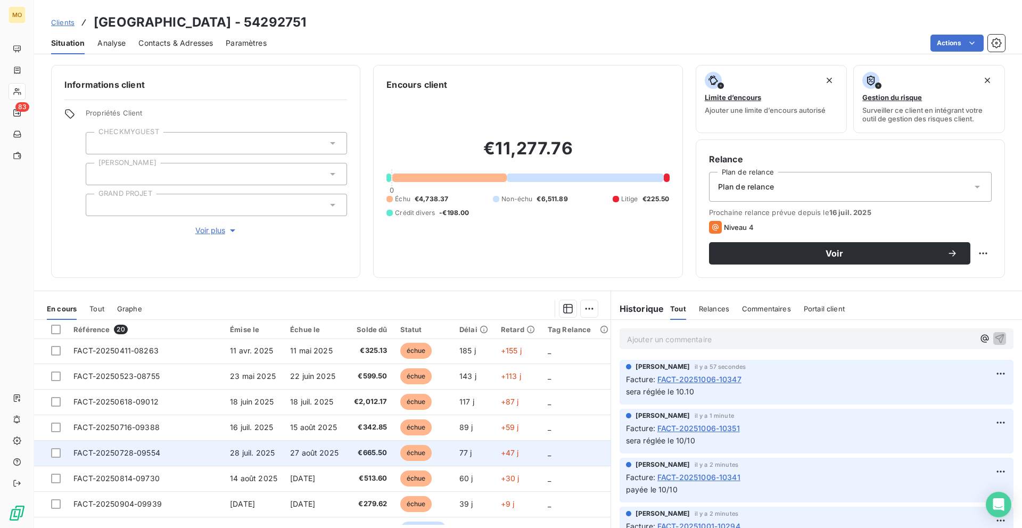
click at [327, 456] on span "27 août 2025" at bounding box center [314, 452] width 48 height 9
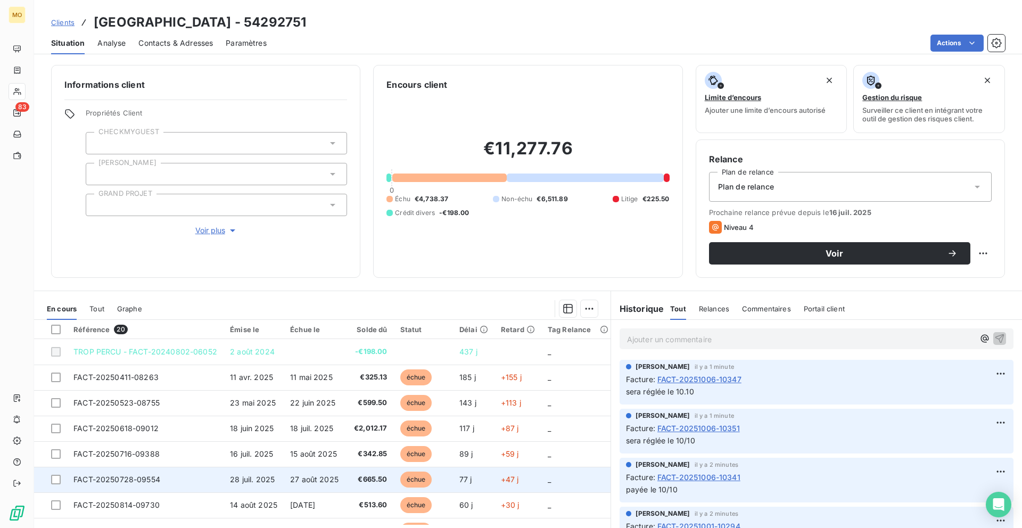
click at [319, 479] on span "27 août 2025" at bounding box center [314, 479] width 48 height 9
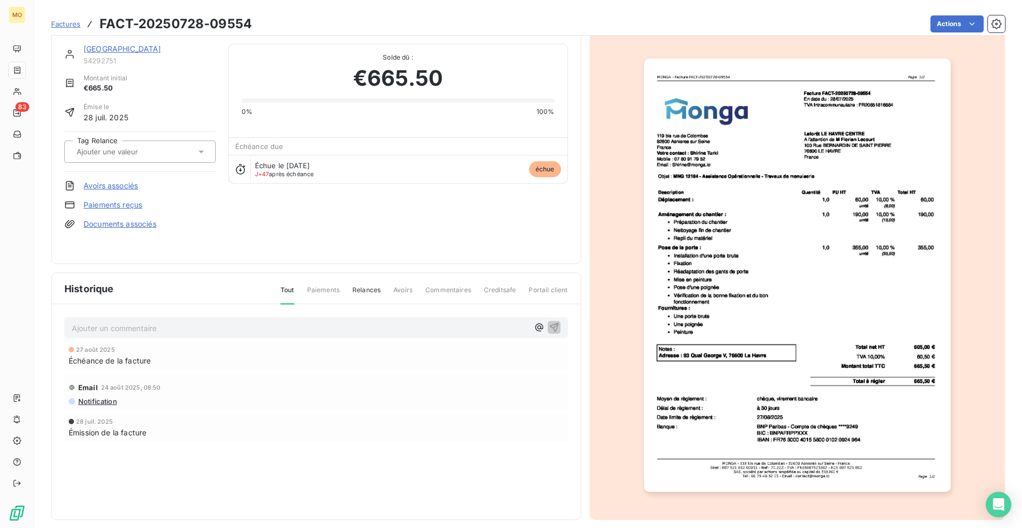
scroll to position [21, 0]
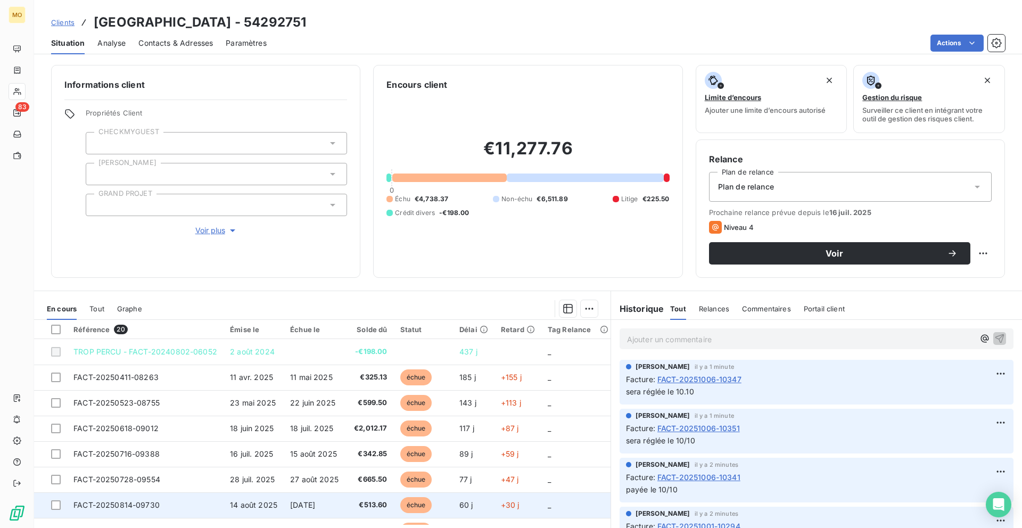
click at [315, 502] on span "[DATE]" at bounding box center [302, 504] width 25 height 9
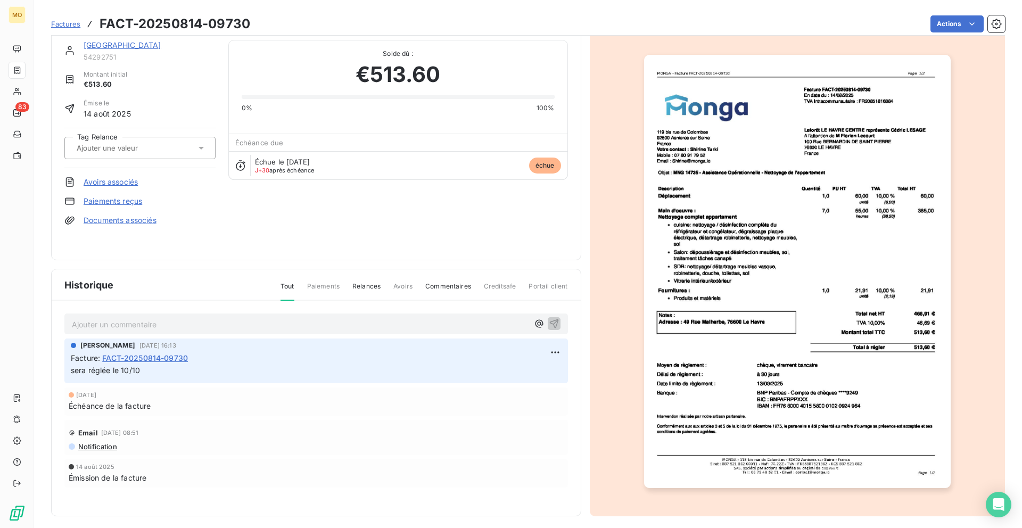
scroll to position [21, 0]
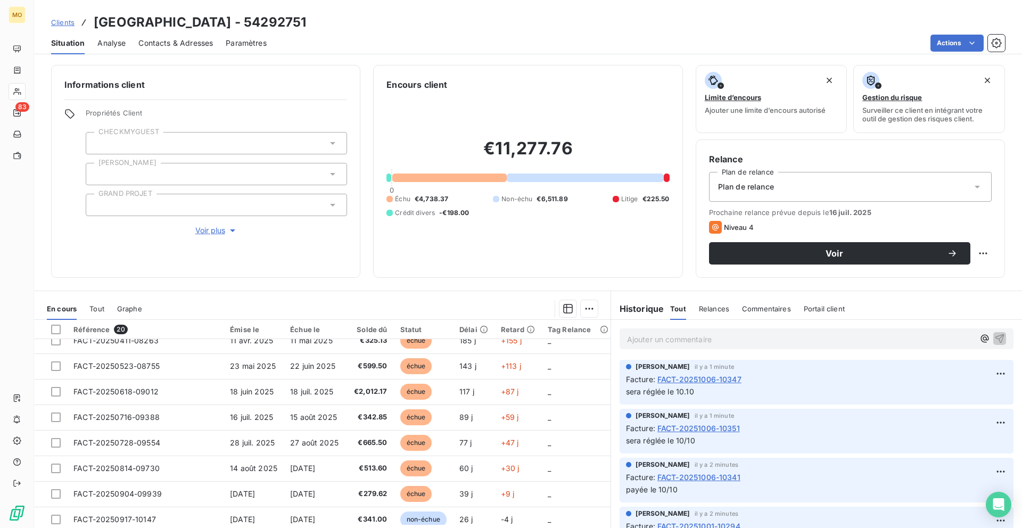
scroll to position [37, 0]
click at [317, 502] on td "[DATE]" at bounding box center [314, 494] width 61 height 26
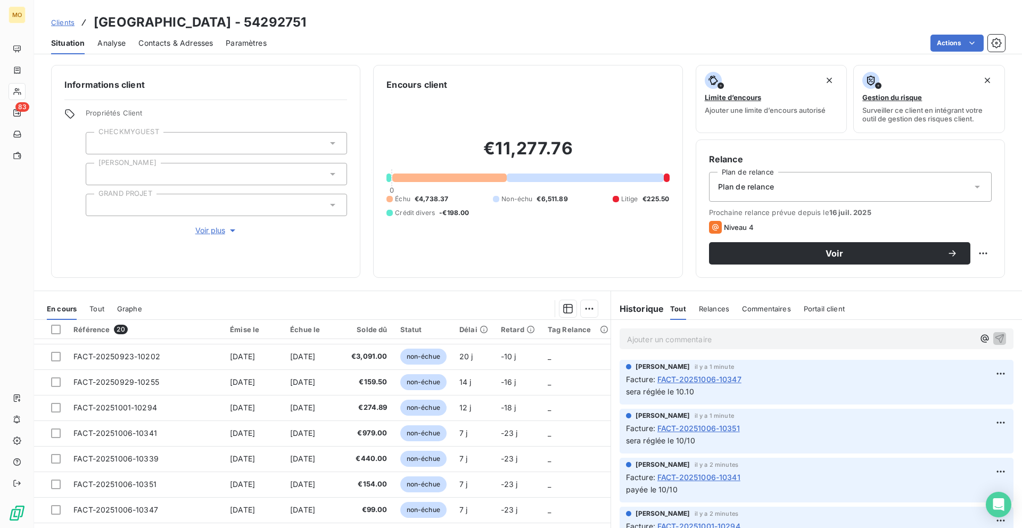
scroll to position [214, 0]
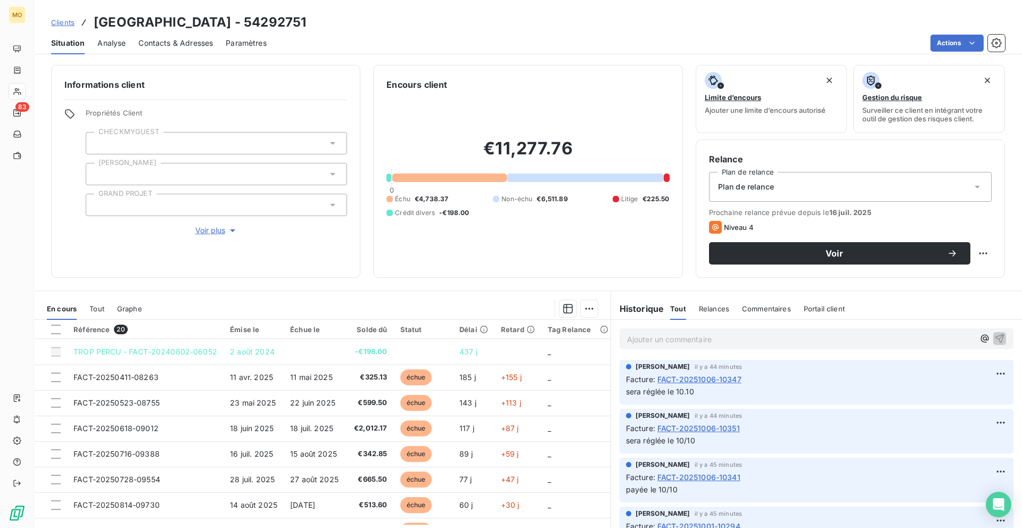
scroll to position [214, 0]
